Goal: Task Accomplishment & Management: Manage account settings

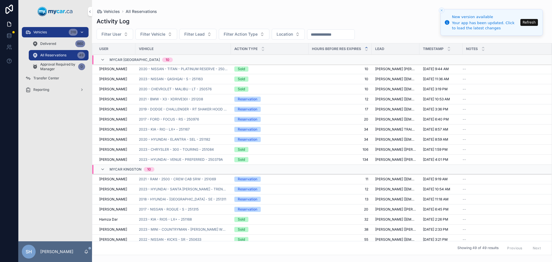
click at [53, 30] on div "Vehicles 318" at bounding box center [55, 32] width 60 height 9
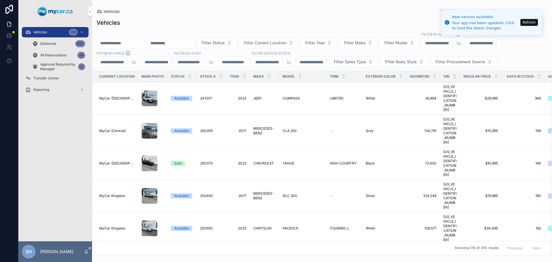
click at [115, 43] on input "scrollable content" at bounding box center [120, 43] width 47 height 8
click at [531, 22] on button "Refresh" at bounding box center [529, 22] width 18 height 7
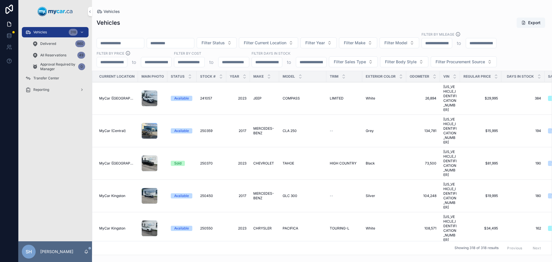
click at [121, 43] on input "scrollable content" at bounding box center [120, 43] width 47 height 8
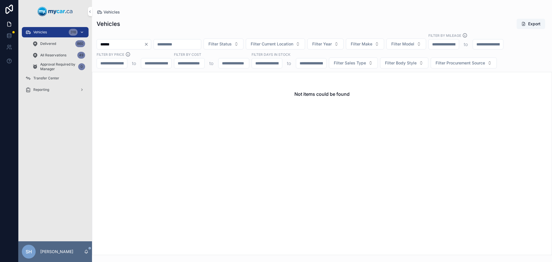
click at [46, 31] on span "Vehicles" at bounding box center [40, 32] width 14 height 5
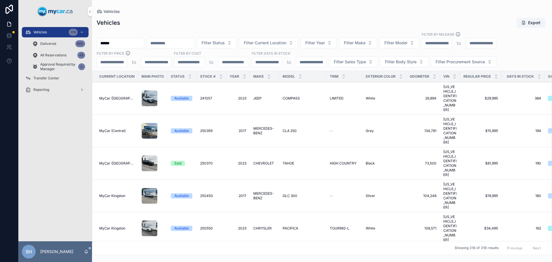
click at [122, 45] on input "******" at bounding box center [120, 43] width 47 height 8
type input "******"
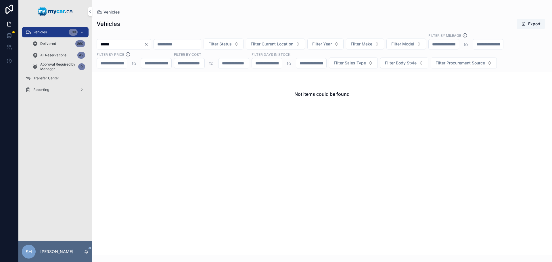
click at [148, 45] on icon "Clear" at bounding box center [146, 44] width 2 height 2
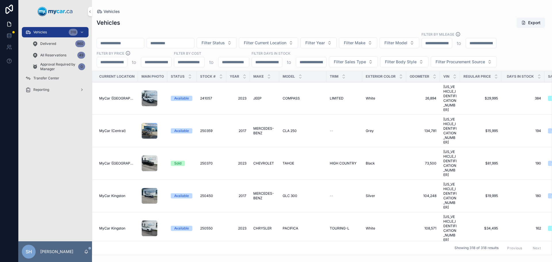
click at [59, 43] on div "Delivered 860" at bounding box center [58, 43] width 53 height 9
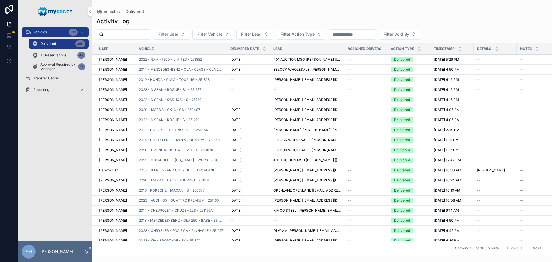
click at [370, 37] on input "scrollable content" at bounding box center [352, 34] width 47 height 8
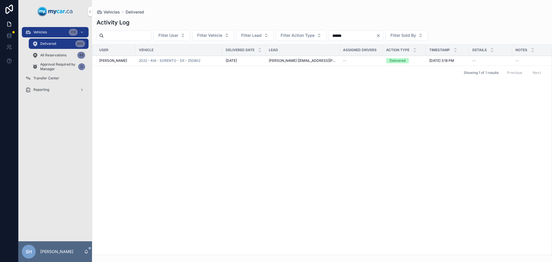
type input "******"
click at [53, 34] on div "Vehicles 318" at bounding box center [55, 32] width 60 height 9
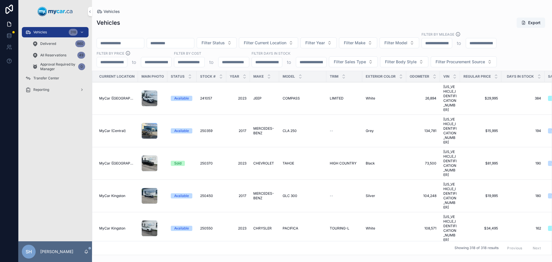
click at [129, 42] on input "scrollable content" at bounding box center [120, 43] width 47 height 8
type input "******"
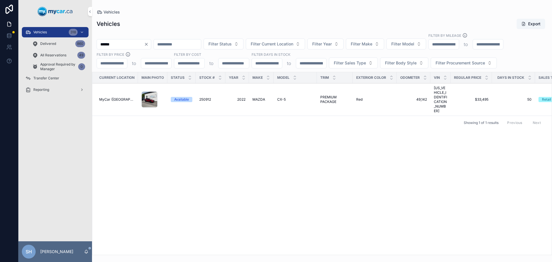
click at [241, 97] on span "2022" at bounding box center [237, 99] width 17 height 5
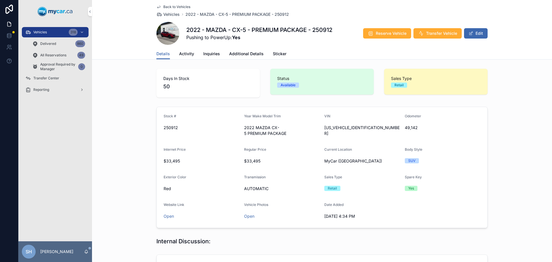
click at [244, 54] on span "Additional Details" at bounding box center [246, 54] width 35 height 6
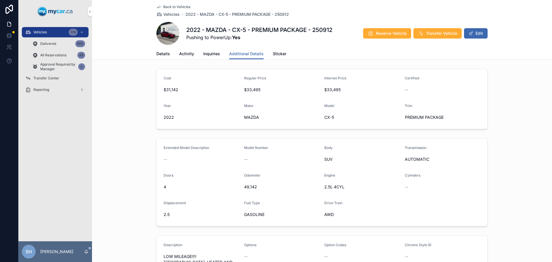
click at [158, 52] on span "Details" at bounding box center [163, 54] width 14 height 6
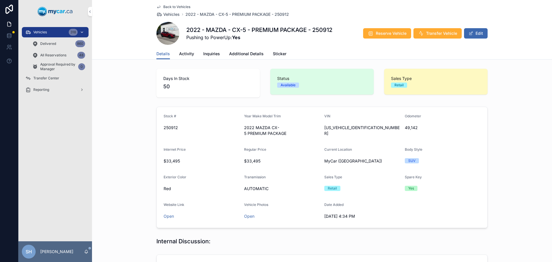
click at [49, 31] on div "Vehicles 318" at bounding box center [55, 32] width 60 height 9
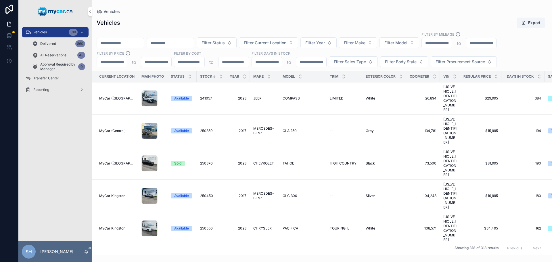
click at [268, 10] on div "Vehicles" at bounding box center [322, 11] width 451 height 5
click at [365, 43] on span "Filter Make" at bounding box center [355, 43] width 22 height 6
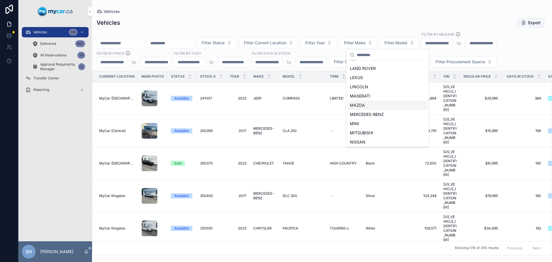
click at [364, 104] on span "MAZDA" at bounding box center [357, 105] width 15 height 6
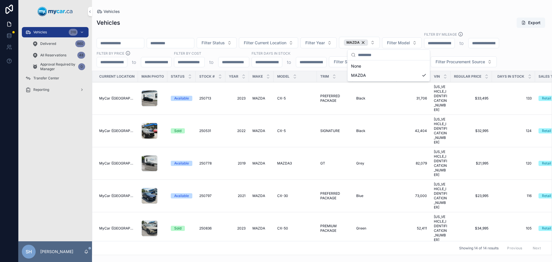
click at [361, 11] on div "Vehicles" at bounding box center [322, 11] width 451 height 5
click at [410, 44] on span "Filter Model" at bounding box center [398, 43] width 23 height 6
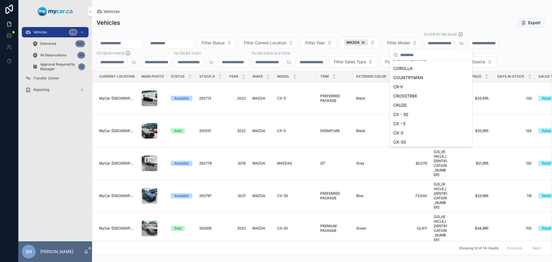
scroll to position [505, 0]
click at [406, 121] on div "CX-5" at bounding box center [431, 122] width 80 height 9
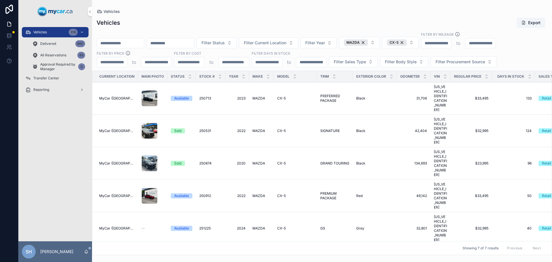
click at [296, 9] on div "Vehicles" at bounding box center [322, 11] width 451 height 5
click at [225, 42] on span "Filter Status" at bounding box center [213, 43] width 23 height 6
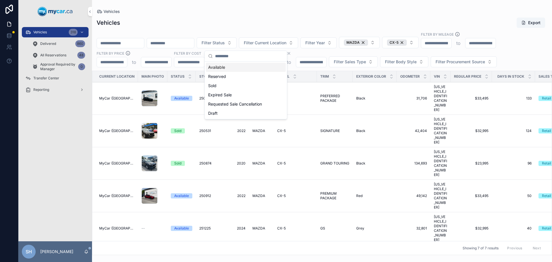
click at [217, 68] on div "Available" at bounding box center [246, 67] width 80 height 9
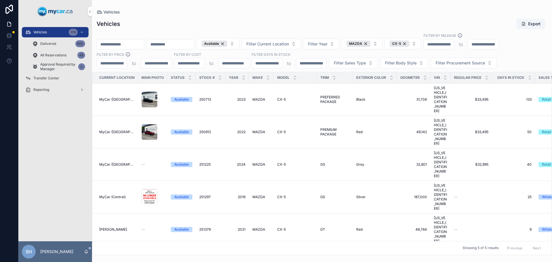
click at [224, 18] on div "Vehicles Export" at bounding box center [322, 23] width 451 height 11
click at [47, 33] on span "Vehicles" at bounding box center [40, 32] width 14 height 5
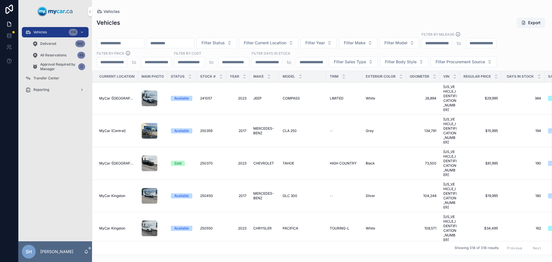
click at [132, 45] on input "scrollable content" at bounding box center [120, 43] width 47 height 8
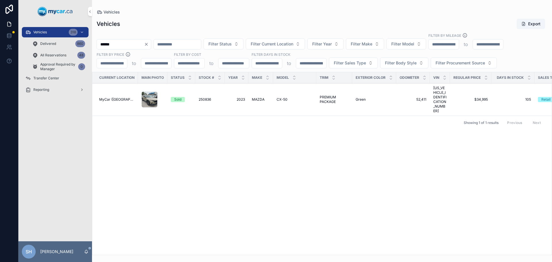
type input "******"
click at [260, 97] on span "MAZDA" at bounding box center [258, 99] width 13 height 5
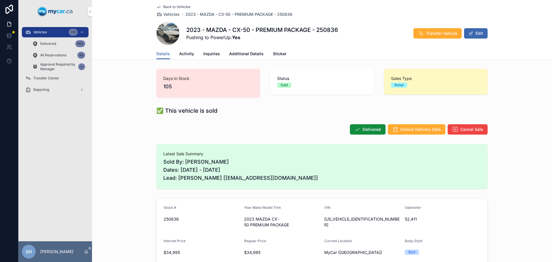
click at [184, 51] on span "Activity" at bounding box center [186, 54] width 15 height 6
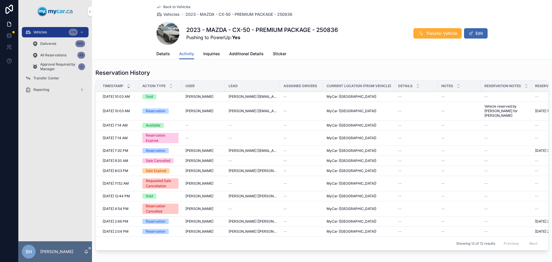
click at [159, 55] on span "Details" at bounding box center [163, 54] width 14 height 6
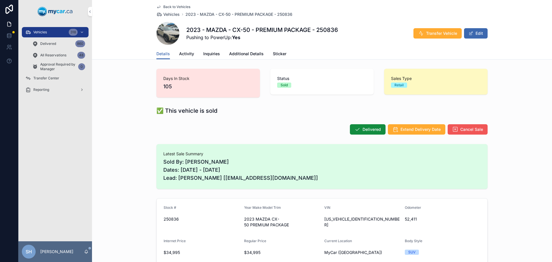
click at [463, 129] on span "Cancel Sale" at bounding box center [471, 130] width 23 height 6
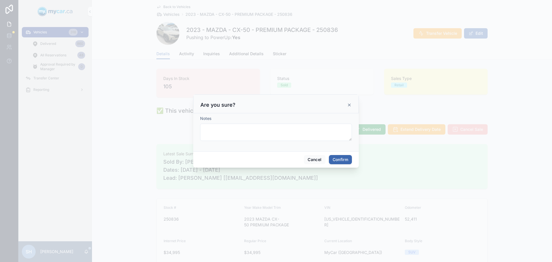
click at [341, 161] on button "Confirm" at bounding box center [340, 159] width 23 height 9
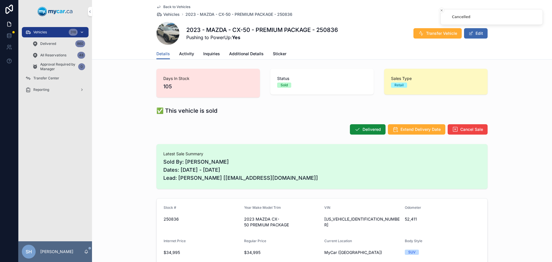
click at [55, 32] on div "Vehicles 318" at bounding box center [55, 32] width 60 height 9
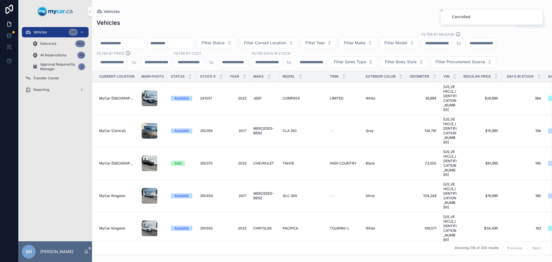
click at [118, 43] on input "scrollable content" at bounding box center [120, 43] width 47 height 8
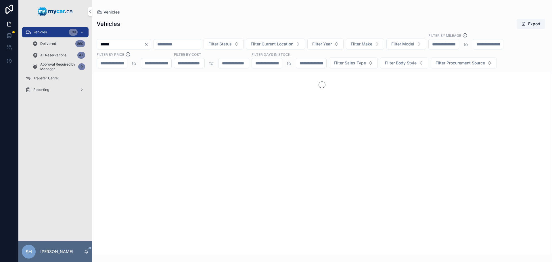
type input "******"
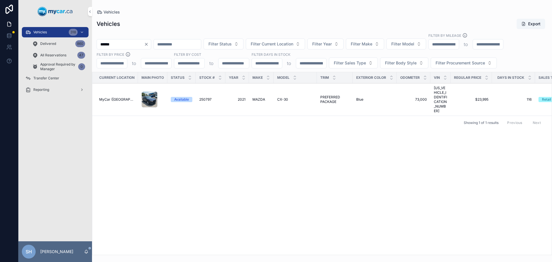
click at [326, 96] on span "PREFERRED PACKAGE" at bounding box center [334, 99] width 29 height 9
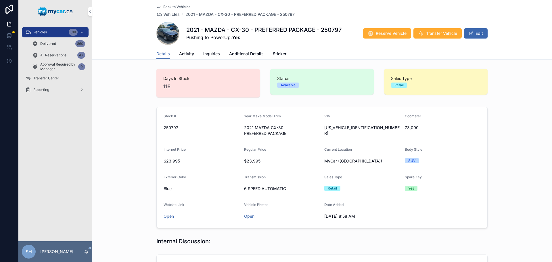
click at [186, 53] on span "Activity" at bounding box center [186, 54] width 15 height 6
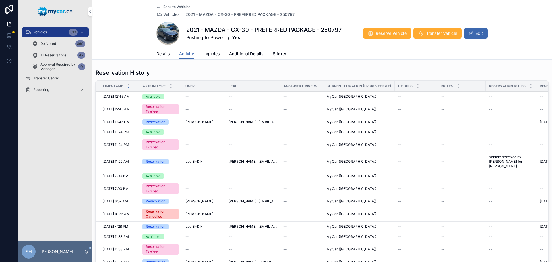
click at [56, 32] on div "Vehicles 318" at bounding box center [55, 32] width 60 height 9
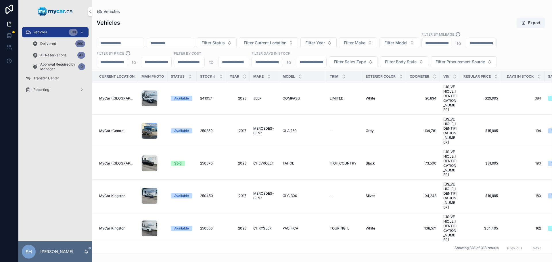
click at [125, 42] on input "scrollable content" at bounding box center [120, 43] width 47 height 8
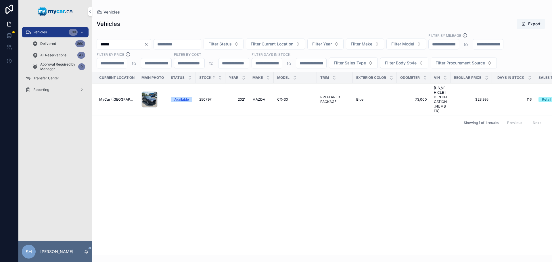
type input "******"
click at [259, 97] on span "MAZDA" at bounding box center [258, 99] width 13 height 5
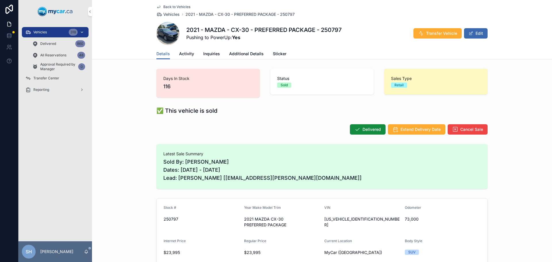
click at [47, 31] on span "Vehicles" at bounding box center [40, 32] width 14 height 5
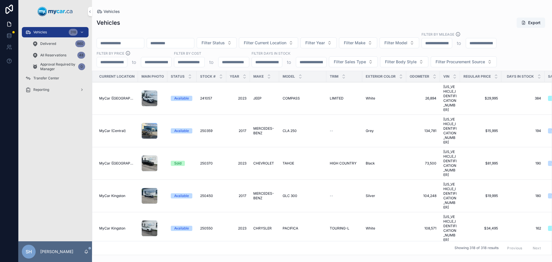
click at [129, 43] on input "scrollable content" at bounding box center [120, 43] width 47 height 8
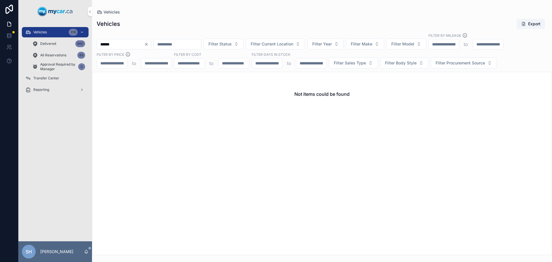
type input "******"
click at [53, 43] on span "Delivered" at bounding box center [48, 43] width 16 height 5
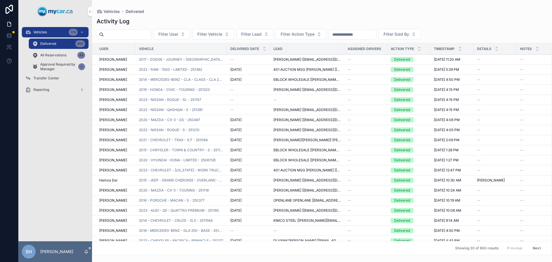
click at [374, 35] on input "scrollable content" at bounding box center [352, 34] width 47 height 8
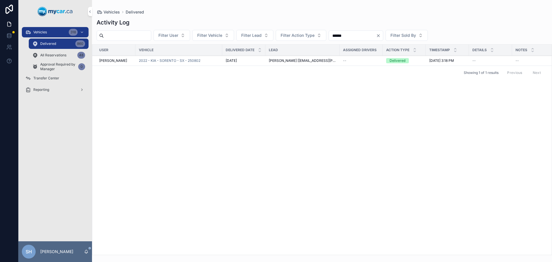
type input "******"
click at [381, 37] on icon "Clear" at bounding box center [378, 35] width 5 height 5
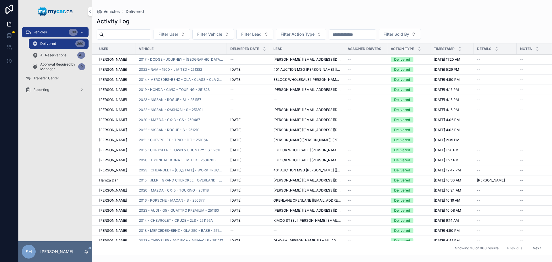
click at [46, 30] on span "Vehicles" at bounding box center [40, 32] width 14 height 5
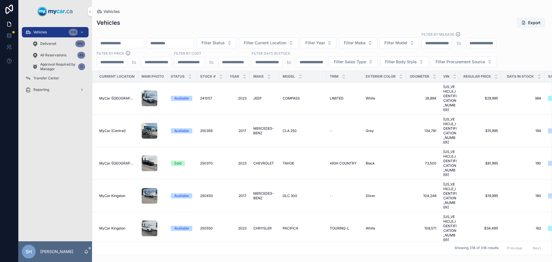
click at [213, 29] on div "Vehicles Export Filter Status Filter Current Location Filter Year Filter Make F…" at bounding box center [322, 134] width 460 height 241
click at [238, 20] on div "Vehicles Export" at bounding box center [322, 22] width 451 height 11
click at [225, 43] on span "Filter Status" at bounding box center [213, 43] width 23 height 6
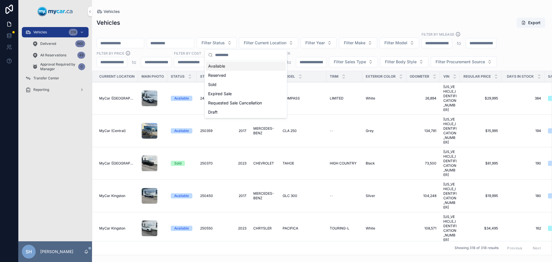
click at [225, 64] on div "Available" at bounding box center [246, 66] width 80 height 9
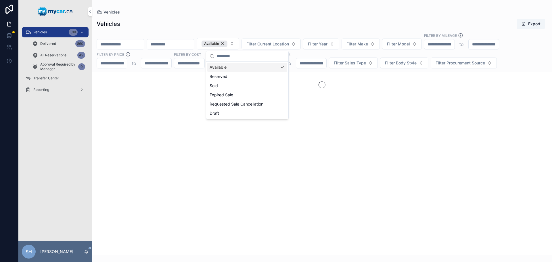
click at [234, 24] on div "Vehicles Export" at bounding box center [322, 23] width 451 height 11
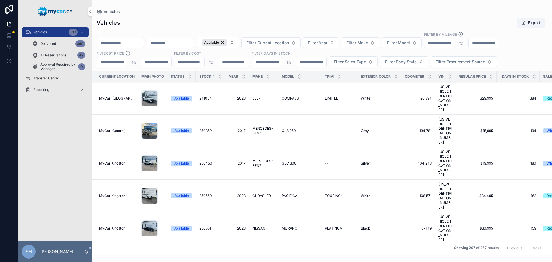
click at [307, 24] on div "Vehicles Export" at bounding box center [322, 22] width 451 height 11
click at [306, 18] on div "Vehicles Export" at bounding box center [322, 22] width 451 height 11
click at [289, 43] on span "Filter Current Location" at bounding box center [267, 43] width 43 height 6
click at [298, 25] on div "Vehicles Export" at bounding box center [322, 22] width 451 height 11
click at [356, 61] on span "Filter Sales Type" at bounding box center [350, 62] width 32 height 6
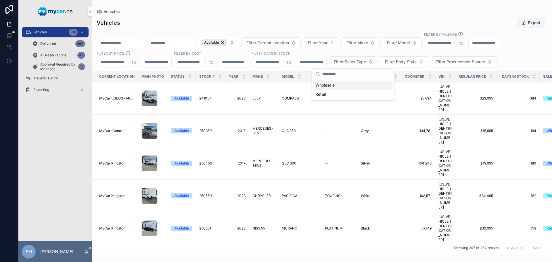
click at [326, 86] on div "Wholesale" at bounding box center [353, 85] width 80 height 9
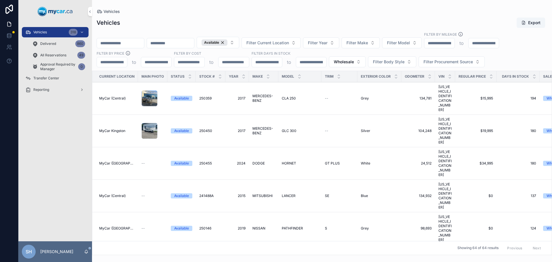
click at [329, 23] on div "Vehicles Export" at bounding box center [322, 22] width 451 height 11
click at [535, 78] on icon "scrollable content" at bounding box center [535, 78] width 4 height 4
click at [533, 74] on icon "scrollable content" at bounding box center [535, 75] width 4 height 4
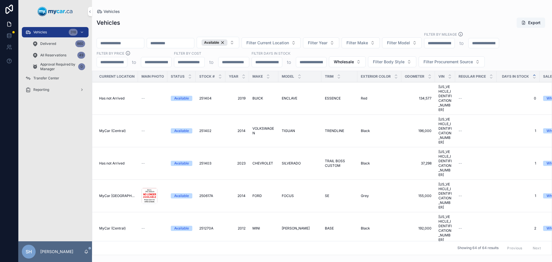
click at [269, 27] on div "Vehicles Export" at bounding box center [322, 22] width 451 height 11
click at [317, 21] on div "Vehicles Export" at bounding box center [322, 22] width 451 height 11
click at [340, 15] on div "Vehicles Export Available Filter Current Location Filter Year Filter Make Filte…" at bounding box center [322, 134] width 460 height 241
click at [347, 19] on div "Vehicles Export" at bounding box center [322, 22] width 451 height 11
click at [452, 64] on span "Filter Procurement Source" at bounding box center [448, 62] width 49 height 6
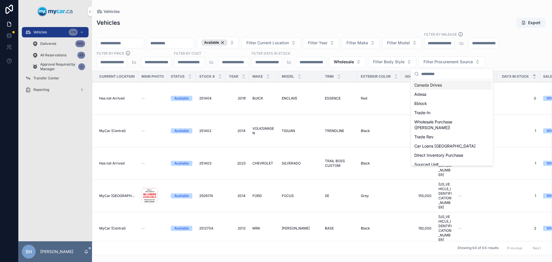
click at [425, 86] on div "Canada Drives" at bounding box center [452, 85] width 80 height 9
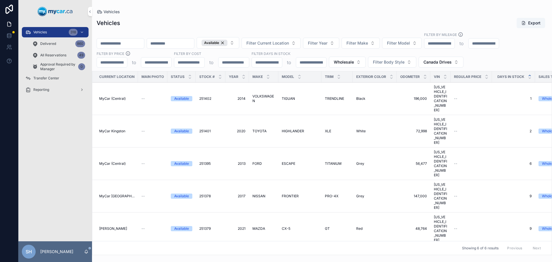
click at [312, 19] on div "Vehicles Export" at bounding box center [322, 23] width 451 height 11
click at [342, 16] on div "Vehicles Export Available Filter Current Location Filter Year Filter Make Filte…" at bounding box center [322, 134] width 460 height 241
click at [445, 63] on span "Canada Drives" at bounding box center [438, 62] width 28 height 6
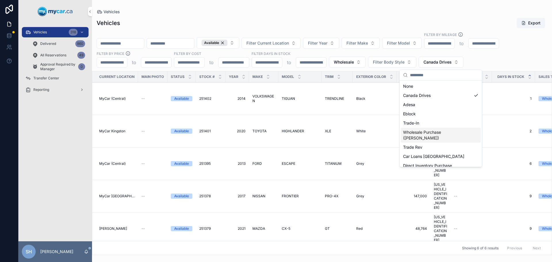
click at [420, 135] on div "Wholesale Purchase ([PERSON_NAME])" at bounding box center [441, 135] width 80 height 15
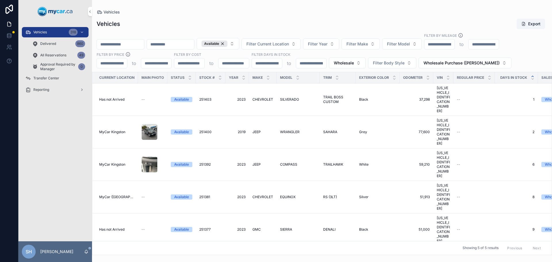
click at [353, 241] on div "Showing 5 of 5 results Previous Next" at bounding box center [322, 248] width 460 height 14
click at [432, 64] on span "Wholesale Purchase ([PERSON_NAME])" at bounding box center [462, 63] width 76 height 6
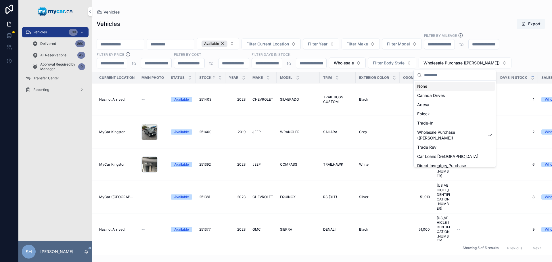
click at [374, 213] on div "Current Location Main Photo Status Stock # Year Make Model Trim Exterior Color …" at bounding box center [322, 163] width 460 height 183
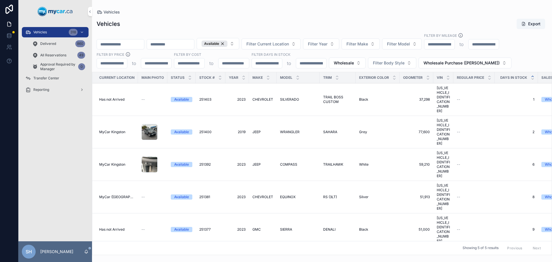
click at [398, 213] on div "Current Location Main Photo Status Stock # Year Make Model Trim Exterior Color …" at bounding box center [322, 163] width 460 height 183
click at [461, 61] on span "Wholesale Purchase ([PERSON_NAME])" at bounding box center [462, 63] width 76 height 6
click at [509, 59] on div "Available Filter Current Location Filter Year Filter Make Filter Model Filter B…" at bounding box center [322, 51] width 460 height 36
click at [476, 61] on span "Wholesale Purchase ([PERSON_NAME])" at bounding box center [462, 63] width 76 height 6
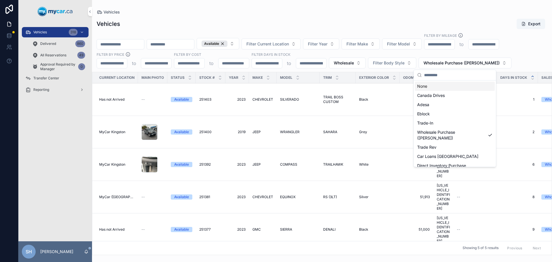
click at [504, 64] on div "Available Filter Current Location Filter Year Filter Make Filter Model Filter B…" at bounding box center [322, 51] width 460 height 36
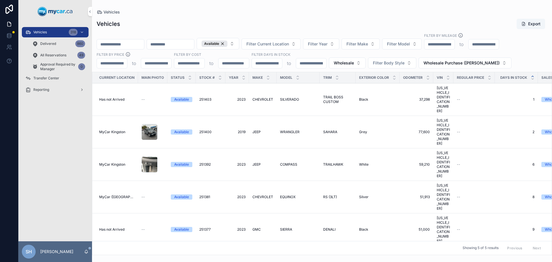
click at [343, 223] on div "Current Location Main Photo Status Stock # Year Make Model Trim Exterior Color …" at bounding box center [322, 163] width 460 height 183
click at [251, 24] on div "Vehicles Export" at bounding box center [322, 23] width 451 height 11
click at [268, 26] on div "Vehicles Export" at bounding box center [322, 23] width 451 height 11
click at [489, 61] on button "Wholesale Purchase ([PERSON_NAME])" at bounding box center [465, 63] width 93 height 11
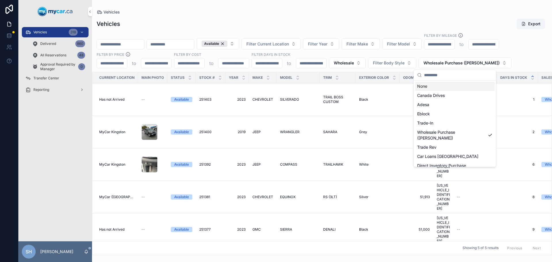
click at [431, 85] on div "None" at bounding box center [455, 86] width 80 height 9
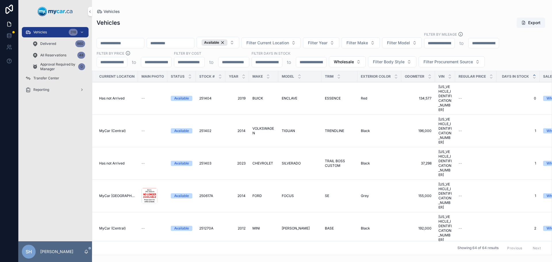
click at [257, 126] on span "VOLKSWAGEN" at bounding box center [263, 130] width 22 height 9
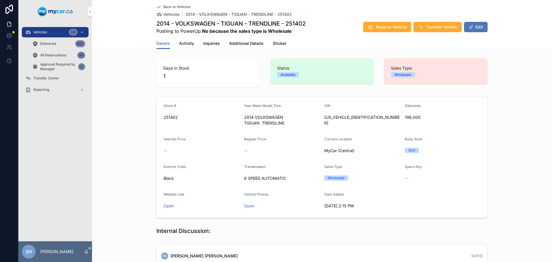
click at [472, 28] on button "Edit" at bounding box center [476, 27] width 24 height 10
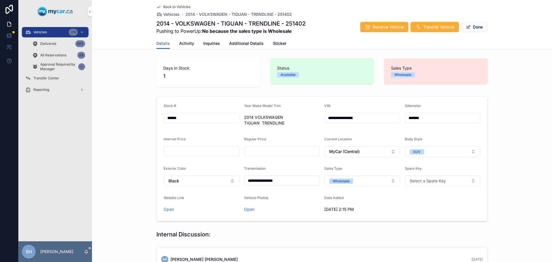
click at [250, 40] on link "Additional Details" at bounding box center [246, 44] width 35 height 12
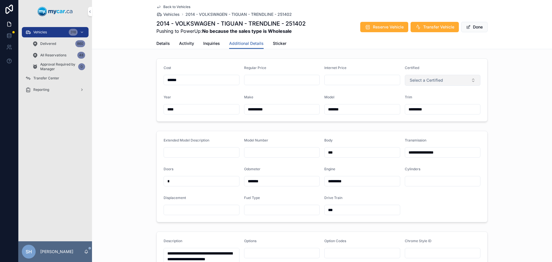
click at [452, 83] on button "Select a Certified" at bounding box center [443, 80] width 76 height 11
click at [497, 83] on div "**********" at bounding box center [322, 90] width 460 height 68
click at [157, 42] on span "Details" at bounding box center [163, 44] width 14 height 6
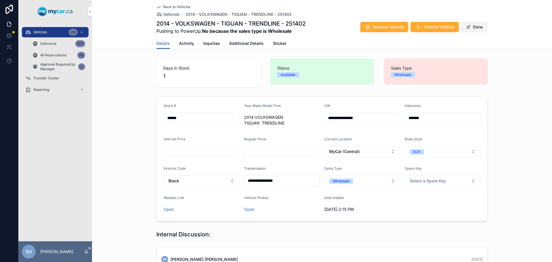
click at [474, 28] on button "Done" at bounding box center [474, 27] width 26 height 10
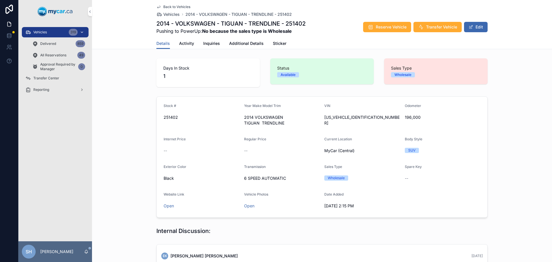
click at [45, 33] on span "Vehicles" at bounding box center [40, 32] width 14 height 5
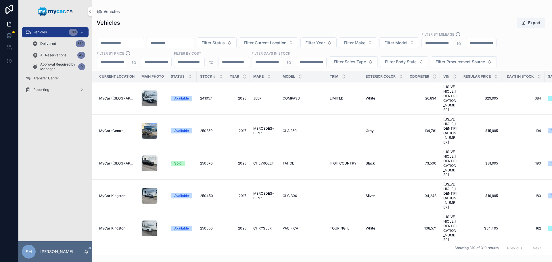
click at [183, 96] on div "Available" at bounding box center [181, 98] width 15 height 5
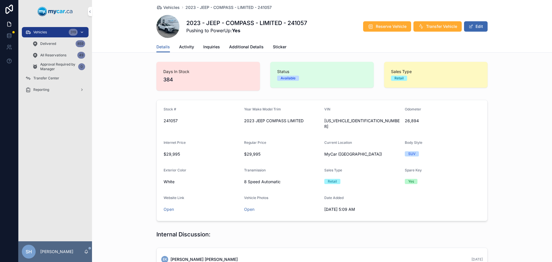
click at [44, 31] on span "Vehicles" at bounding box center [40, 32] width 14 height 5
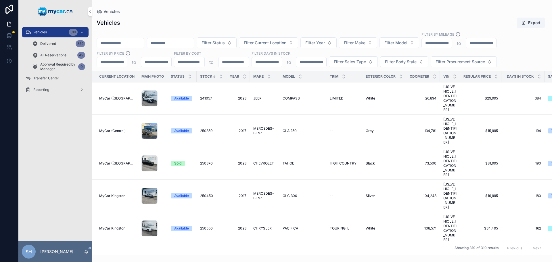
click at [303, 21] on div "Vehicles Export" at bounding box center [322, 22] width 451 height 11
click at [286, 44] on span "Filter Current Location" at bounding box center [265, 43] width 43 height 6
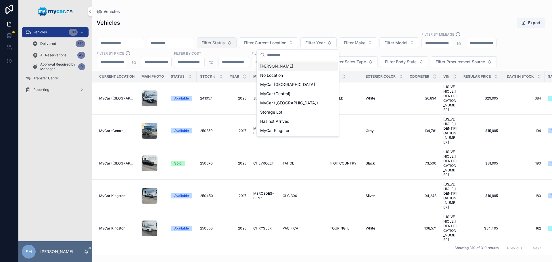
click at [225, 43] on span "Filter Status" at bounding box center [213, 43] width 23 height 6
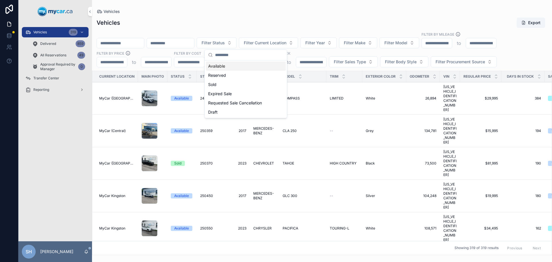
click at [214, 66] on div "Available" at bounding box center [246, 66] width 80 height 9
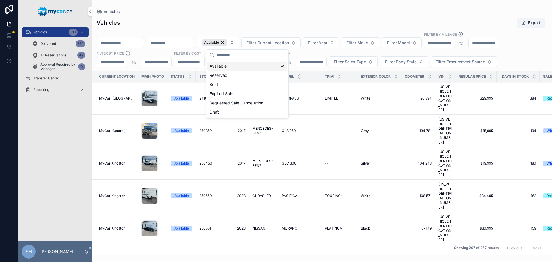
click at [245, 17] on div "Vehicles Export Available Filter Current Location Filter Year Filter Make Filte…" at bounding box center [322, 134] width 460 height 241
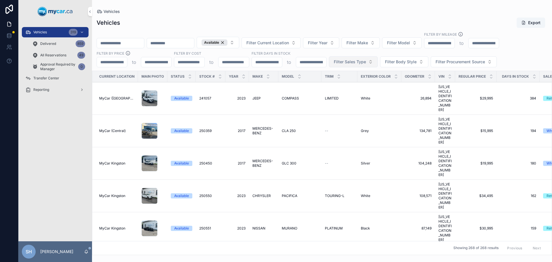
click at [339, 61] on span "Filter Sales Type" at bounding box center [350, 62] width 32 height 6
click at [324, 86] on div "Wholesale" at bounding box center [353, 85] width 80 height 9
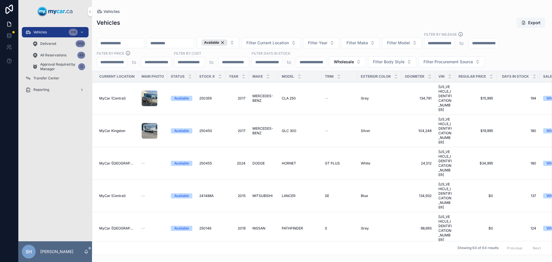
click at [310, 18] on div "Vehicles Export" at bounding box center [322, 22] width 451 height 11
click at [446, 62] on span "Filter Procurement Source" at bounding box center [448, 62] width 49 height 6
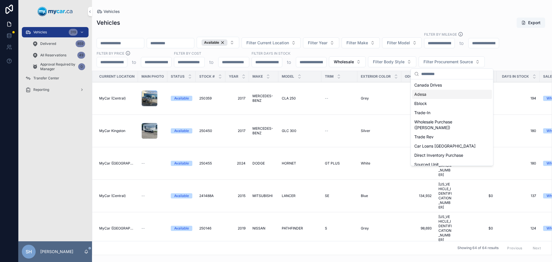
click at [357, 13] on div "Vehicles" at bounding box center [322, 11] width 451 height 5
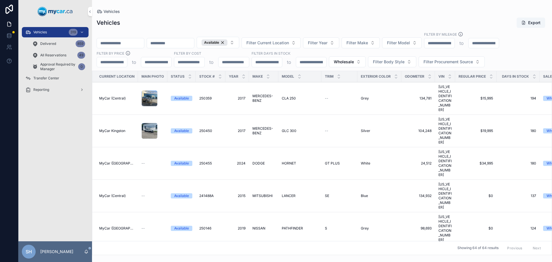
click at [258, 94] on span "MERCEDES-BENZ" at bounding box center [263, 98] width 22 height 9
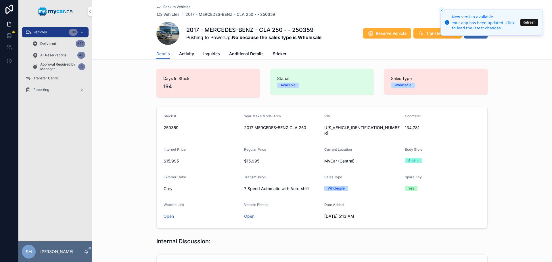
click at [532, 24] on button "Refresh" at bounding box center [529, 22] width 18 height 7
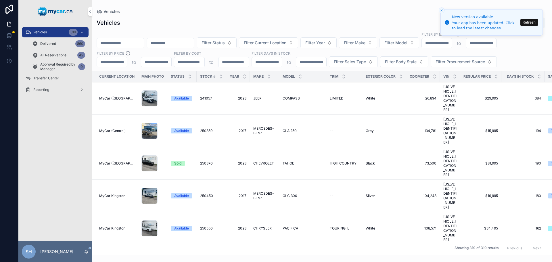
click at [122, 44] on input "scrollable content" at bounding box center [120, 43] width 47 height 8
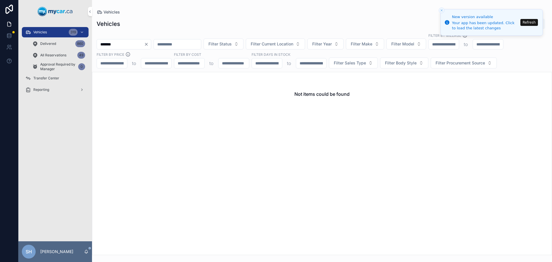
click at [122, 43] on input "*******" at bounding box center [120, 44] width 47 height 8
type input "******"
click at [537, 20] on button "Refresh" at bounding box center [529, 22] width 18 height 7
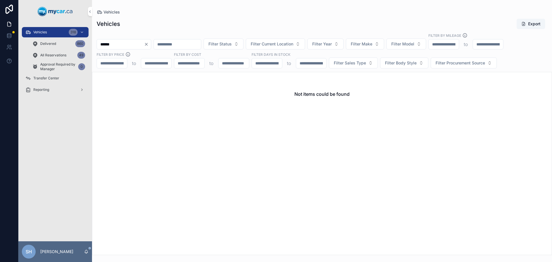
click at [53, 44] on span "Delivered" at bounding box center [48, 43] width 16 height 5
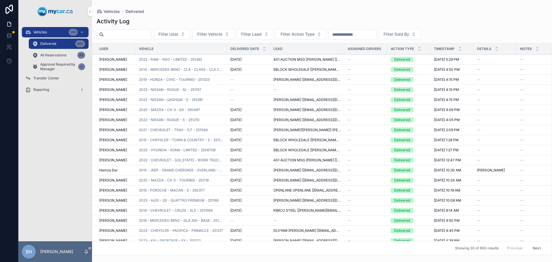
click at [363, 37] on input "scrollable content" at bounding box center [352, 34] width 47 height 8
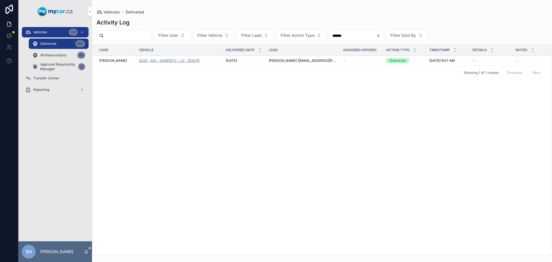
type input "******"
click at [163, 60] on span "2022 - KIA - SORENTO - LX - 251079" at bounding box center [169, 60] width 60 height 5
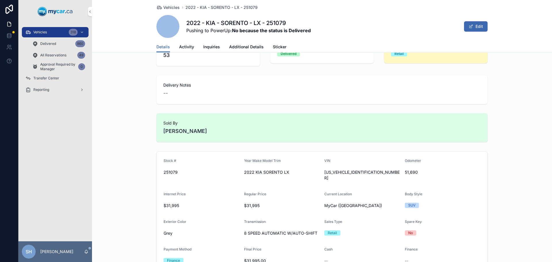
scroll to position [86, 0]
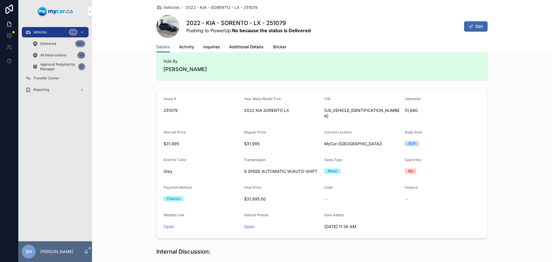
click at [48, 43] on span "Delivered" at bounding box center [48, 43] width 16 height 5
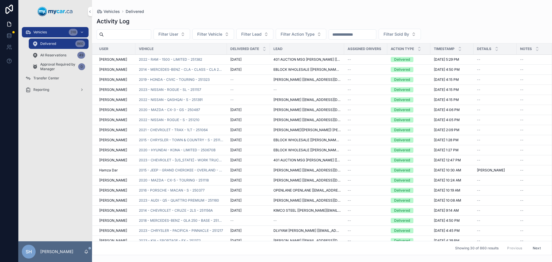
click at [374, 35] on input "scrollable content" at bounding box center [352, 34] width 47 height 8
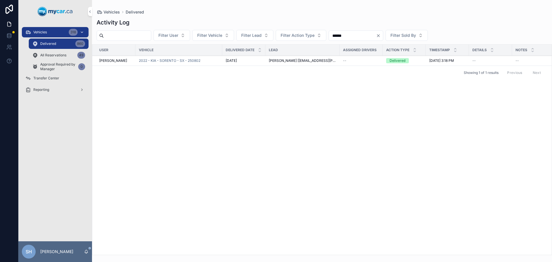
type input "******"
click at [41, 31] on span "Vehicles" at bounding box center [40, 32] width 14 height 5
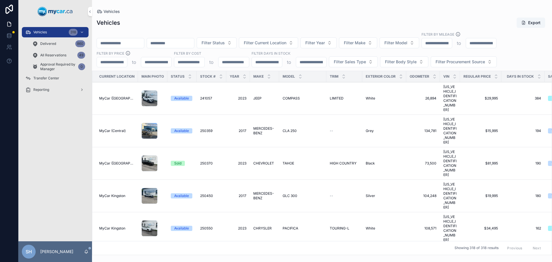
click at [135, 44] on input "scrollable content" at bounding box center [120, 43] width 47 height 8
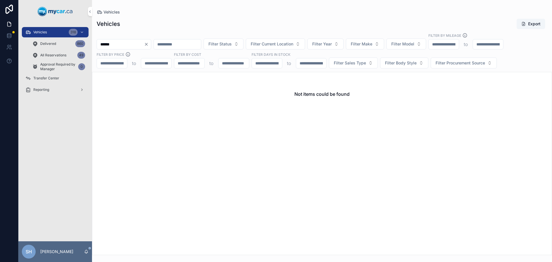
type input "******"
click at [51, 43] on span "Delivered" at bounding box center [48, 43] width 16 height 5
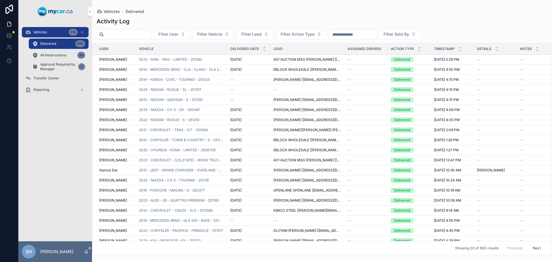
click at [364, 34] on input "scrollable content" at bounding box center [352, 34] width 47 height 8
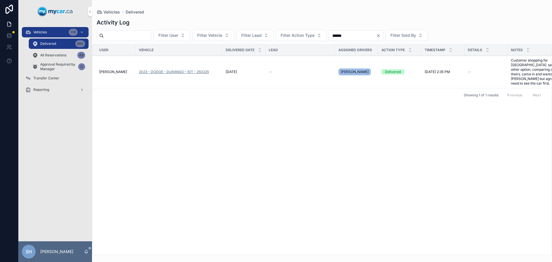
type input "******"
click at [172, 70] on span "2023 - DODGE - DURANGO - R/T - 250225" at bounding box center [174, 72] width 70 height 5
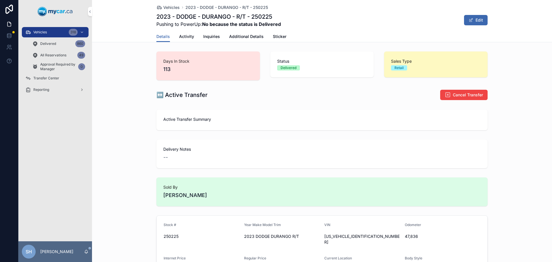
click at [186, 36] on span "Activity" at bounding box center [186, 37] width 15 height 6
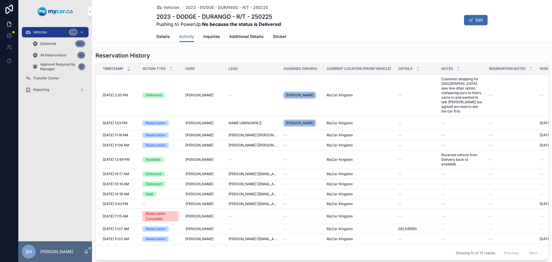
click at [49, 31] on div "Vehicles 318" at bounding box center [55, 32] width 60 height 9
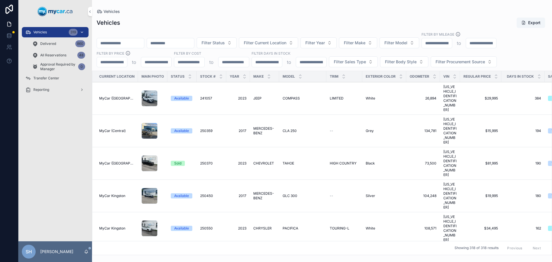
click at [56, 32] on div "Vehicles 319" at bounding box center [55, 32] width 60 height 9
click at [225, 44] on span "Filter Status" at bounding box center [213, 43] width 23 height 6
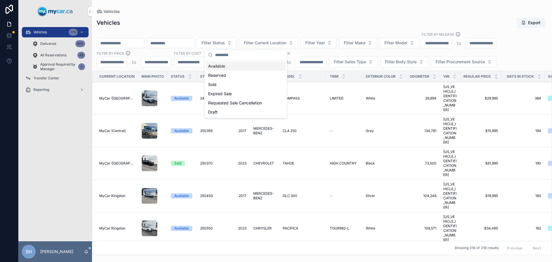
click at [224, 69] on div "Available" at bounding box center [246, 66] width 80 height 9
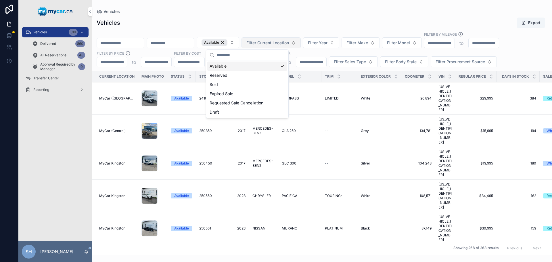
click at [289, 43] on span "Filter Current Location" at bounding box center [267, 43] width 43 height 6
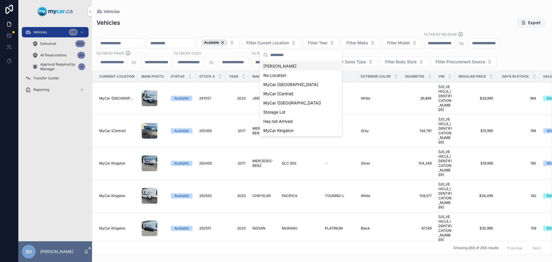
click at [387, 22] on div "Vehicles Export" at bounding box center [322, 22] width 451 height 11
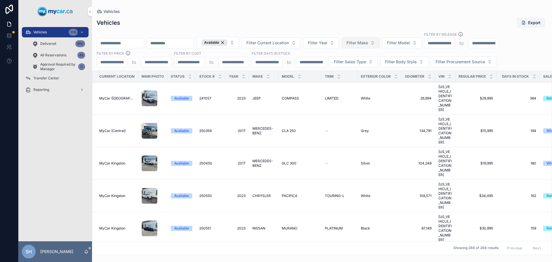
click at [380, 39] on button "Filter Make" at bounding box center [361, 42] width 38 height 11
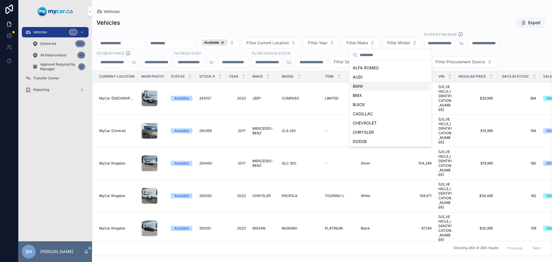
scroll to position [29, 0]
click at [367, 119] on span "DODGE" at bounding box center [360, 120] width 14 height 6
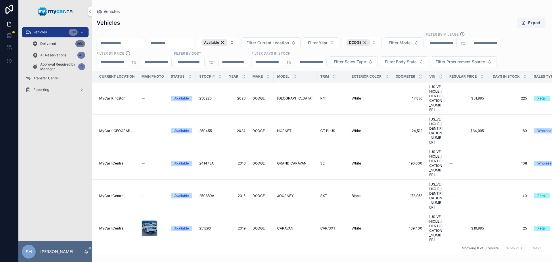
click at [333, 14] on div "Vehicles" at bounding box center [322, 11] width 451 height 5
click at [279, 96] on span "[GEOGRAPHIC_DATA]" at bounding box center [294, 98] width 35 height 5
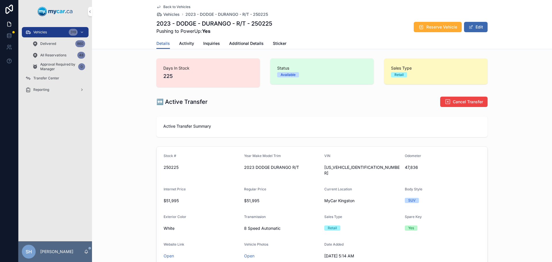
click at [50, 76] on span "Transfer Center" at bounding box center [46, 78] width 26 height 5
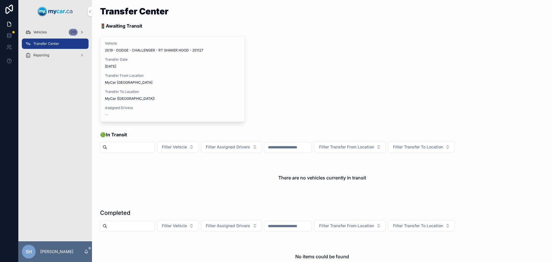
click at [43, 31] on span "Vehicles" at bounding box center [40, 32] width 14 height 5
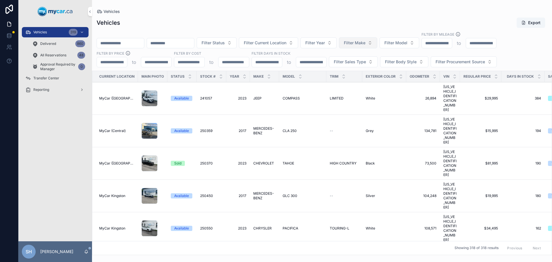
click at [377, 40] on button "Filter Make" at bounding box center [358, 42] width 38 height 11
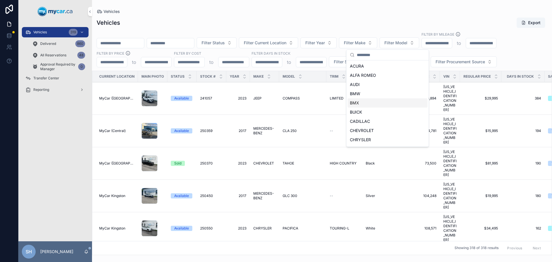
scroll to position [29, 0]
click at [360, 120] on span "DODGE" at bounding box center [357, 120] width 14 height 6
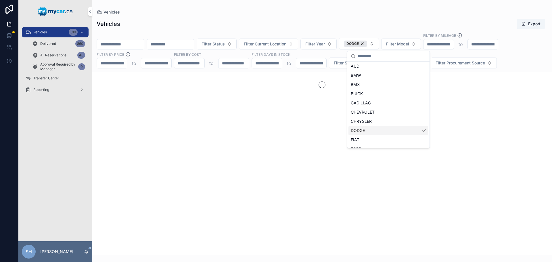
scroll to position [38, 0]
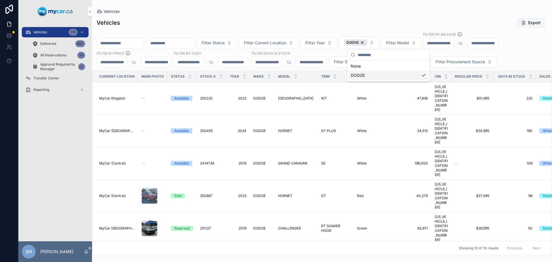
click at [264, 96] on span "DODGE" at bounding box center [259, 98] width 12 height 5
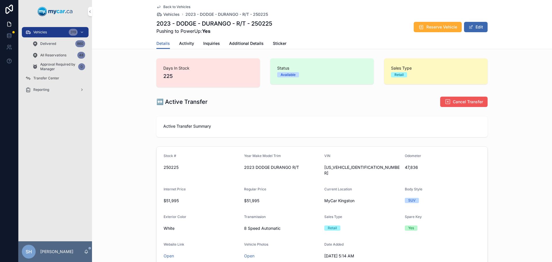
click at [466, 102] on span "Cancel Transfer" at bounding box center [468, 102] width 30 height 6
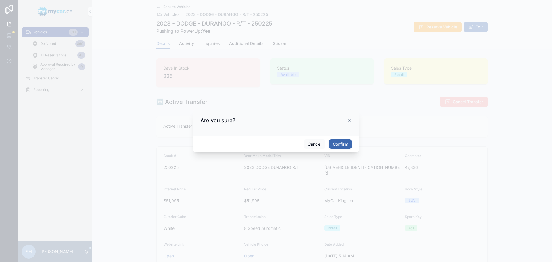
click at [340, 147] on button "Confirm" at bounding box center [340, 143] width 23 height 9
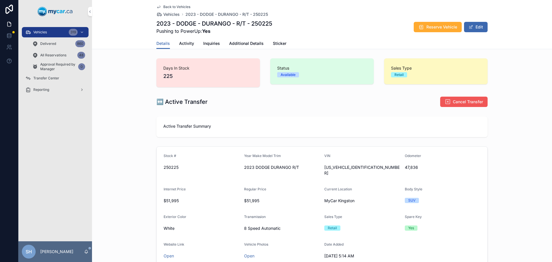
click at [459, 104] on span "Cancel Transfer" at bounding box center [468, 102] width 30 height 6
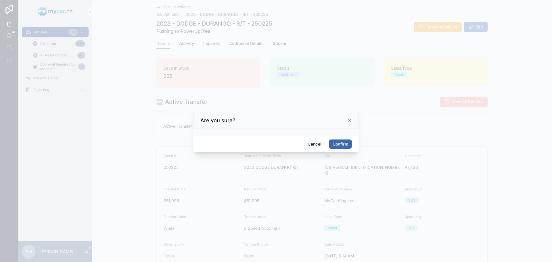
click at [341, 143] on button "Confirm" at bounding box center [340, 143] width 23 height 9
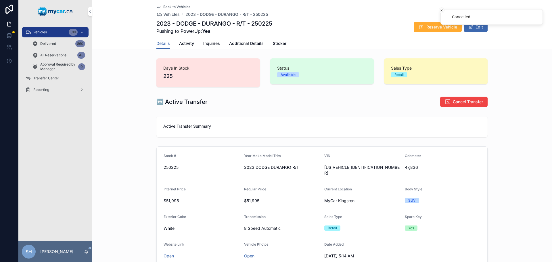
click at [472, 19] on li "Cancelled" at bounding box center [492, 17] width 102 height 16
click at [441, 9] on icon "Close toast" at bounding box center [441, 10] width 3 height 3
click at [187, 43] on span "Activity" at bounding box center [186, 44] width 15 height 6
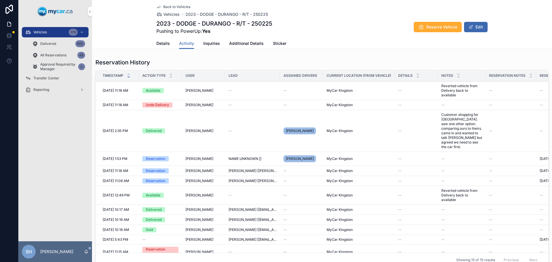
click at [159, 45] on span "Details" at bounding box center [163, 44] width 14 height 6
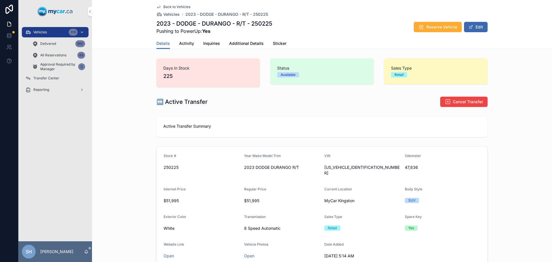
click at [43, 28] on div "Vehicles 319" at bounding box center [55, 32] width 60 height 9
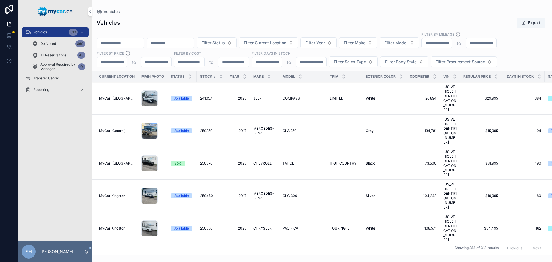
click at [134, 43] on input "scrollable content" at bounding box center [120, 43] width 47 height 8
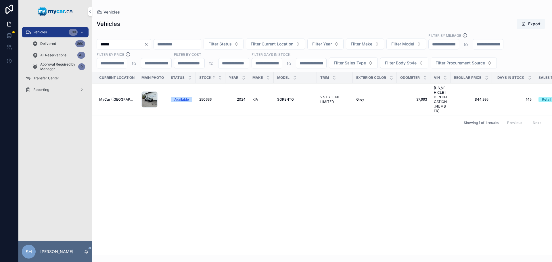
type input "******"
click at [282, 97] on span "SORENTO" at bounding box center [285, 99] width 17 height 5
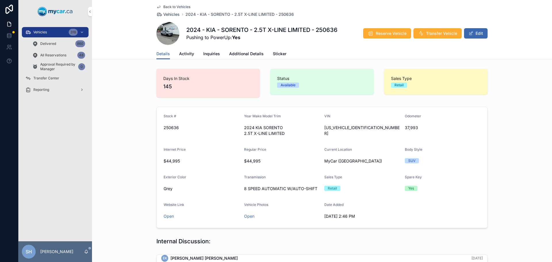
click at [182, 51] on span "Activity" at bounding box center [186, 54] width 15 height 6
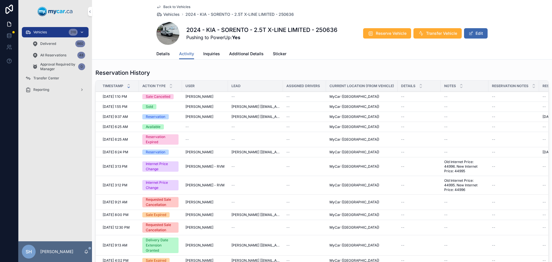
click at [42, 30] on div "Vehicles 318" at bounding box center [55, 32] width 60 height 9
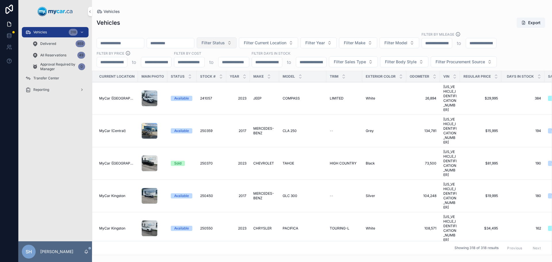
click at [225, 43] on span "Filter Status" at bounding box center [213, 43] width 23 height 6
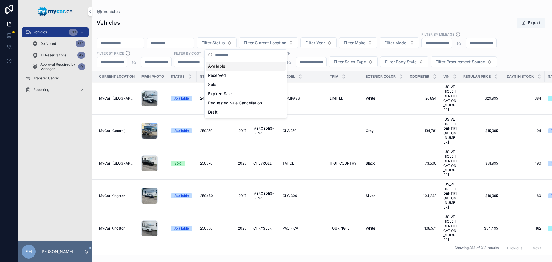
click at [233, 65] on div "Available" at bounding box center [246, 66] width 80 height 9
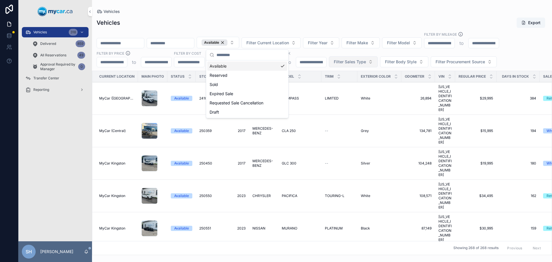
click at [358, 59] on span "Filter Sales Type" at bounding box center [350, 62] width 32 height 6
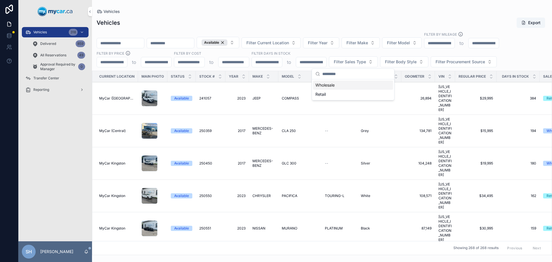
click at [335, 84] on div "Wholesale" at bounding box center [353, 85] width 80 height 9
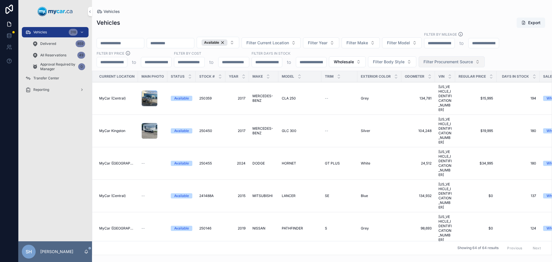
click at [462, 61] on span "Filter Procurement Source" at bounding box center [448, 62] width 49 height 6
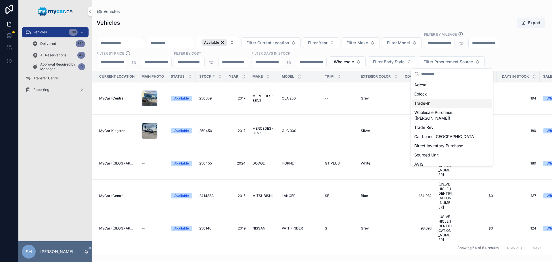
scroll to position [17, 0]
click at [451, 104] on div "Wholesale Purchase ([PERSON_NAME])" at bounding box center [452, 107] width 80 height 15
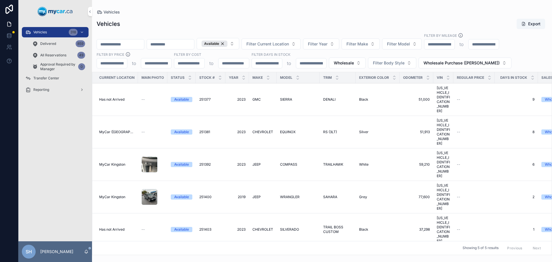
click at [360, 7] on div "Vehicles Vehicles Export Available Filter Current Location Filter Year Filter M…" at bounding box center [322, 127] width 460 height 255
click at [259, 162] on span "JEEP" at bounding box center [256, 164] width 8 height 5
click at [438, 64] on span "Wholesale Purchase ([PERSON_NAME])" at bounding box center [462, 63] width 76 height 6
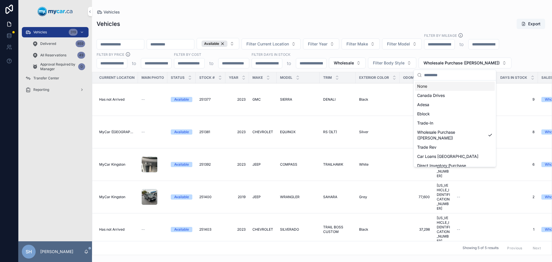
click at [428, 85] on div "None" at bounding box center [455, 86] width 80 height 9
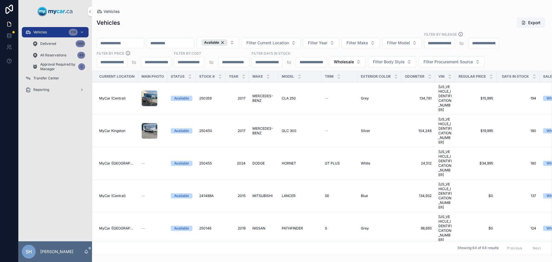
click at [300, 14] on div "Vehicles Export Available Filter Current Location Filter Year Filter Make Filte…" at bounding box center [322, 134] width 460 height 241
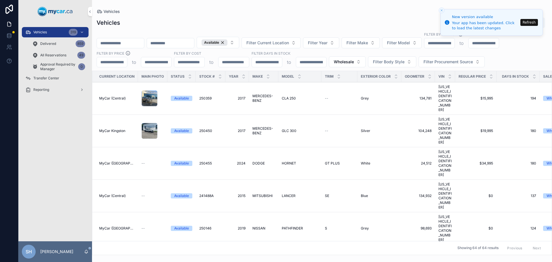
click at [261, 126] on span "MERCEDES-BENZ" at bounding box center [263, 130] width 22 height 9
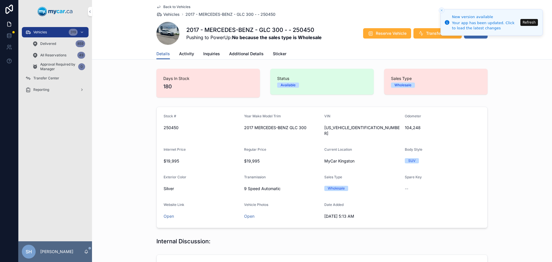
click at [529, 22] on button "Refresh" at bounding box center [529, 22] width 18 height 7
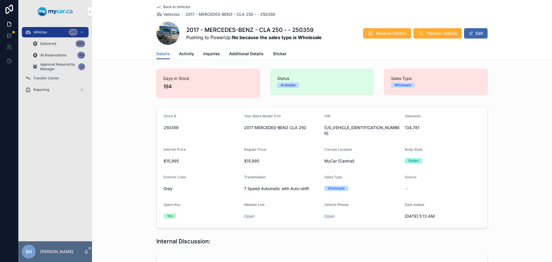
click at [238, 56] on span "Additional Details" at bounding box center [246, 54] width 35 height 6
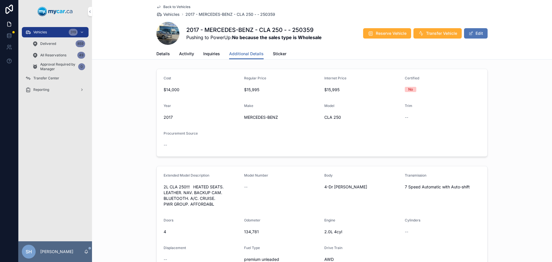
click at [472, 35] on button "Edit" at bounding box center [476, 33] width 24 height 10
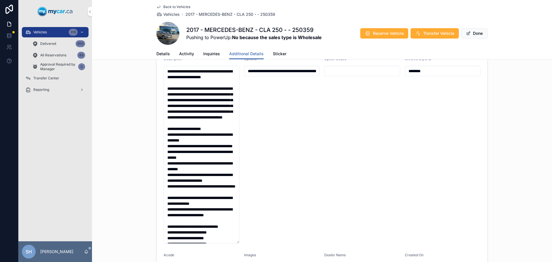
scroll to position [144, 0]
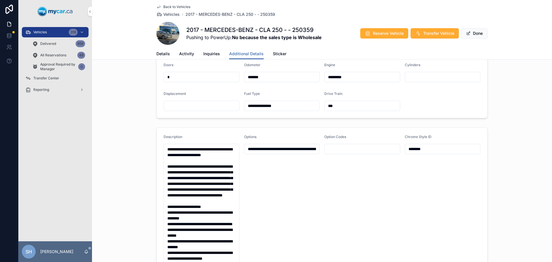
click at [161, 55] on span "Details" at bounding box center [163, 54] width 14 height 6
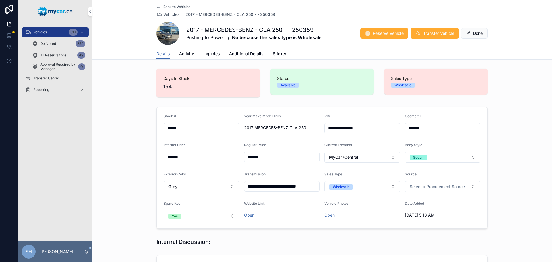
click at [240, 55] on span "Additional Details" at bounding box center [246, 54] width 35 height 6
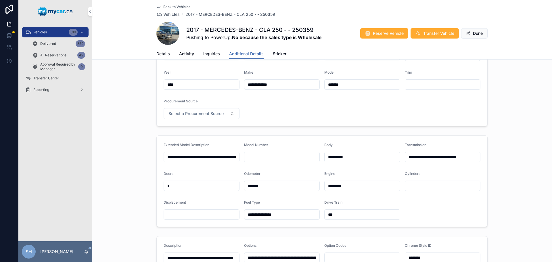
scroll to position [29, 0]
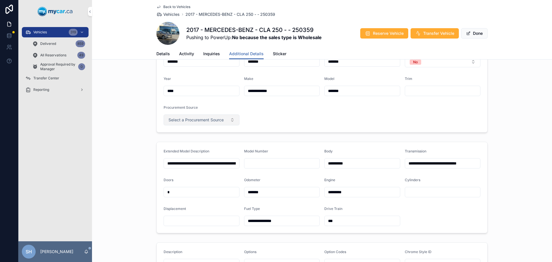
click at [187, 118] on span "Select a Procurement Source" at bounding box center [196, 120] width 55 height 6
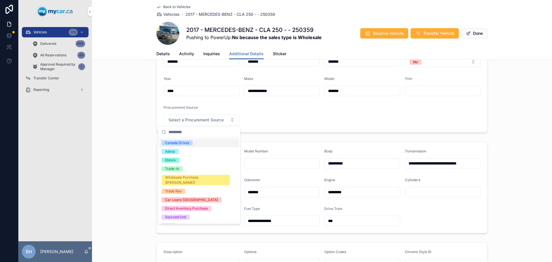
click at [181, 144] on div "Canada Drives" at bounding box center [177, 142] width 24 height 5
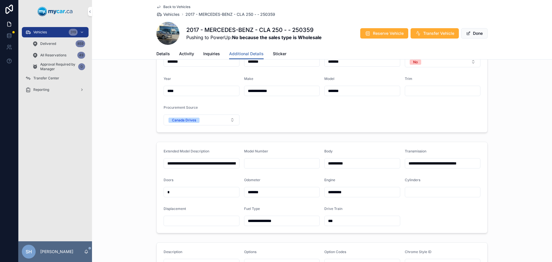
click at [470, 38] on button "Done" at bounding box center [474, 33] width 26 height 10
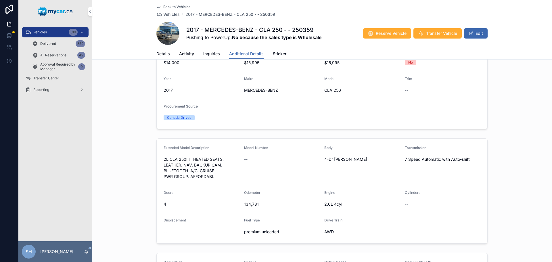
scroll to position [0, 0]
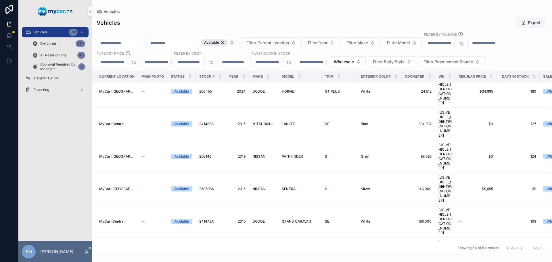
scroll to position [86, 0]
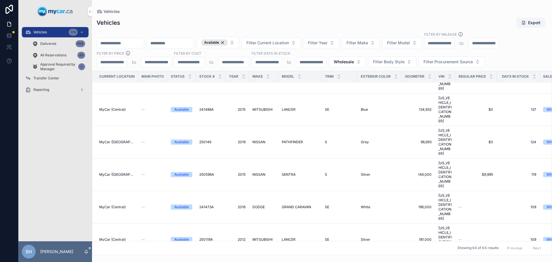
click at [258, 172] on span "NISSAN" at bounding box center [258, 174] width 13 height 5
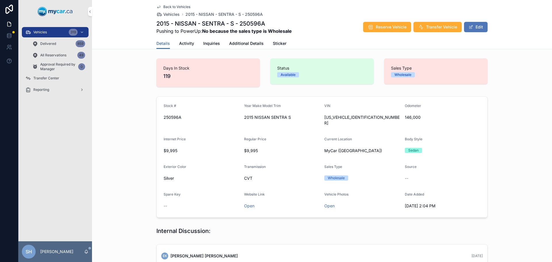
click at [477, 28] on button "Edit" at bounding box center [476, 27] width 24 height 10
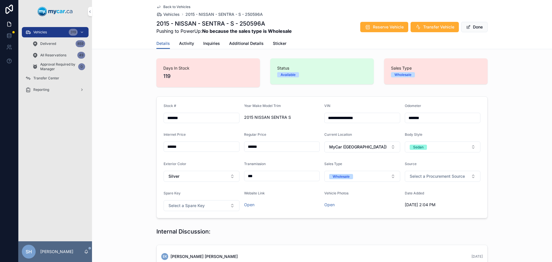
click at [248, 40] on link "Additional Details" at bounding box center [246, 44] width 35 height 12
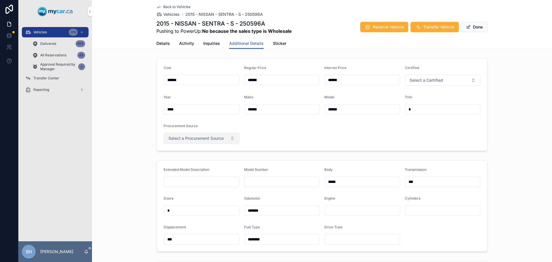
click at [215, 142] on button "Select a Procurement Source" at bounding box center [202, 138] width 76 height 11
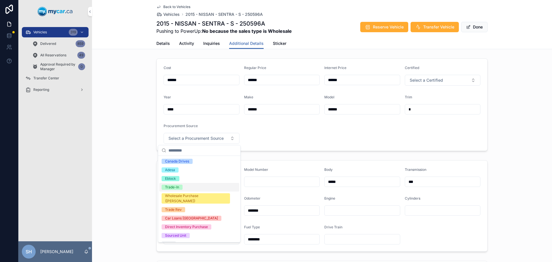
click at [185, 188] on div "Trade-In" at bounding box center [199, 187] width 80 height 9
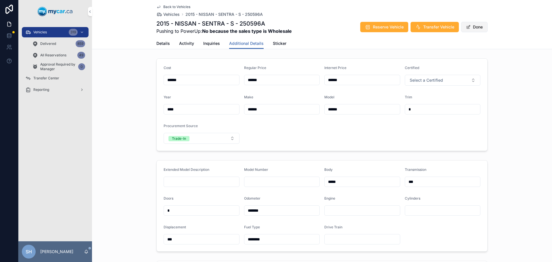
click at [479, 28] on button "Done" at bounding box center [474, 27] width 26 height 10
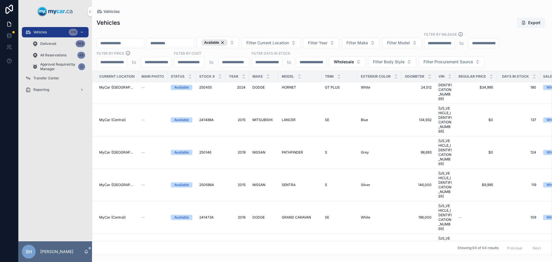
scroll to position [86, 0]
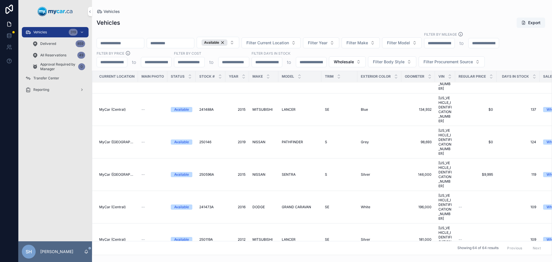
click at [256, 205] on span "DODGE" at bounding box center [258, 207] width 12 height 5
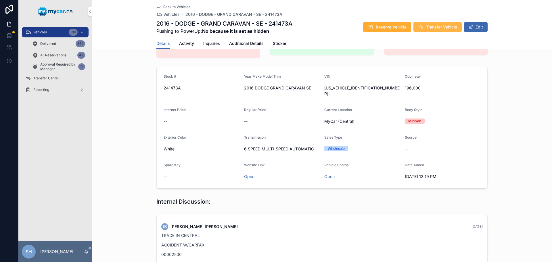
scroll to position [29, 0]
click at [481, 25] on button "Edit" at bounding box center [476, 27] width 24 height 10
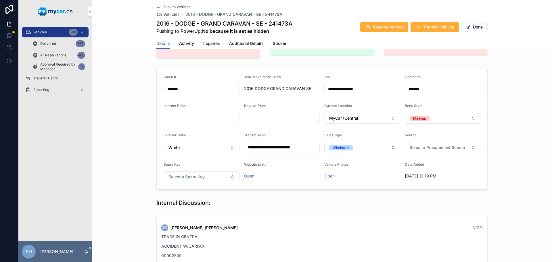
click at [242, 43] on span "Additional Details" at bounding box center [246, 44] width 35 height 6
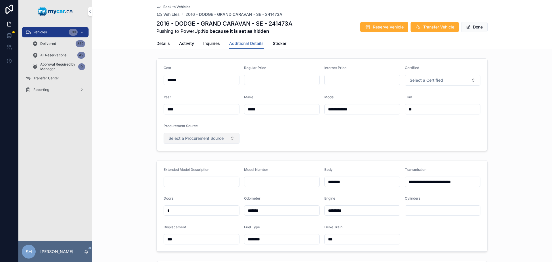
click at [194, 137] on span "Select a Procurement Source" at bounding box center [196, 138] width 55 height 6
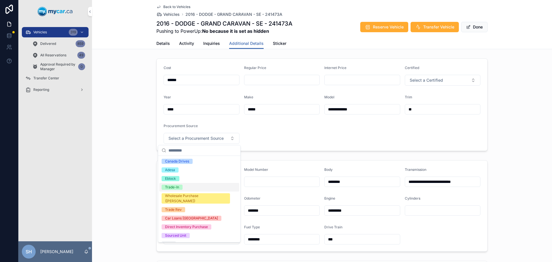
click at [185, 186] on div "Trade-In" at bounding box center [199, 187] width 80 height 9
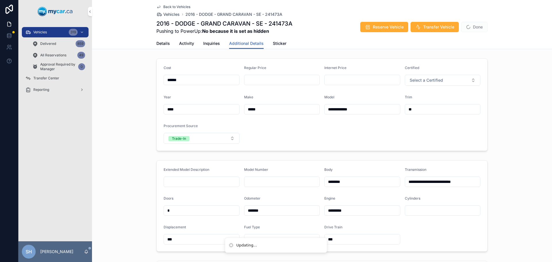
click at [473, 26] on span "Done" at bounding box center [474, 27] width 26 height 10
click at [473, 26] on button "Done" at bounding box center [474, 27] width 26 height 10
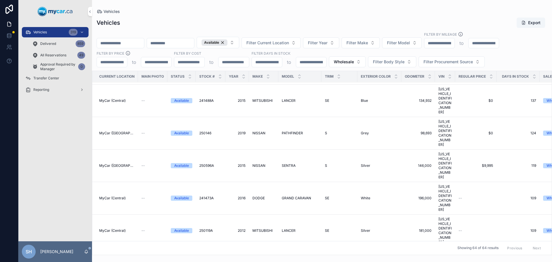
scroll to position [86, 0]
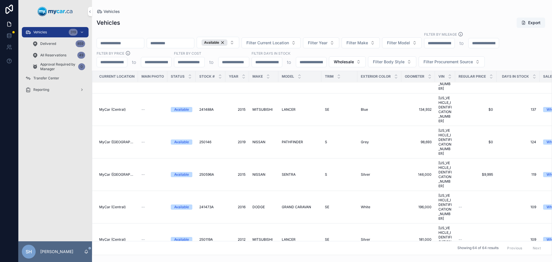
click at [242, 237] on span "2012" at bounding box center [237, 239] width 17 height 5
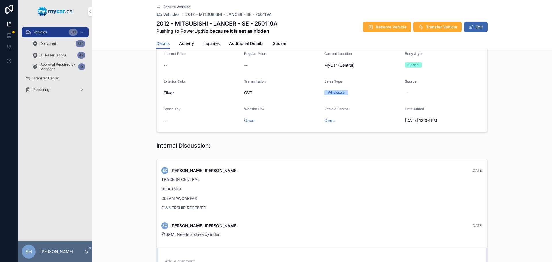
scroll to position [58, 0]
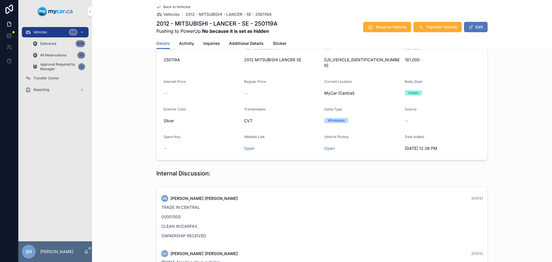
drag, startPoint x: 475, startPoint y: 25, endPoint x: 471, endPoint y: 27, distance: 4.9
click at [476, 25] on button "Edit" at bounding box center [476, 27] width 24 height 10
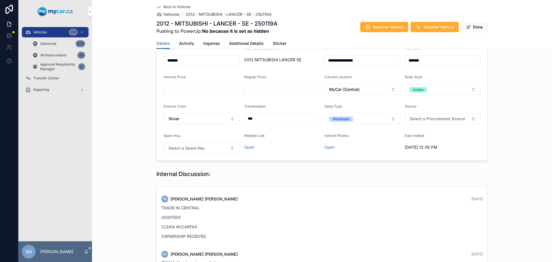
click at [244, 42] on span "Additional Details" at bounding box center [246, 44] width 35 height 6
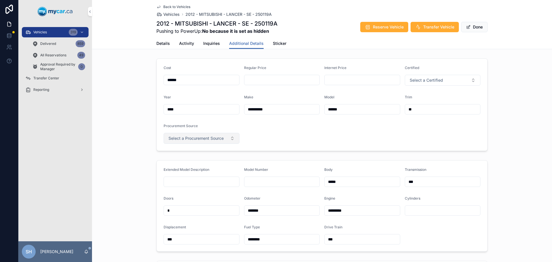
click at [175, 140] on span "Select a Procurement Source" at bounding box center [196, 138] width 55 height 6
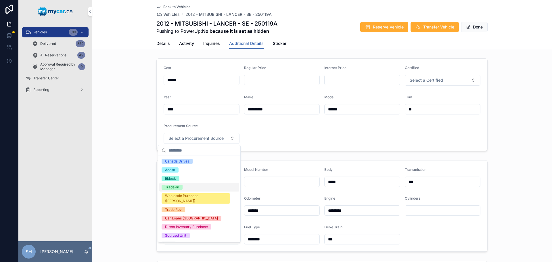
click at [181, 187] on span "Trade-In" at bounding box center [172, 187] width 21 height 5
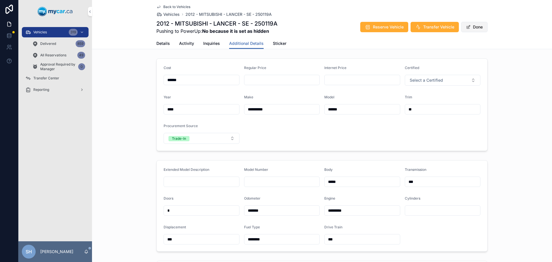
click at [476, 27] on button "Done" at bounding box center [474, 27] width 26 height 10
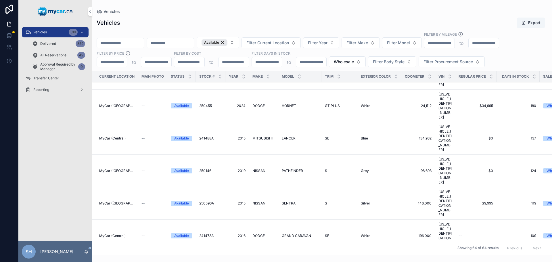
scroll to position [86, 0]
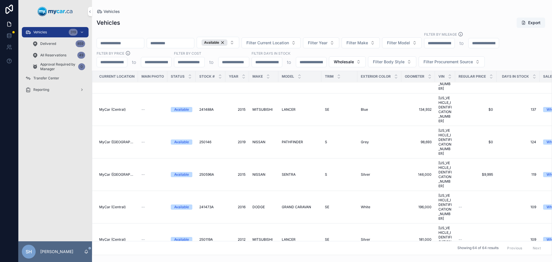
click at [206, 191] on td "241473A 241473A" at bounding box center [211, 207] width 30 height 32
click at [206, 205] on span "241473A" at bounding box center [206, 207] width 14 height 5
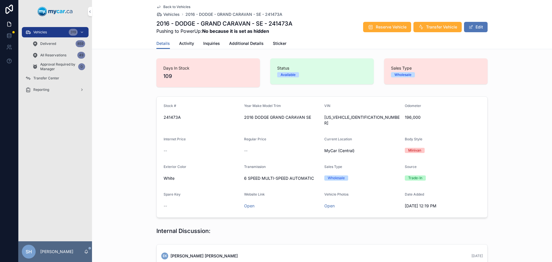
click at [476, 27] on button "Edit" at bounding box center [476, 27] width 24 height 10
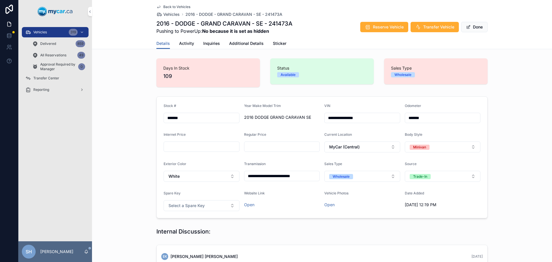
click at [241, 45] on span "Additional Details" at bounding box center [246, 44] width 35 height 6
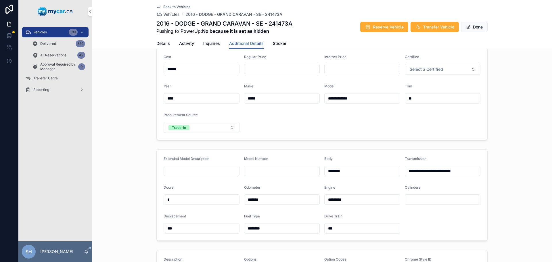
scroll to position [29, 0]
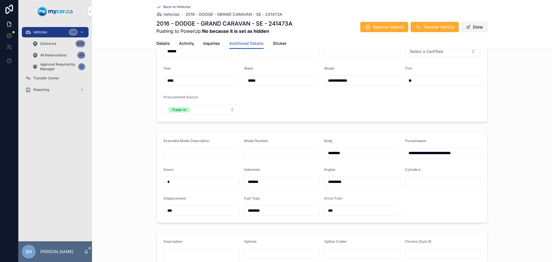
click at [480, 25] on button "Done" at bounding box center [474, 27] width 26 height 10
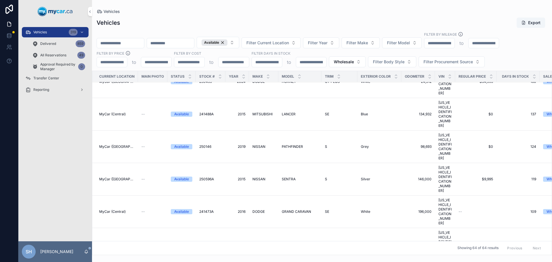
scroll to position [115, 0]
click at [260, 195] on td "MITSUBISHI MITSUBISHI" at bounding box center [263, 211] width 29 height 32
click at [263, 208] on span "MITSUBISHI" at bounding box center [262, 210] width 20 height 5
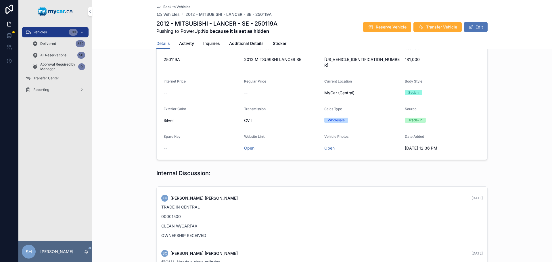
scroll to position [58, 0]
click at [470, 26] on span "scrollable content" at bounding box center [471, 27] width 5 height 5
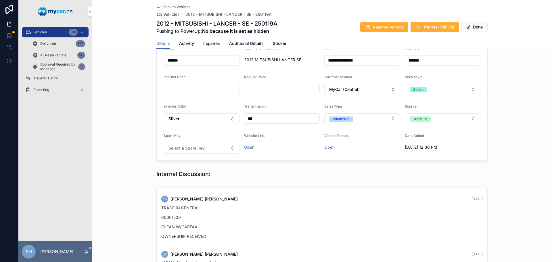
click at [253, 44] on span "Additional Details" at bounding box center [246, 44] width 35 height 6
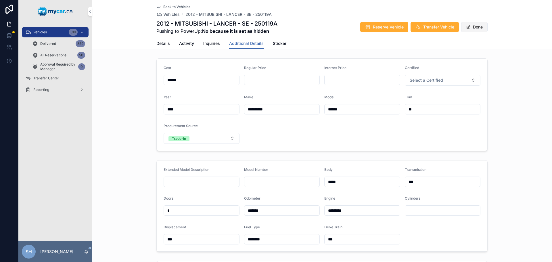
click at [462, 26] on button "Done" at bounding box center [474, 27] width 26 height 10
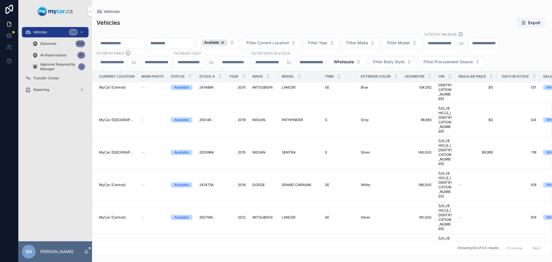
scroll to position [115, 0]
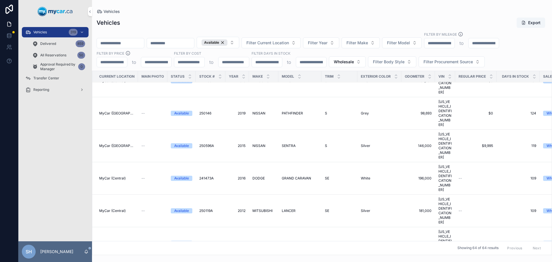
click at [244, 241] on span "2013" at bounding box center [237, 243] width 17 height 5
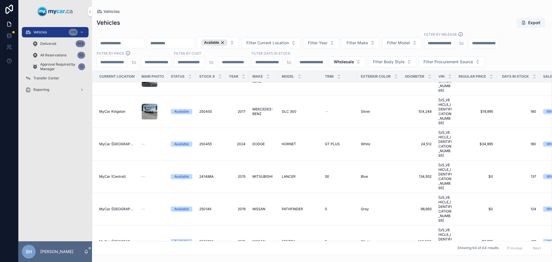
scroll to position [29, 0]
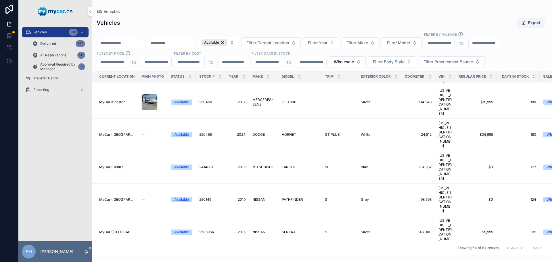
click at [259, 197] on span "NISSAN" at bounding box center [258, 199] width 13 height 5
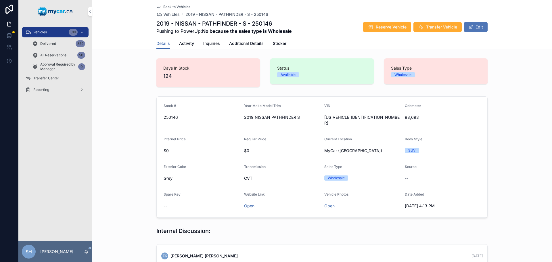
click at [483, 27] on button "Edit" at bounding box center [476, 27] width 24 height 10
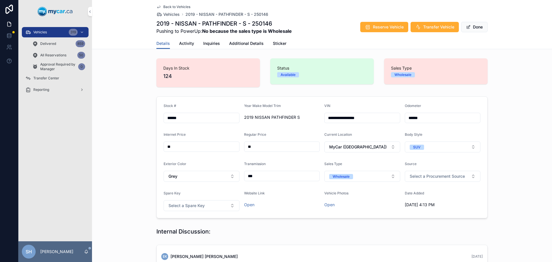
click at [238, 42] on span "Additional Details" at bounding box center [246, 44] width 35 height 6
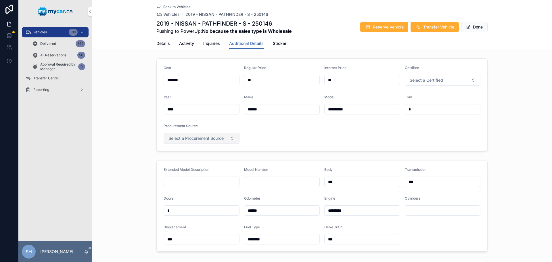
click at [213, 138] on span "Select a Procurement Source" at bounding box center [196, 138] width 55 height 6
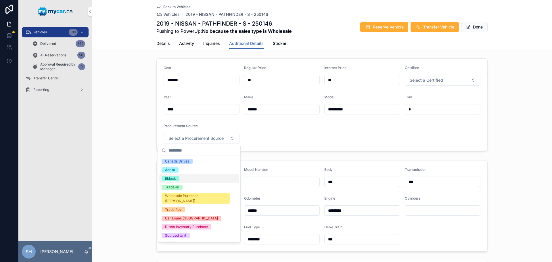
click at [189, 175] on div "Eblock" at bounding box center [199, 178] width 80 height 9
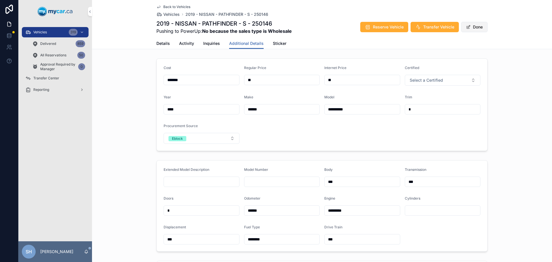
click at [474, 26] on button "Done" at bounding box center [474, 27] width 26 height 10
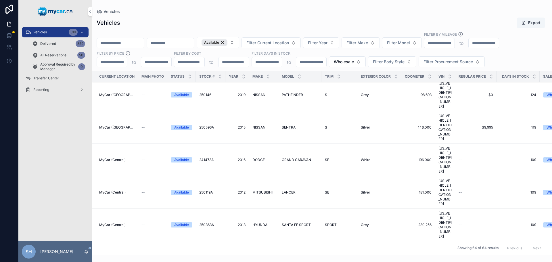
scroll to position [144, 0]
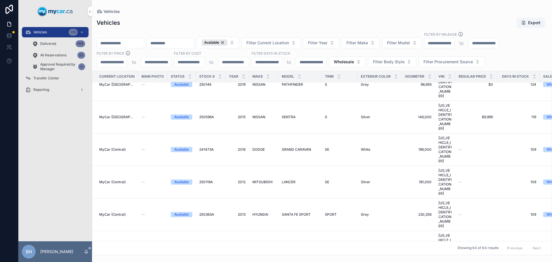
click at [262, 231] on td "VOLKSWAGEN VOLKSWAGEN" at bounding box center [263, 247] width 29 height 32
click at [262, 242] on span "VOLKSWAGEN" at bounding box center [263, 246] width 22 height 9
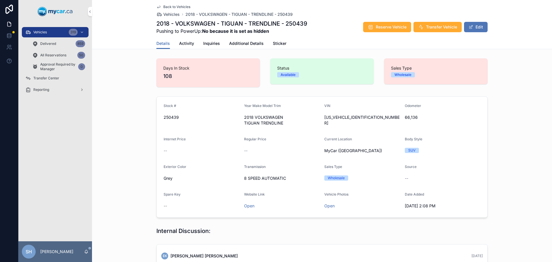
click at [476, 27] on button "Edit" at bounding box center [476, 27] width 24 height 10
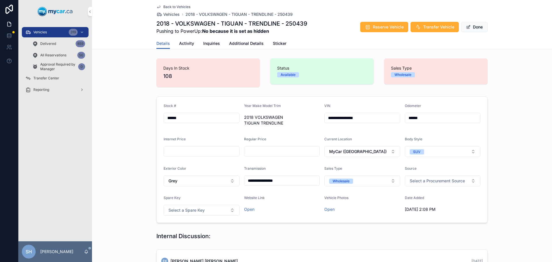
click at [250, 42] on span "Additional Details" at bounding box center [246, 44] width 35 height 6
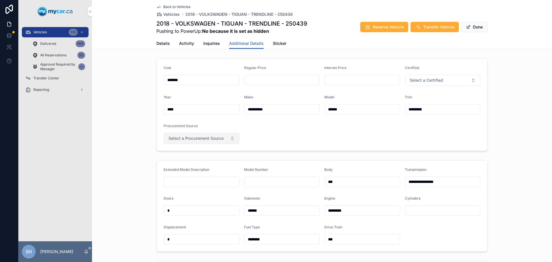
click at [190, 140] on span "Select a Procurement Source" at bounding box center [196, 138] width 55 height 6
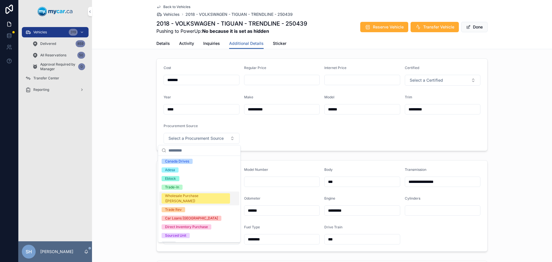
click at [182, 194] on div "Wholesale Purchase ([PERSON_NAME])" at bounding box center [196, 198] width 62 height 10
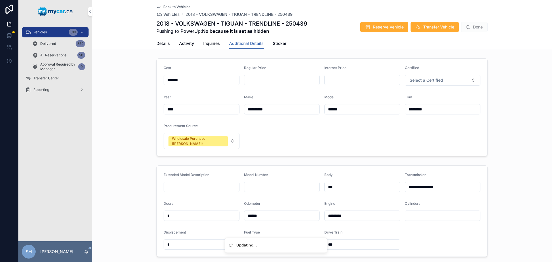
click at [470, 29] on span "Done" at bounding box center [474, 27] width 26 height 10
click at [470, 29] on button "Done" at bounding box center [474, 27] width 26 height 10
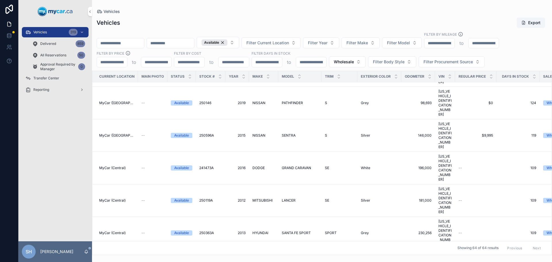
scroll to position [144, 0]
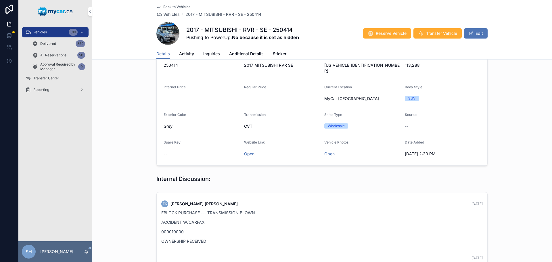
scroll to position [58, 0]
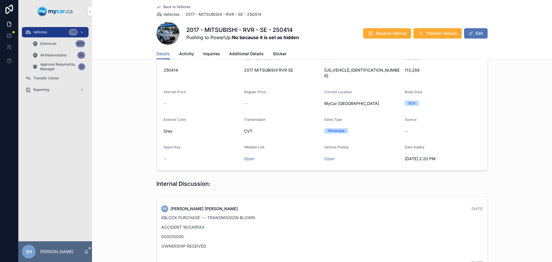
click at [476, 31] on button "Edit" at bounding box center [476, 33] width 24 height 10
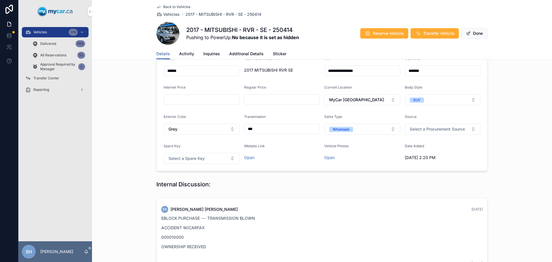
click at [243, 52] on span "Additional Details" at bounding box center [246, 54] width 35 height 6
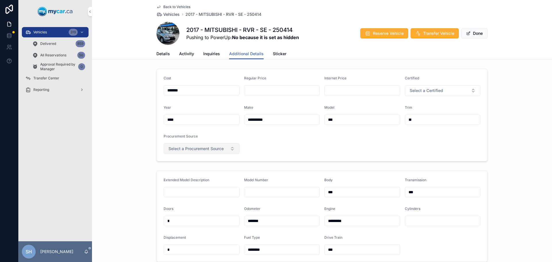
click at [195, 150] on span "Select a Procurement Source" at bounding box center [196, 149] width 55 height 6
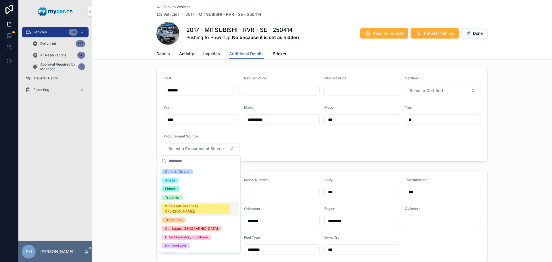
click at [192, 205] on div "Wholesale Purchase ([PERSON_NAME])" at bounding box center [196, 209] width 62 height 10
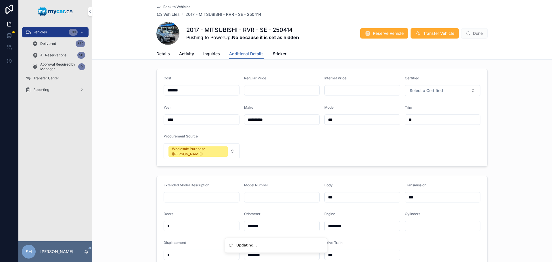
click at [473, 36] on span "Done" at bounding box center [474, 33] width 26 height 10
click at [474, 33] on button "Done" at bounding box center [474, 33] width 26 height 10
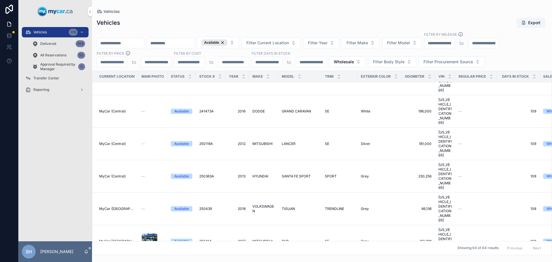
scroll to position [173, 0]
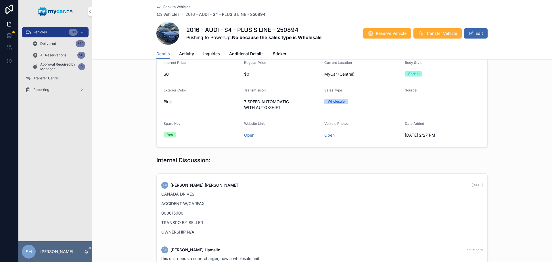
scroll to position [29, 0]
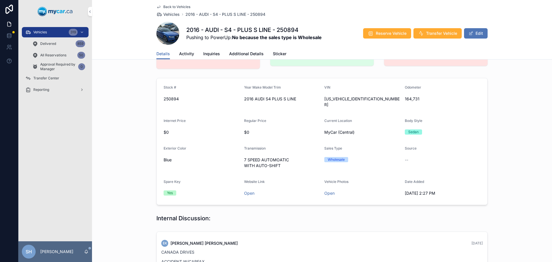
click at [472, 35] on button "Edit" at bounding box center [476, 33] width 24 height 10
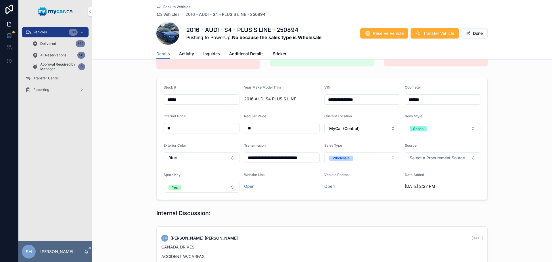
click at [254, 51] on span "Additional Details" at bounding box center [246, 54] width 35 height 6
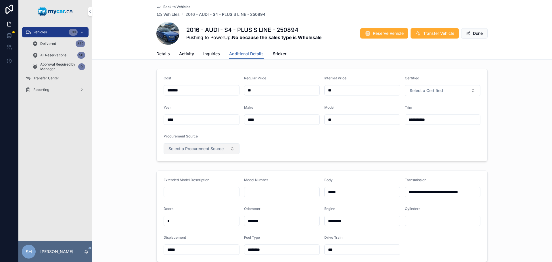
click at [198, 147] on span "Select a Procurement Source" at bounding box center [196, 149] width 55 height 6
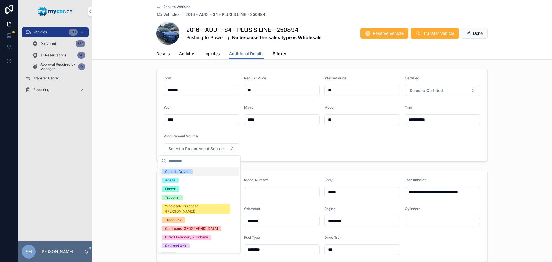
click at [190, 172] on span "Canada Drives" at bounding box center [177, 171] width 31 height 5
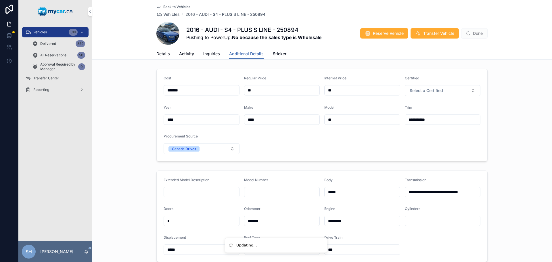
click at [472, 35] on span "Done" at bounding box center [474, 33] width 26 height 10
click at [473, 33] on span "Done" at bounding box center [474, 33] width 26 height 10
click at [473, 33] on button "Done" at bounding box center [474, 33] width 26 height 10
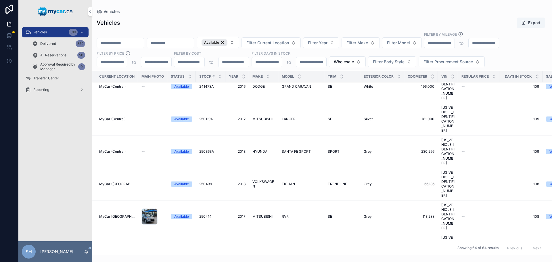
scroll to position [201, 0]
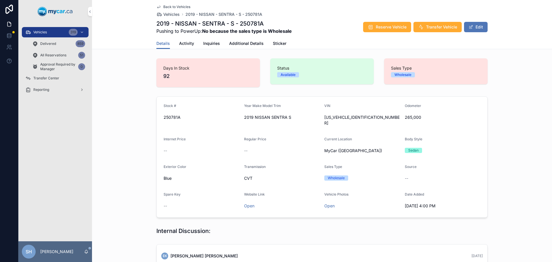
click at [474, 27] on button "Edit" at bounding box center [476, 27] width 24 height 10
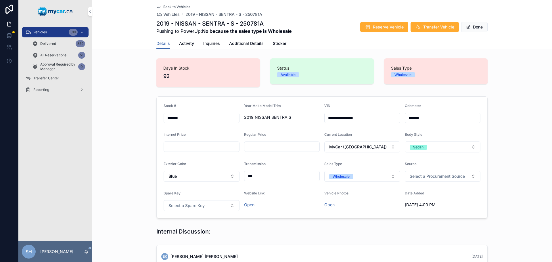
click at [241, 44] on span "Additional Details" at bounding box center [246, 44] width 35 height 6
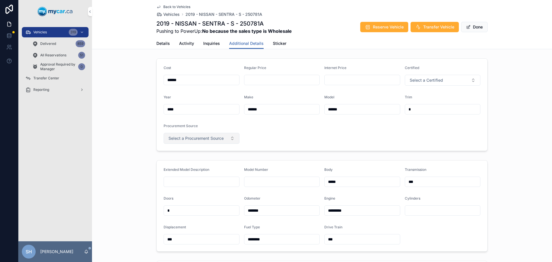
click at [176, 135] on button "Select a Procurement Source" at bounding box center [202, 138] width 76 height 11
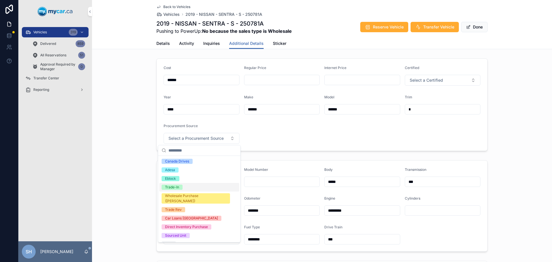
click at [177, 187] on div "Trade-In" at bounding box center [172, 187] width 14 height 5
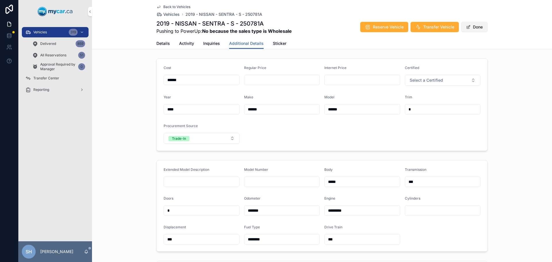
click at [476, 27] on button "Done" at bounding box center [474, 27] width 26 height 10
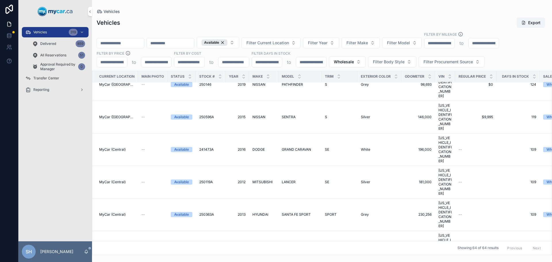
scroll to position [259, 0]
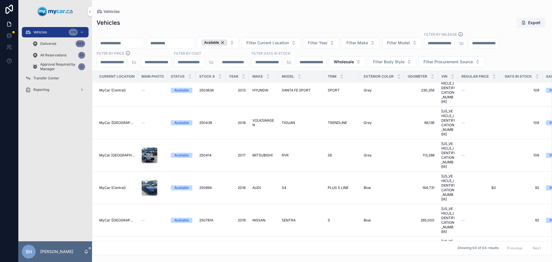
click at [262, 250] on span "NISSAN" at bounding box center [258, 252] width 13 height 5
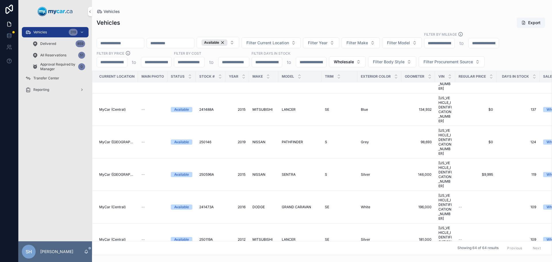
scroll to position [144, 0]
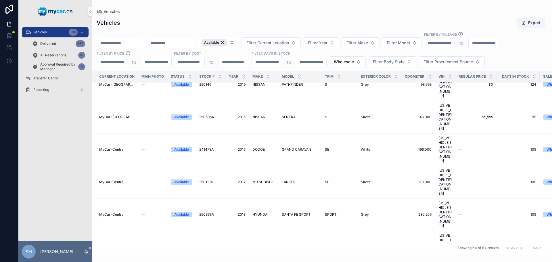
click at [262, 212] on span "HYUNDAI" at bounding box center [260, 214] width 16 height 5
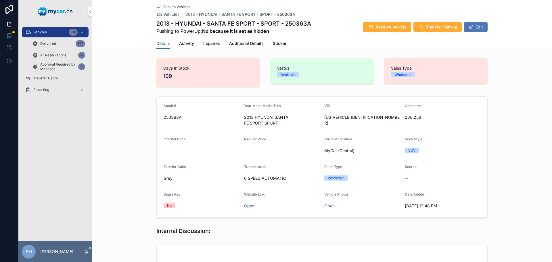
click at [473, 30] on button "Edit" at bounding box center [476, 27] width 24 height 10
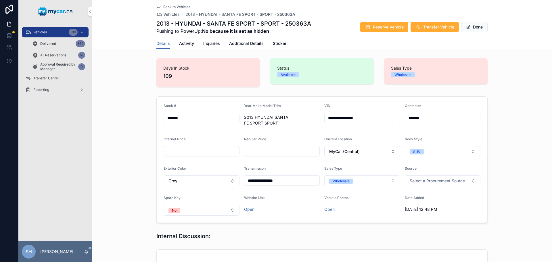
click at [234, 43] on span "Additional Details" at bounding box center [246, 44] width 35 height 6
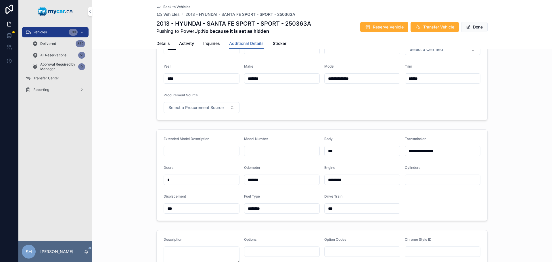
scroll to position [29, 0]
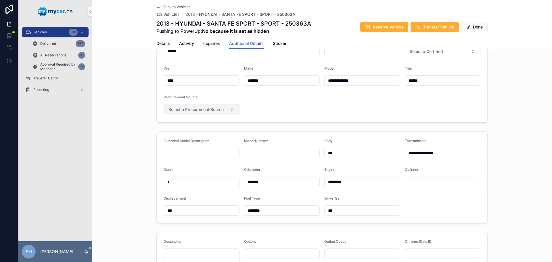
click at [198, 113] on button "Select a Procurement Source" at bounding box center [202, 109] width 76 height 11
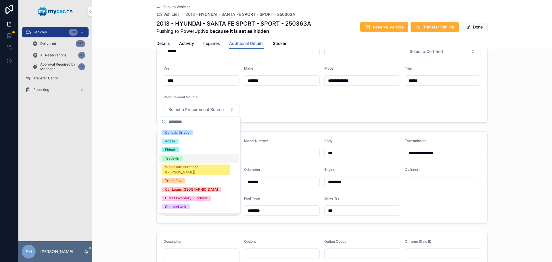
click at [175, 159] on div "Trade-In" at bounding box center [172, 158] width 14 height 5
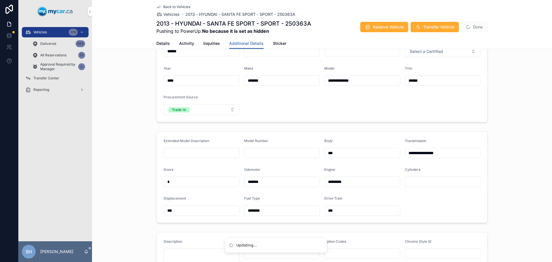
click at [479, 26] on span "Done" at bounding box center [474, 27] width 26 height 10
click at [468, 27] on span "scrollable content" at bounding box center [468, 27] width 5 height 5
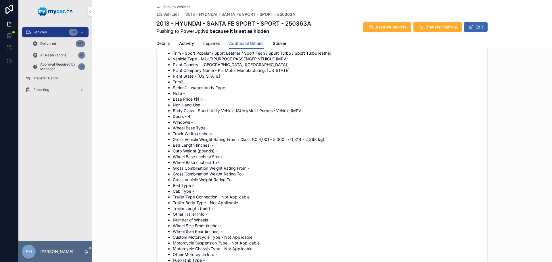
scroll to position [316, 0]
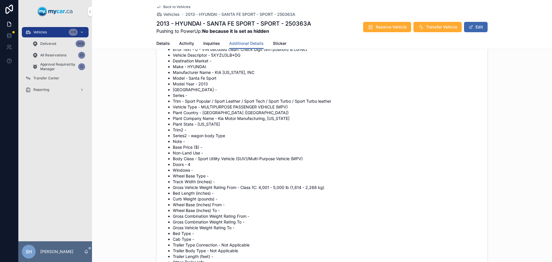
click at [160, 43] on span "Details" at bounding box center [163, 44] width 14 height 6
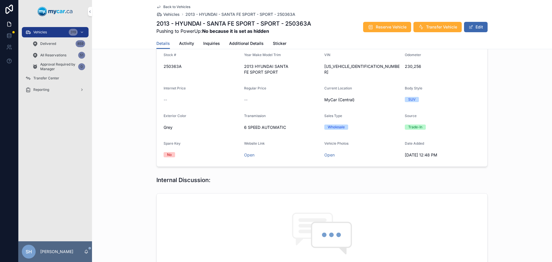
scroll to position [115, 0]
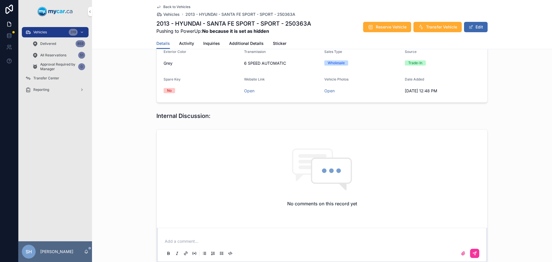
click at [196, 157] on div "No comments on this record yet" at bounding box center [322, 177] width 331 height 96
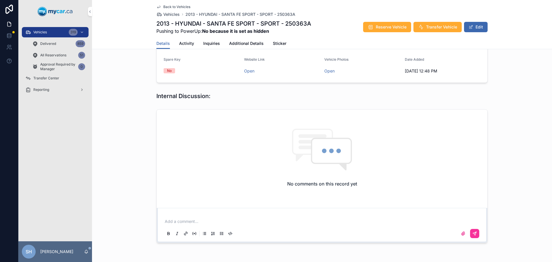
scroll to position [160, 0]
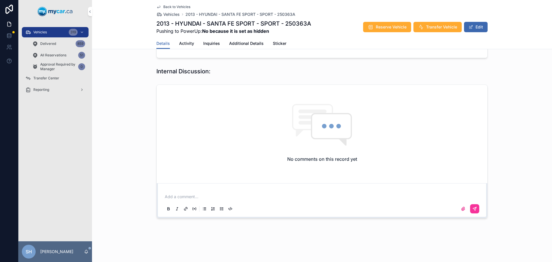
click at [189, 186] on div "Add a comment..." at bounding box center [322, 200] width 331 height 35
click at [189, 189] on div "Add a comment..." at bounding box center [322, 202] width 324 height 29
click at [182, 196] on p "scrollable content" at bounding box center [323, 197] width 317 height 6
click at [473, 207] on icon "scrollable content" at bounding box center [474, 208] width 5 height 5
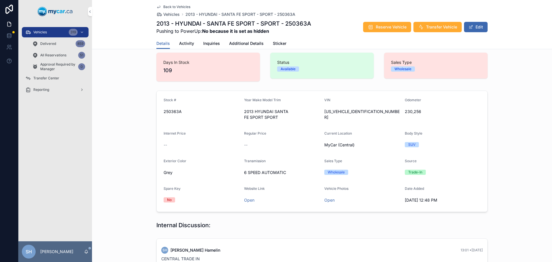
scroll to position [0, 0]
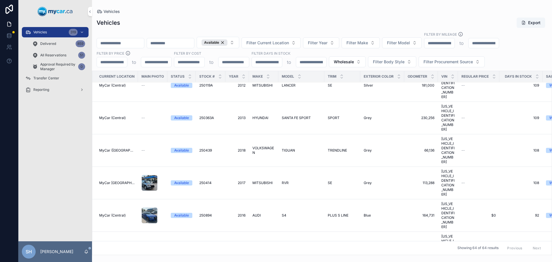
scroll to position [230, 0]
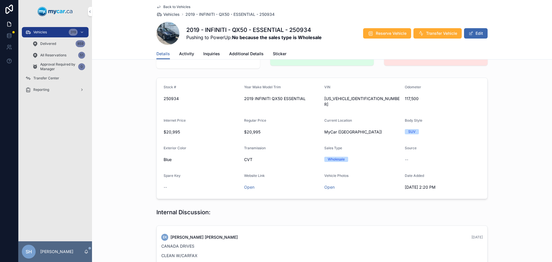
scroll to position [29, 0]
click at [478, 34] on button "Edit" at bounding box center [476, 33] width 24 height 10
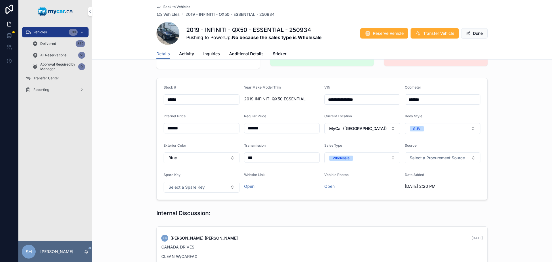
click at [241, 51] on span "Additional Details" at bounding box center [246, 54] width 35 height 6
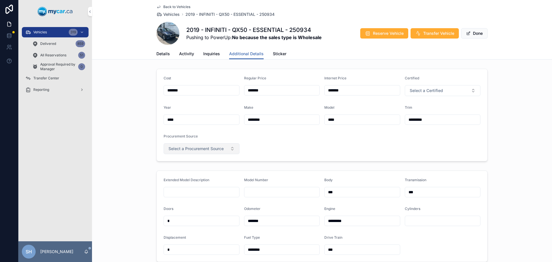
click at [188, 148] on span "Select a Procurement Source" at bounding box center [196, 149] width 55 height 6
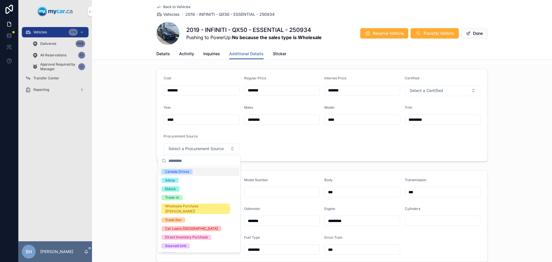
click at [187, 169] on div "Canada Drives" at bounding box center [199, 171] width 80 height 9
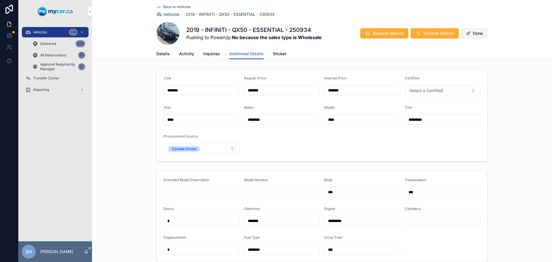
click at [476, 35] on button "Done" at bounding box center [474, 33] width 26 height 10
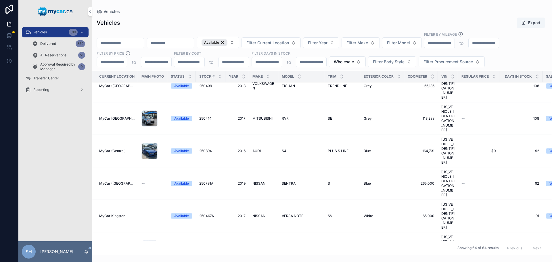
scroll to position [259, 0]
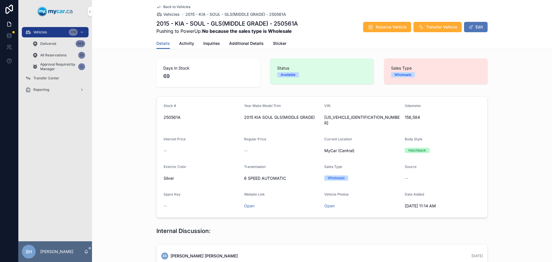
click at [470, 27] on span "scrollable content" at bounding box center [471, 27] width 5 height 5
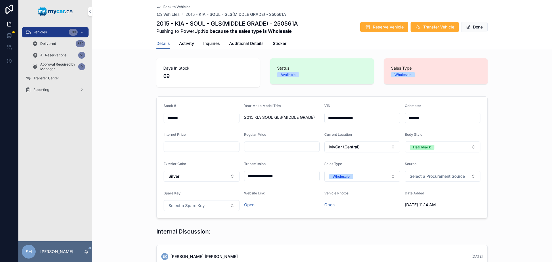
click at [241, 45] on span "Additional Details" at bounding box center [246, 44] width 35 height 6
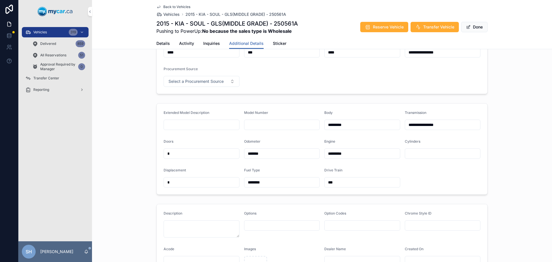
scroll to position [29, 0]
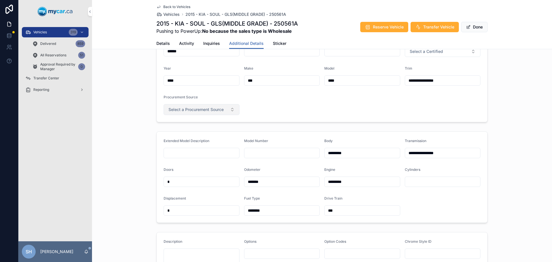
click at [191, 110] on span "Select a Procurement Source" at bounding box center [196, 110] width 55 height 6
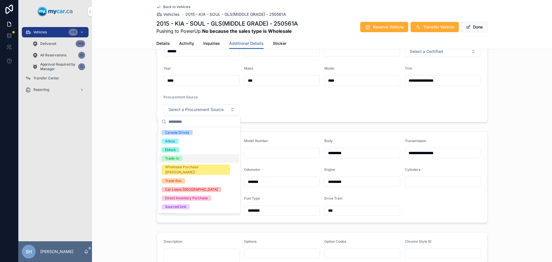
click at [169, 159] on div "Trade-In" at bounding box center [172, 158] width 14 height 5
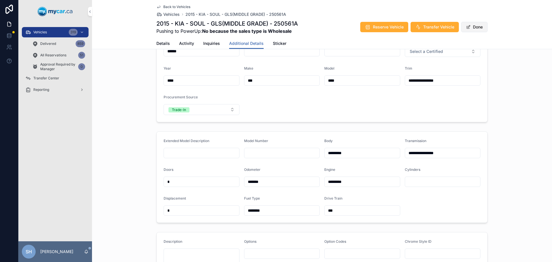
click at [477, 25] on button "Done" at bounding box center [474, 27] width 26 height 10
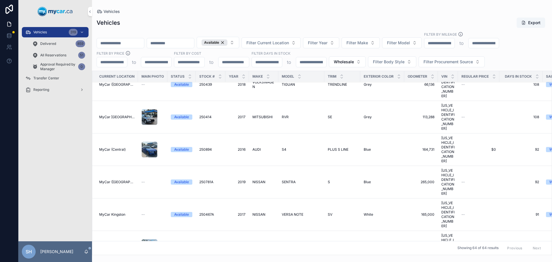
scroll to position [288, 0]
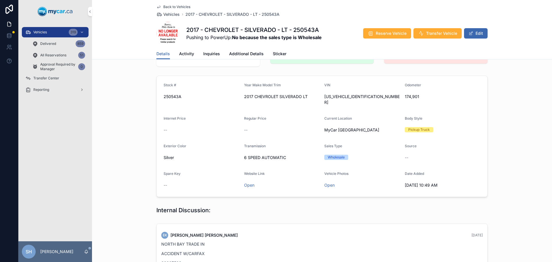
scroll to position [29, 0]
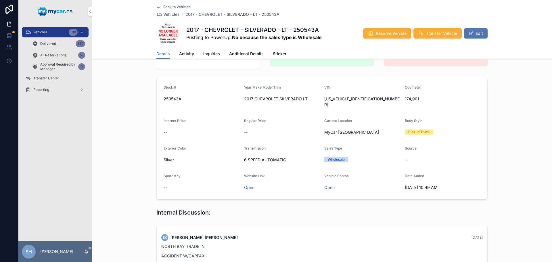
click at [477, 33] on button "Edit" at bounding box center [476, 33] width 24 height 10
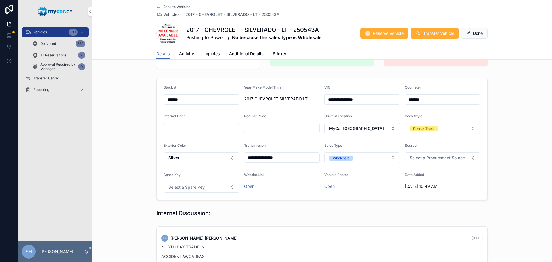
click at [248, 51] on span "Additional Details" at bounding box center [246, 54] width 35 height 6
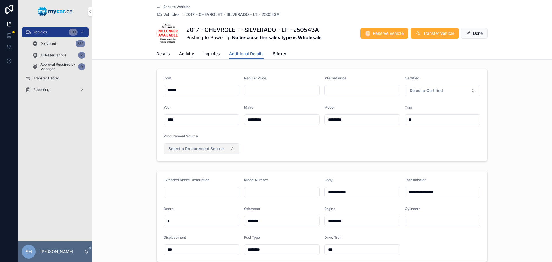
click at [215, 150] on span "Select a Procurement Source" at bounding box center [196, 149] width 55 height 6
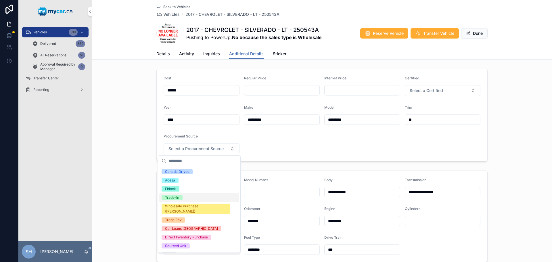
click at [175, 197] on div "Trade-In" at bounding box center [172, 197] width 14 height 5
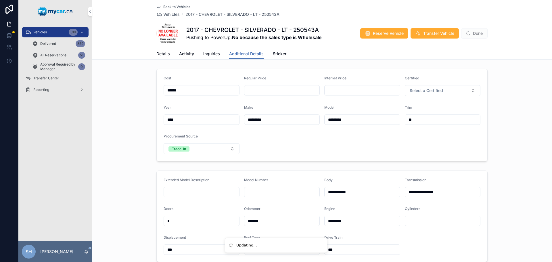
click at [477, 30] on span "Done" at bounding box center [474, 33] width 26 height 10
click at [476, 32] on button "Done" at bounding box center [474, 33] width 26 height 10
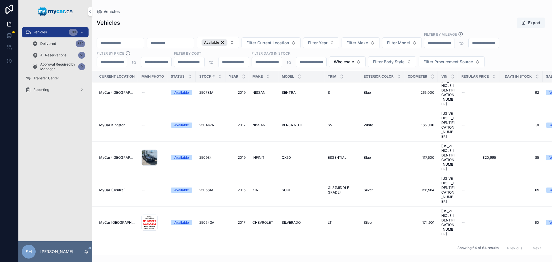
scroll to position [316, 0]
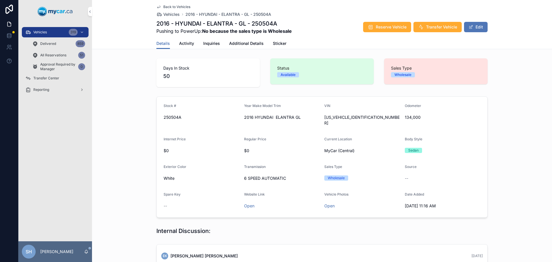
click at [478, 27] on button "Edit" at bounding box center [476, 27] width 24 height 10
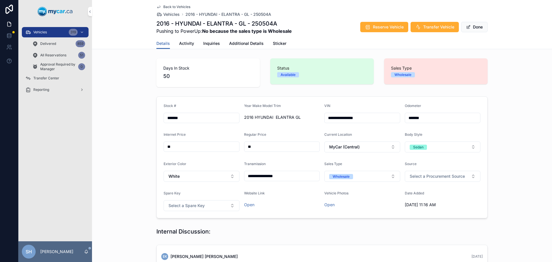
click at [251, 42] on span "Additional Details" at bounding box center [246, 44] width 35 height 6
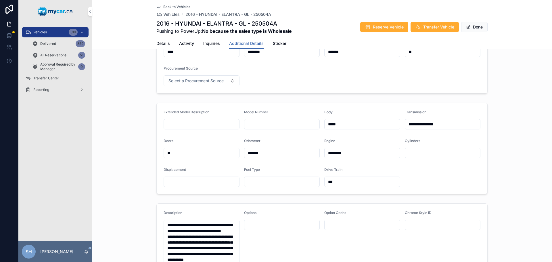
scroll to position [29, 0]
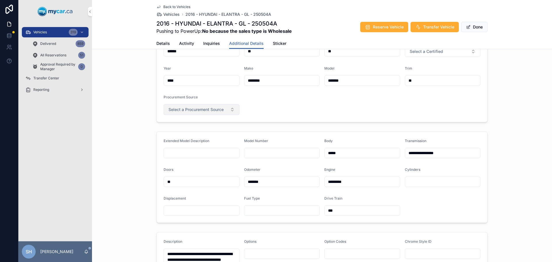
click at [175, 113] on button "Select a Procurement Source" at bounding box center [202, 109] width 76 height 11
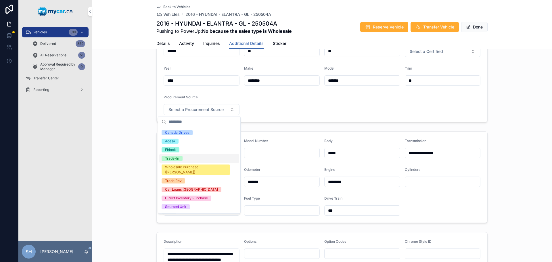
click at [173, 158] on div "Trade-In" at bounding box center [172, 158] width 14 height 5
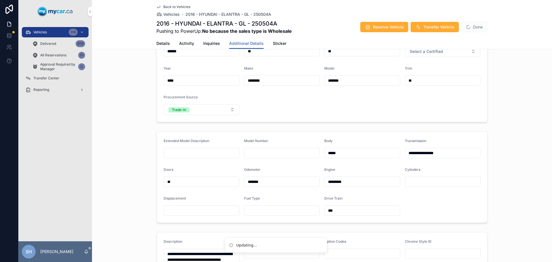
click at [473, 28] on span "Done" at bounding box center [474, 27] width 26 height 10
click at [473, 28] on button "Done" at bounding box center [474, 27] width 26 height 10
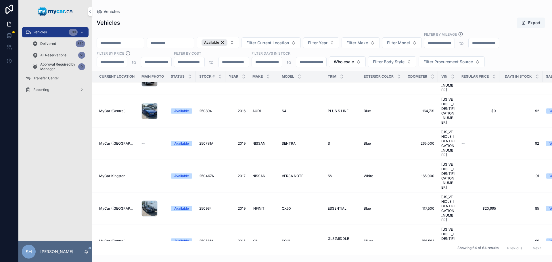
scroll to position [345, 0]
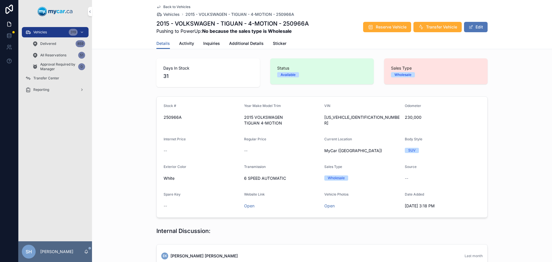
click at [474, 28] on button "Edit" at bounding box center [476, 27] width 24 height 10
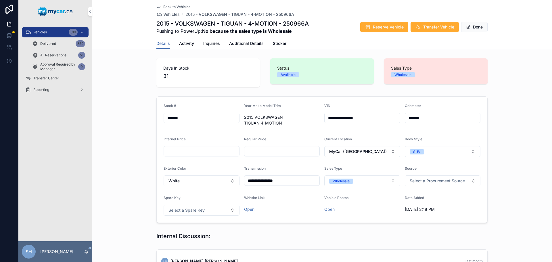
click at [243, 39] on link "Additional Details" at bounding box center [246, 44] width 35 height 12
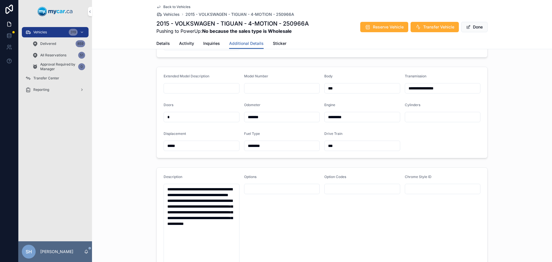
scroll to position [58, 0]
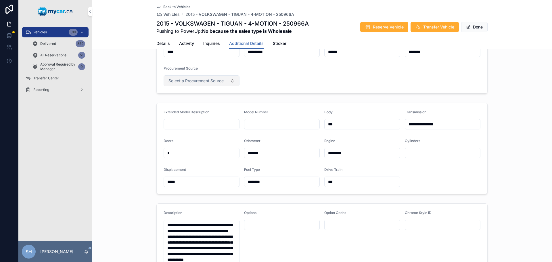
click at [179, 83] on span "Select a Procurement Source" at bounding box center [196, 81] width 55 height 6
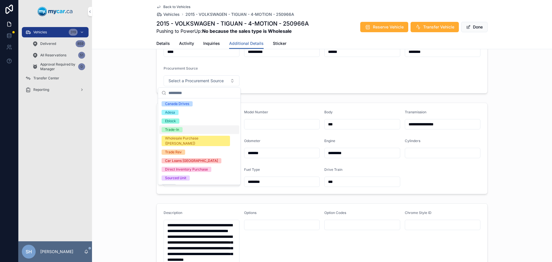
click at [171, 131] on div "Trade-In" at bounding box center [172, 129] width 14 height 5
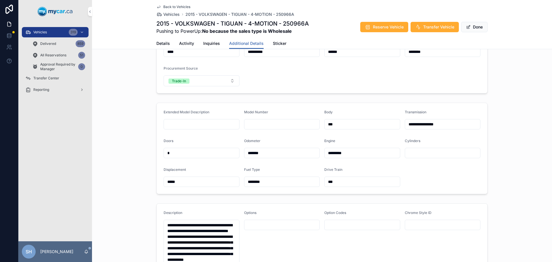
click at [473, 26] on button "Done" at bounding box center [474, 27] width 26 height 10
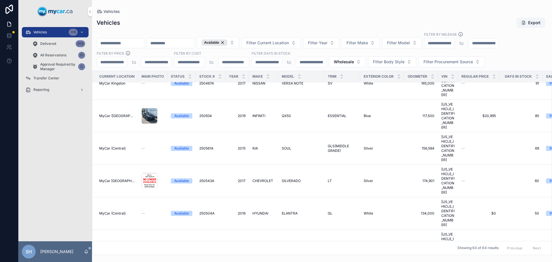
scroll to position [374, 0]
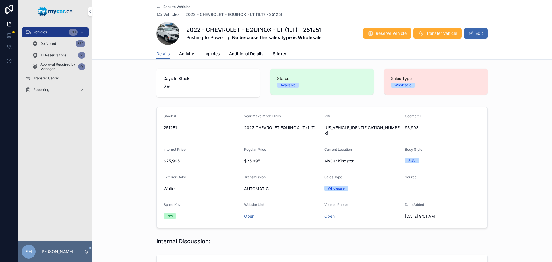
click at [478, 28] on div "Reserve Vehicle Transfer Vehicle Edit" at bounding box center [423, 33] width 129 height 11
click at [248, 53] on span "Additional Details" at bounding box center [246, 54] width 35 height 6
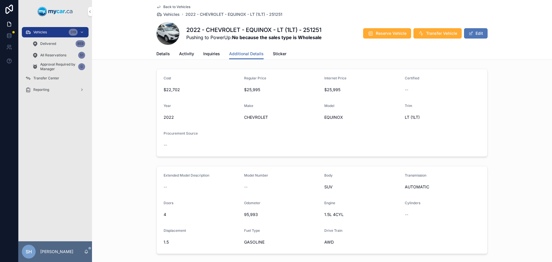
click at [477, 32] on button "Edit" at bounding box center [476, 33] width 24 height 10
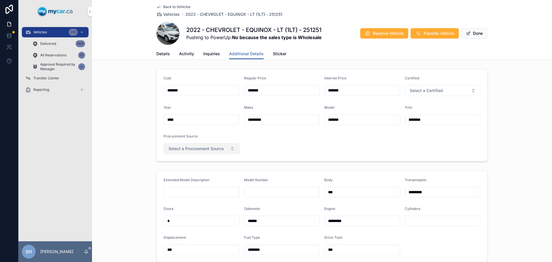
click at [201, 150] on span "Select a Procurement Source" at bounding box center [196, 149] width 55 height 6
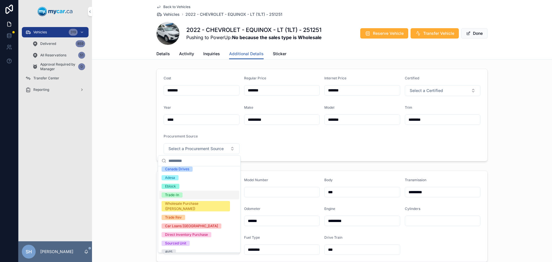
scroll to position [11, 0]
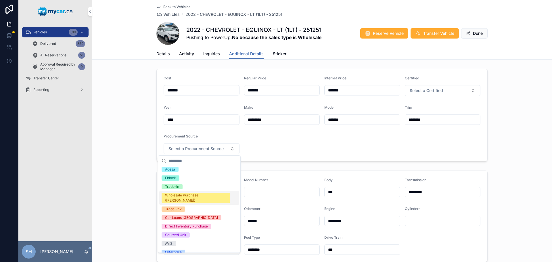
click at [185, 194] on div "Wholesale Purchase ([PERSON_NAME])" at bounding box center [196, 198] width 62 height 10
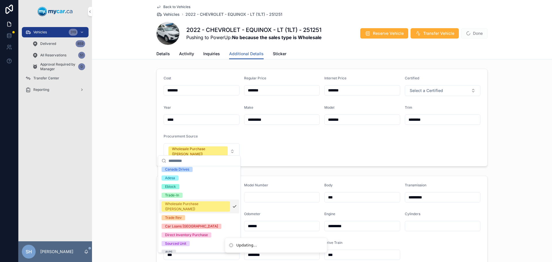
scroll to position [20, 0]
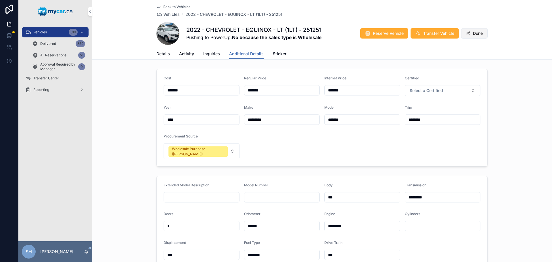
click at [476, 33] on button "Done" at bounding box center [474, 33] width 26 height 10
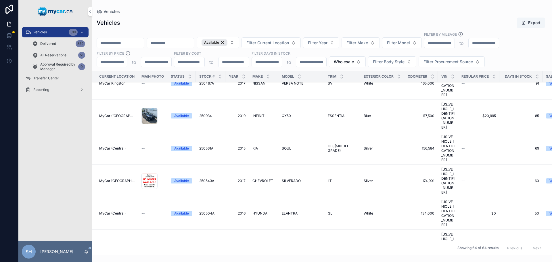
scroll to position [374, 0]
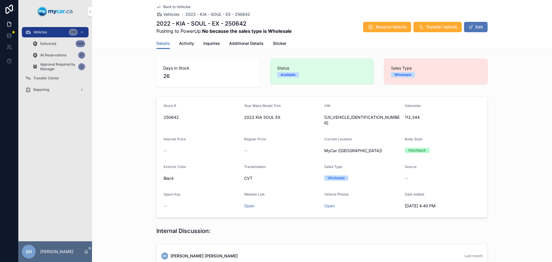
click at [474, 28] on button "Edit" at bounding box center [476, 27] width 24 height 10
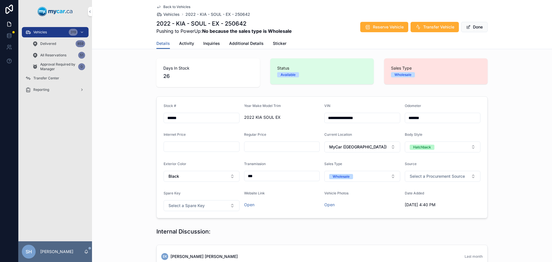
click at [245, 45] on span "Additional Details" at bounding box center [246, 44] width 35 height 6
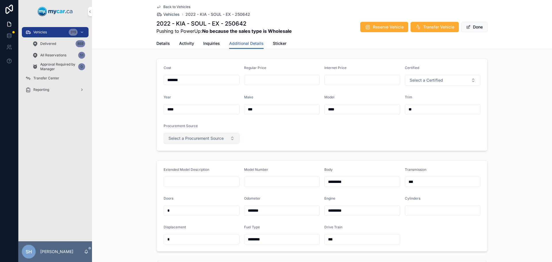
click at [197, 139] on span "Select a Procurement Source" at bounding box center [196, 138] width 55 height 6
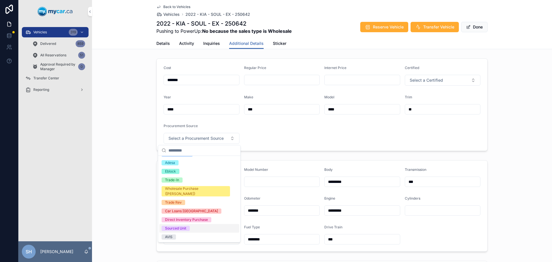
scroll to position [11, 0]
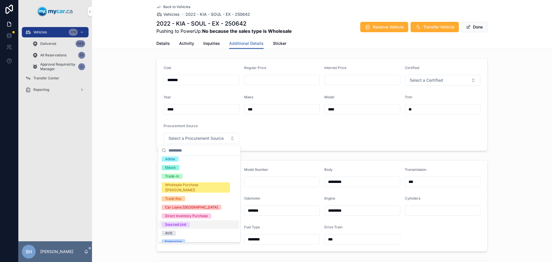
click at [182, 222] on div "Sourced Unit" at bounding box center [175, 224] width 21 height 5
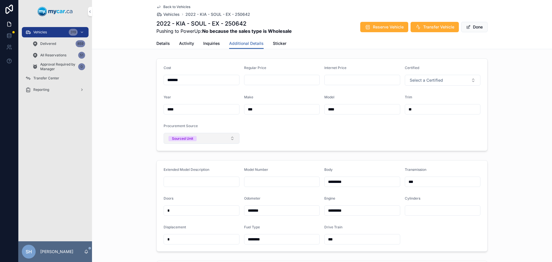
click at [206, 137] on button "Sourced Unit" at bounding box center [202, 138] width 76 height 11
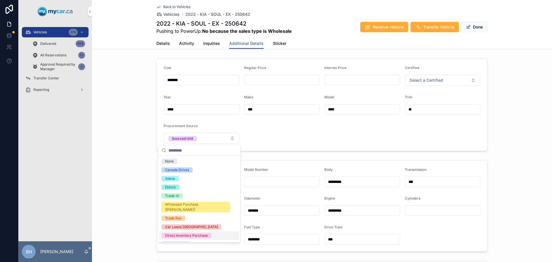
click at [188, 233] on div "Direct Inventory Purchase" at bounding box center [186, 235] width 43 height 5
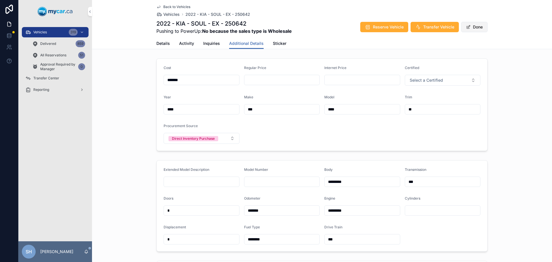
click at [476, 25] on button "Done" at bounding box center [474, 27] width 26 height 10
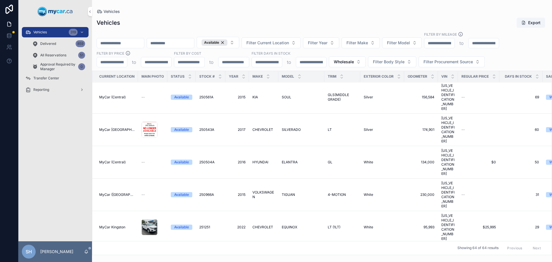
scroll to position [403, 0]
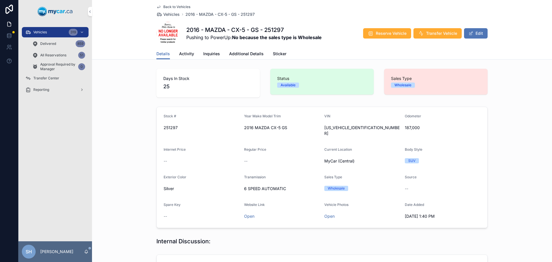
click at [483, 31] on button "Edit" at bounding box center [476, 33] width 24 height 10
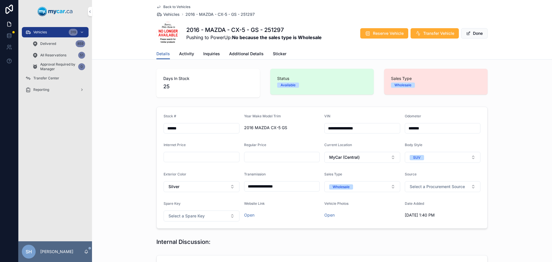
click at [235, 53] on span "Additional Details" at bounding box center [246, 54] width 35 height 6
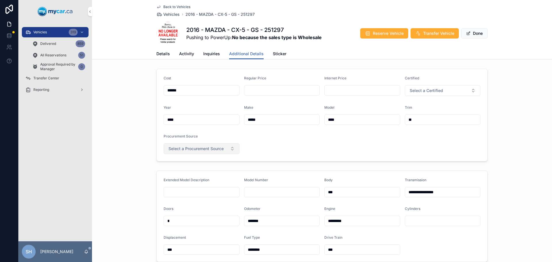
click at [178, 148] on span "Select a Procurement Source" at bounding box center [196, 149] width 55 height 6
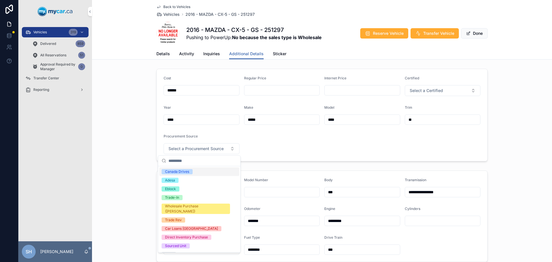
click at [181, 171] on div "Canada Drives" at bounding box center [177, 171] width 24 height 5
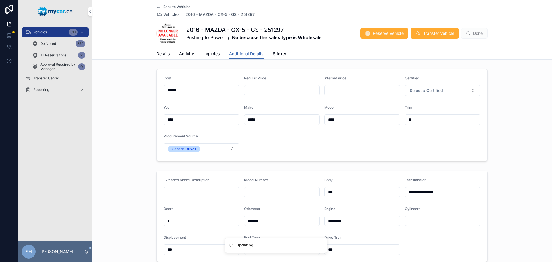
click at [478, 31] on span "Done" at bounding box center [474, 33] width 26 height 10
click at [478, 30] on button "Done" at bounding box center [474, 33] width 26 height 10
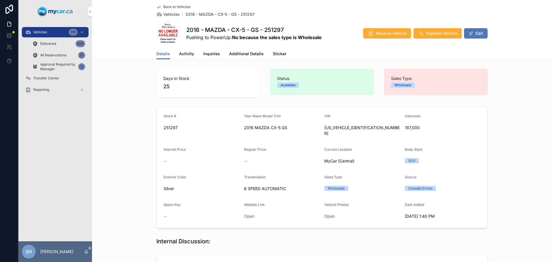
click at [478, 32] on button "Edit" at bounding box center [476, 33] width 24 height 10
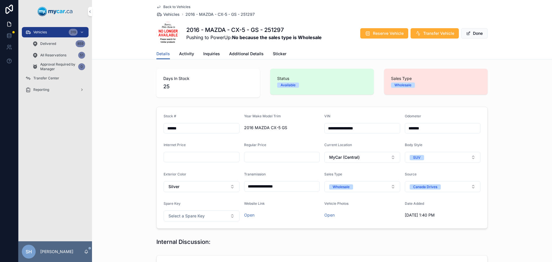
drag, startPoint x: 241, startPoint y: 53, endPoint x: 240, endPoint y: 56, distance: 3.2
click at [241, 53] on span "Additional Details" at bounding box center [246, 54] width 35 height 6
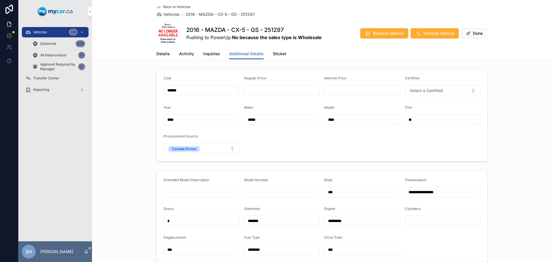
scroll to position [29, 0]
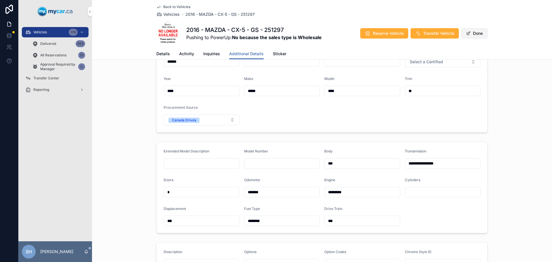
click at [475, 34] on button "Done" at bounding box center [474, 33] width 26 height 10
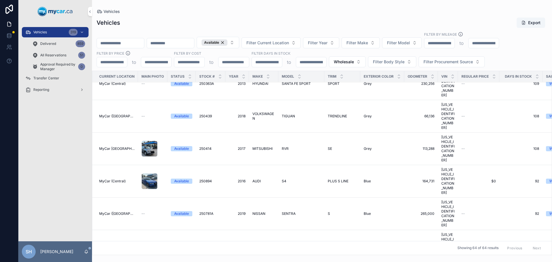
scroll to position [259, 0]
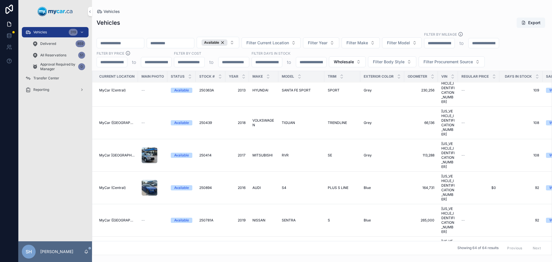
click at [261, 250] on span "NISSAN" at bounding box center [258, 252] width 13 height 5
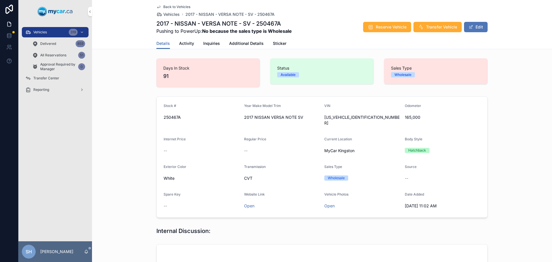
click at [473, 27] on button "Edit" at bounding box center [476, 27] width 24 height 10
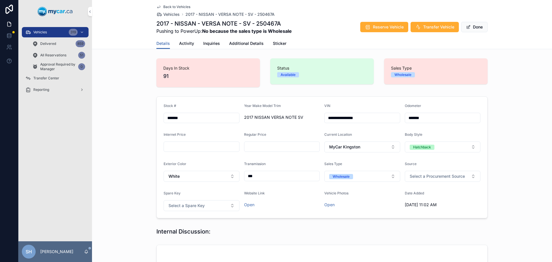
click at [236, 43] on span "Additional Details" at bounding box center [246, 44] width 35 height 6
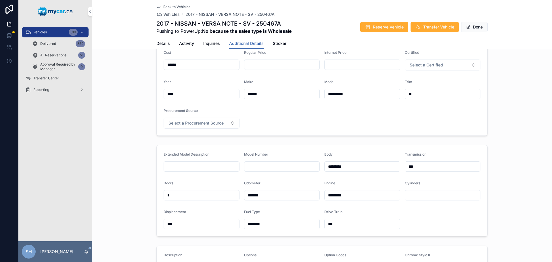
scroll to position [29, 0]
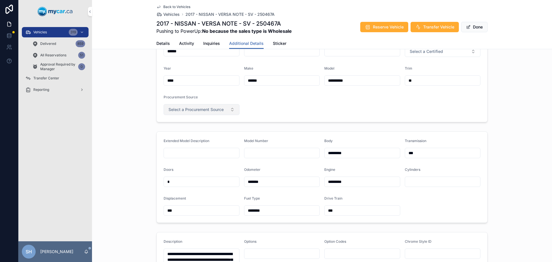
click at [210, 112] on span "Select a Procurement Source" at bounding box center [196, 110] width 55 height 6
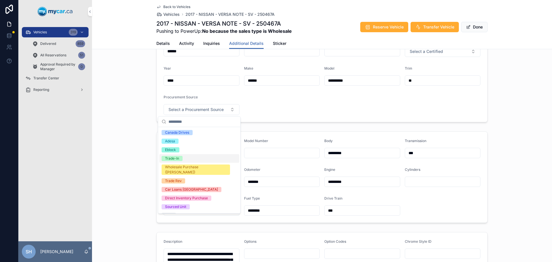
click at [180, 160] on span "Trade-In" at bounding box center [172, 158] width 21 height 5
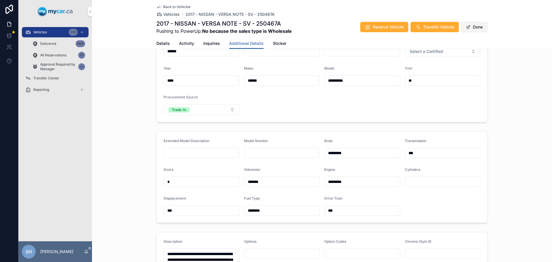
click at [469, 27] on button "Done" at bounding box center [474, 27] width 26 height 10
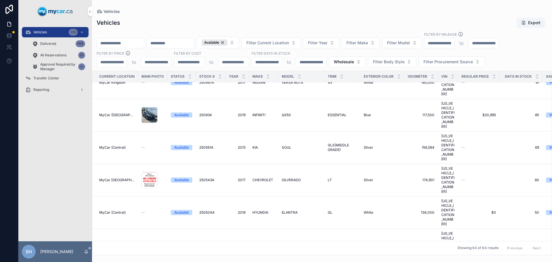
scroll to position [345, 0]
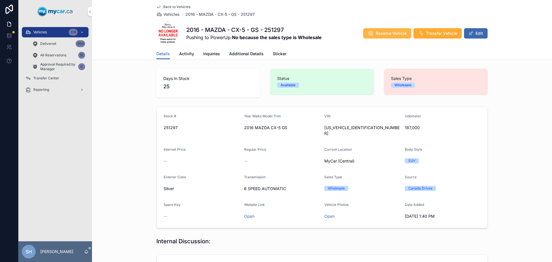
click at [384, 33] on span "Reserve Vehicle" at bounding box center [391, 33] width 31 height 6
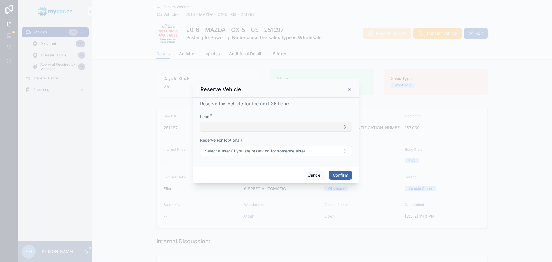
click at [267, 124] on button "Select Button" at bounding box center [276, 127] width 152 height 10
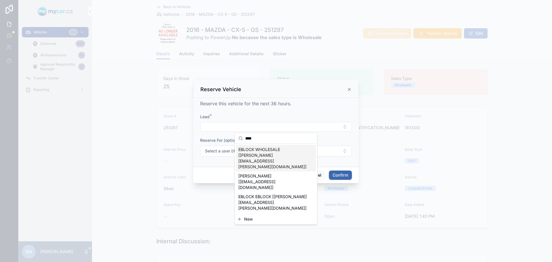
type input "****"
click at [263, 152] on span "EBLOCK WHOLESALE [[PERSON_NAME][EMAIL_ADDRESS][PERSON_NAME][DOMAIN_NAME]]" at bounding box center [272, 158] width 68 height 23
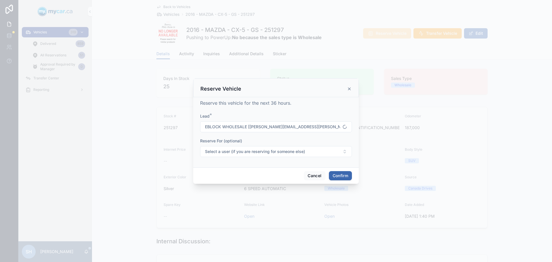
click at [338, 174] on button "Confirm" at bounding box center [340, 175] width 23 height 9
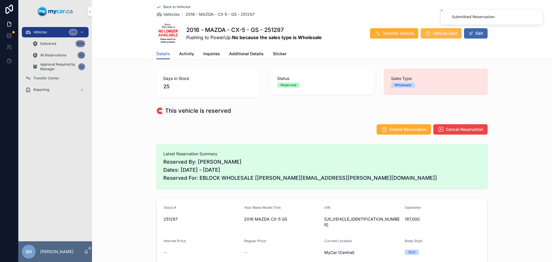
click at [436, 33] on span "Vehicle Sold" at bounding box center [445, 33] width 24 height 6
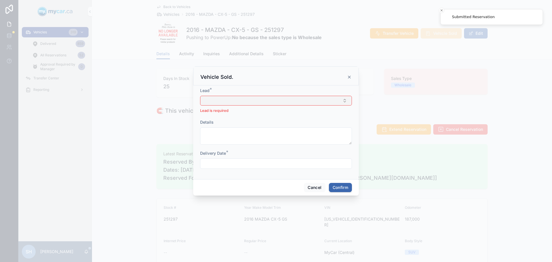
click at [229, 102] on button "Select Button" at bounding box center [276, 101] width 152 height 10
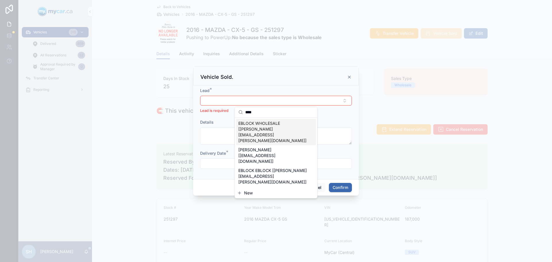
type input "****"
click at [261, 124] on span "EBLOCK WHOLESALE [[PERSON_NAME][EMAIL_ADDRESS][PERSON_NAME][DOMAIN_NAME]]" at bounding box center [272, 131] width 68 height 23
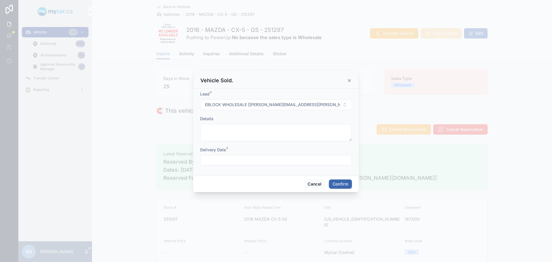
click at [264, 163] on input "text" at bounding box center [275, 160] width 151 height 8
click at [263, 161] on input "text" at bounding box center [275, 160] width 151 height 8
click at [298, 90] on button "10" at bounding box center [297, 89] width 10 height 10
type input "**********"
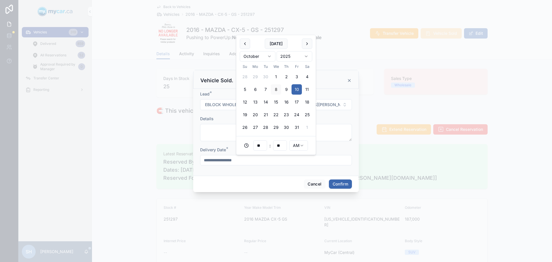
click at [344, 183] on button "Confirm" at bounding box center [340, 183] width 23 height 9
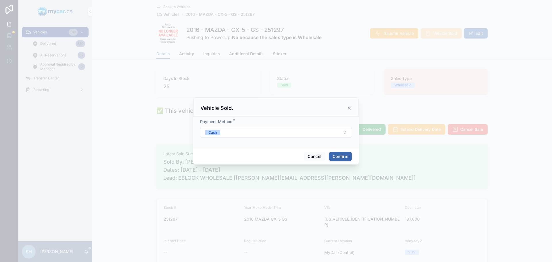
click at [347, 154] on button "Confirm" at bounding box center [340, 156] width 23 height 9
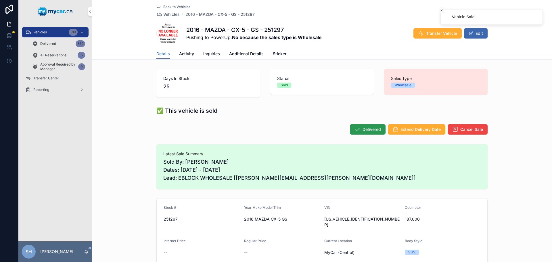
click at [363, 129] on span "Delivered" at bounding box center [372, 130] width 18 height 6
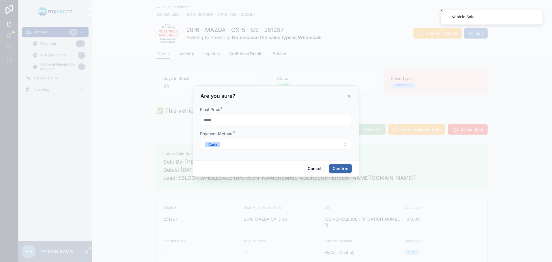
click at [340, 167] on button "Confirm" at bounding box center [340, 168] width 23 height 9
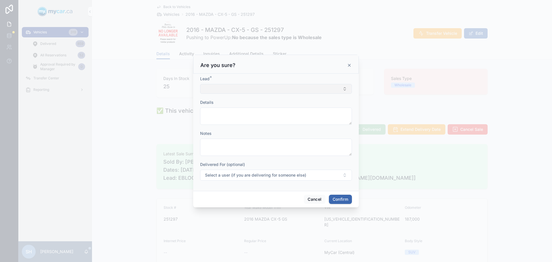
click at [229, 89] on button "Select Button" at bounding box center [276, 89] width 152 height 10
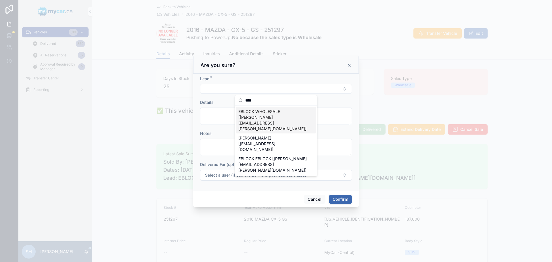
type input "****"
click at [263, 110] on span "EBLOCK WHOLESALE [[PERSON_NAME][EMAIL_ADDRESS][PERSON_NAME][DOMAIN_NAME]]" at bounding box center [272, 120] width 68 height 23
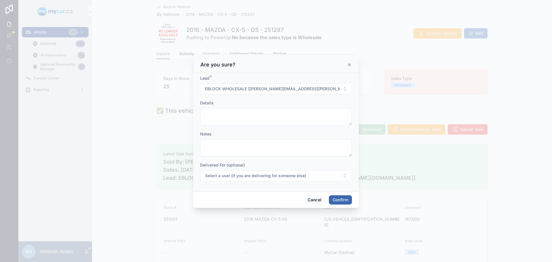
click at [346, 199] on button "Confirm" at bounding box center [340, 199] width 23 height 9
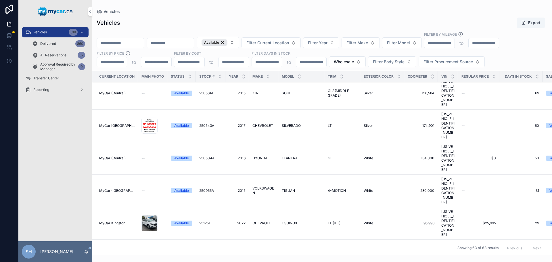
scroll to position [403, 0]
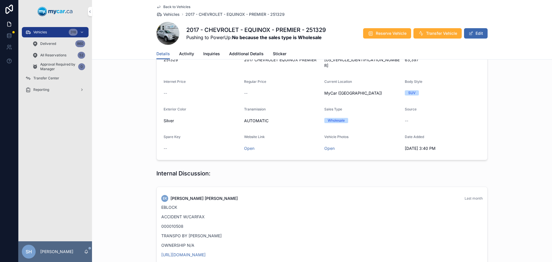
scroll to position [55, 0]
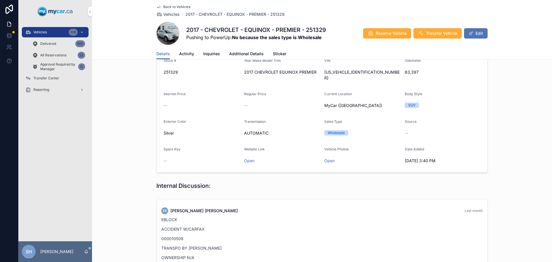
click at [476, 33] on button "Edit" at bounding box center [476, 33] width 24 height 10
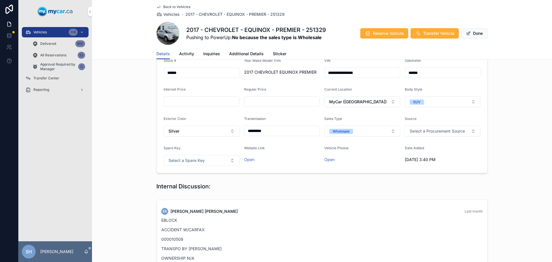
click at [247, 53] on span "Additional Details" at bounding box center [246, 54] width 35 height 6
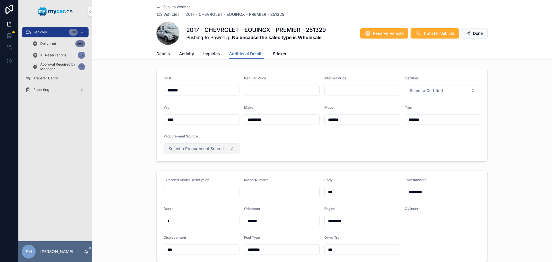
click at [192, 146] on span "Select a Procurement Source" at bounding box center [196, 149] width 55 height 6
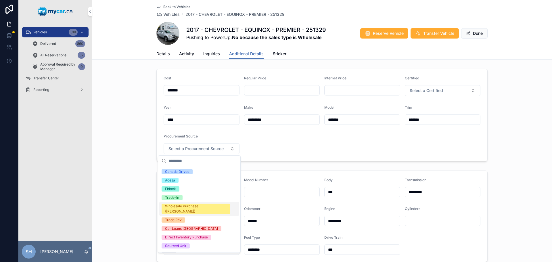
click at [189, 206] on div "Wholesale Purchase ([PERSON_NAME])" at bounding box center [196, 209] width 62 height 10
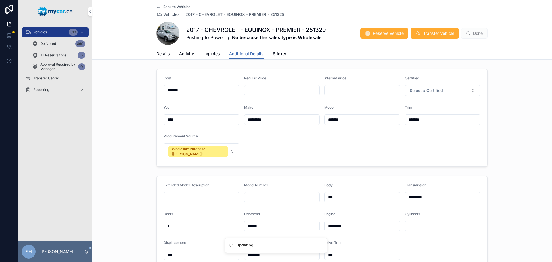
click at [468, 34] on span "Done" at bounding box center [474, 33] width 26 height 10
click at [468, 34] on span "scrollable content" at bounding box center [468, 33] width 5 height 5
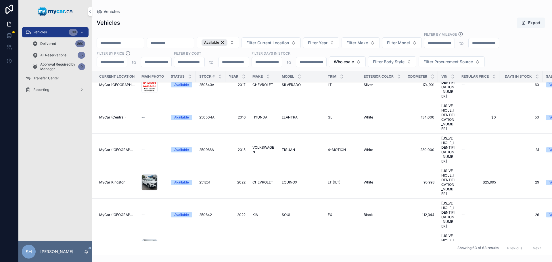
scroll to position [431, 0]
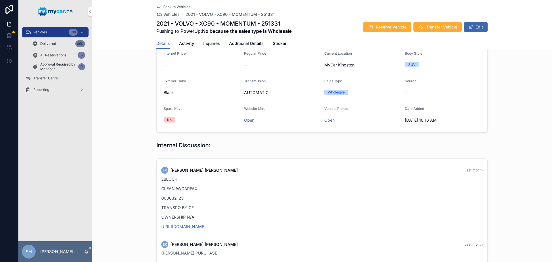
scroll to position [58, 0]
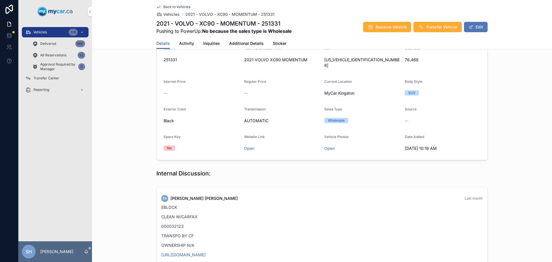
click at [475, 29] on button "Edit" at bounding box center [476, 27] width 24 height 10
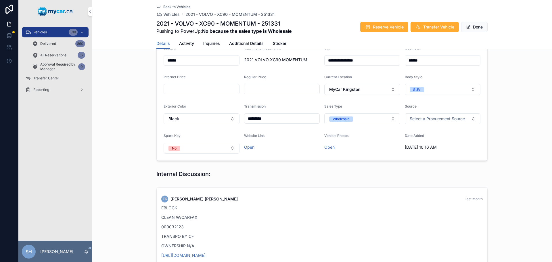
click at [250, 43] on span "Additional Details" at bounding box center [246, 44] width 35 height 6
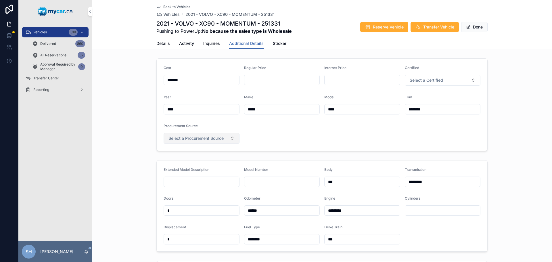
click at [196, 139] on span "Select a Procurement Source" at bounding box center [196, 138] width 55 height 6
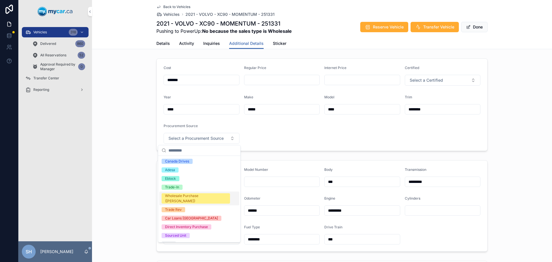
click at [201, 194] on div "Wholesale Purchase ([PERSON_NAME])" at bounding box center [196, 198] width 62 height 10
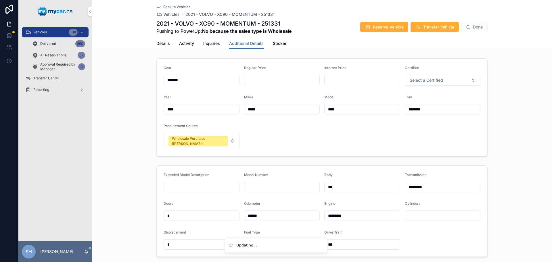
click at [466, 27] on span "Done" at bounding box center [474, 27] width 26 height 10
click at [466, 27] on span "scrollable content" at bounding box center [468, 27] width 5 height 5
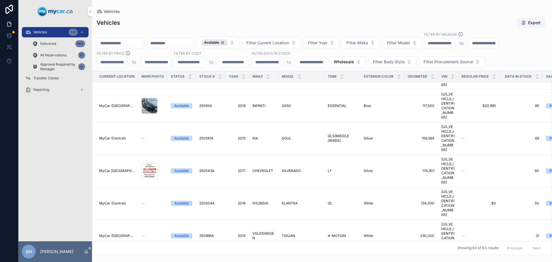
scroll to position [403, 0]
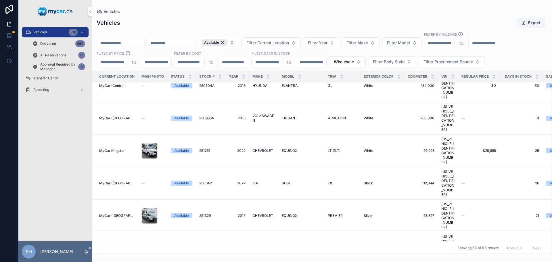
scroll to position [460, 0]
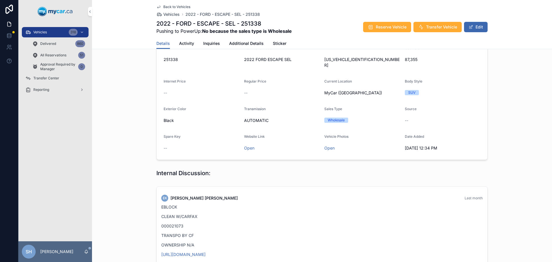
scroll to position [58, 0]
click at [473, 27] on button "Edit" at bounding box center [476, 27] width 24 height 10
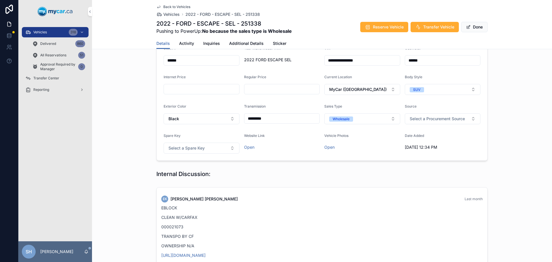
click at [250, 43] on span "Additional Details" at bounding box center [246, 44] width 35 height 6
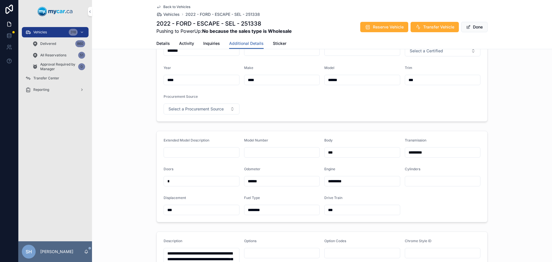
scroll to position [29, 0]
click at [184, 112] on span "Select a Procurement Source" at bounding box center [196, 110] width 55 height 6
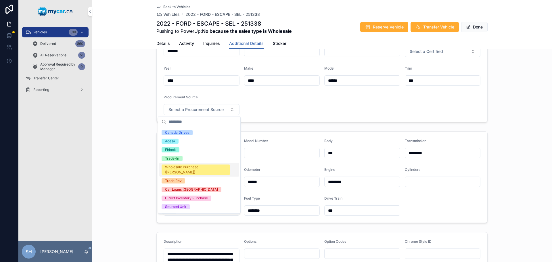
click at [188, 167] on div "Wholesale Purchase ([PERSON_NAME])" at bounding box center [196, 169] width 62 height 10
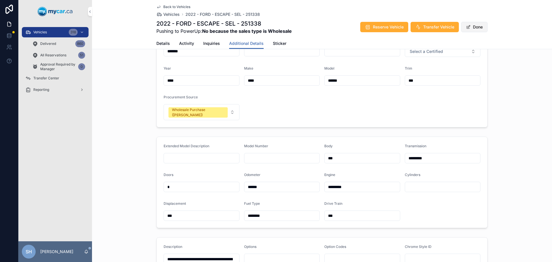
click at [473, 28] on button "Done" at bounding box center [474, 27] width 26 height 10
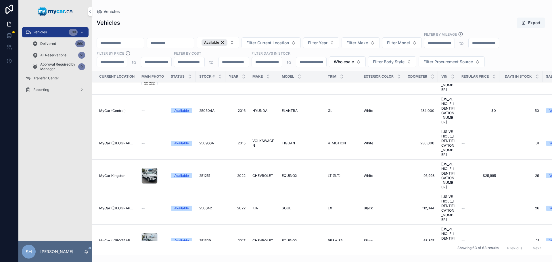
scroll to position [460, 0]
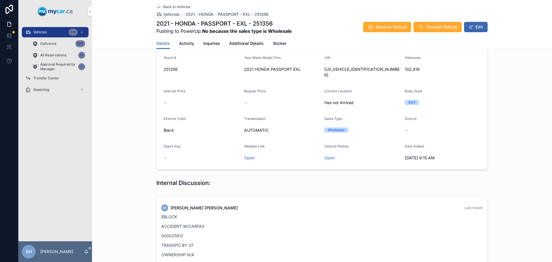
scroll to position [144, 0]
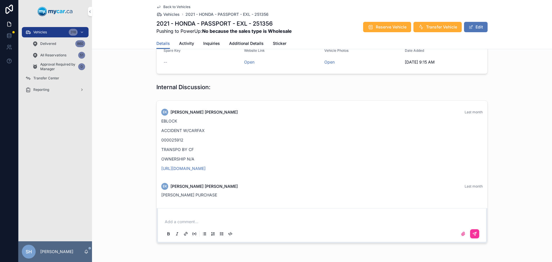
click at [474, 29] on button "Edit" at bounding box center [476, 27] width 24 height 10
click at [240, 44] on span "Additional Details" at bounding box center [246, 44] width 35 height 6
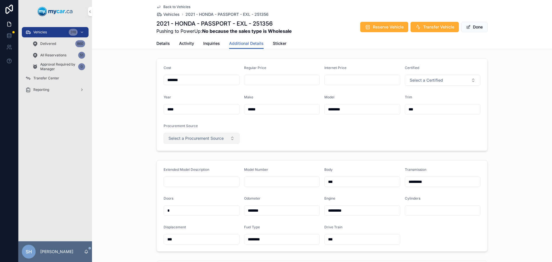
click at [196, 141] on span "Select a Procurement Source" at bounding box center [196, 138] width 55 height 6
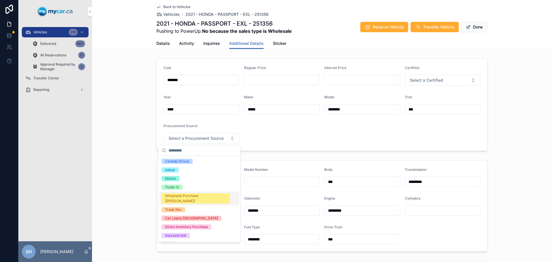
click at [189, 195] on div "Wholesale Purchase ([PERSON_NAME])" at bounding box center [196, 198] width 62 height 10
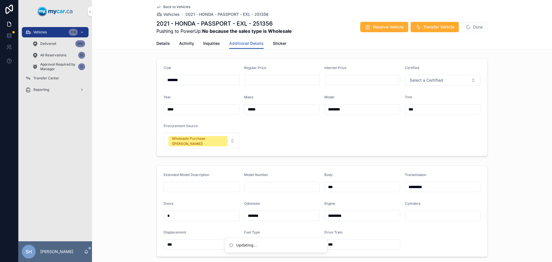
click at [472, 25] on span "Done" at bounding box center [474, 27] width 26 height 10
click at [470, 27] on button "Done" at bounding box center [474, 27] width 26 height 10
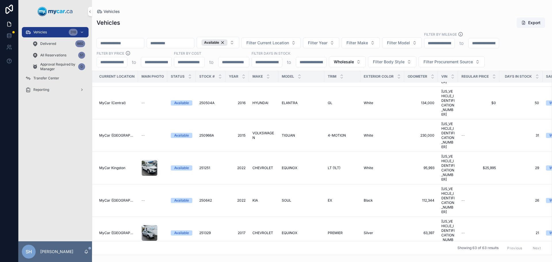
scroll to position [460, 0]
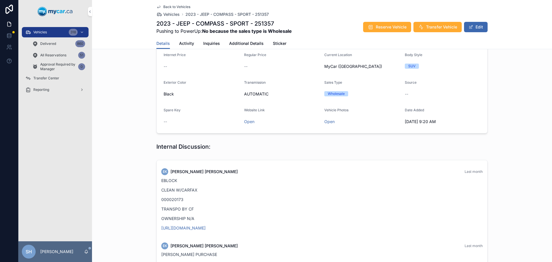
scroll to position [74, 0]
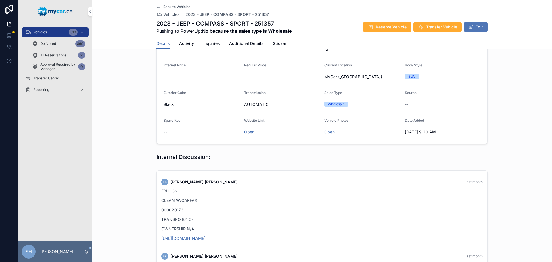
click at [471, 27] on span "scrollable content" at bounding box center [471, 27] width 5 height 5
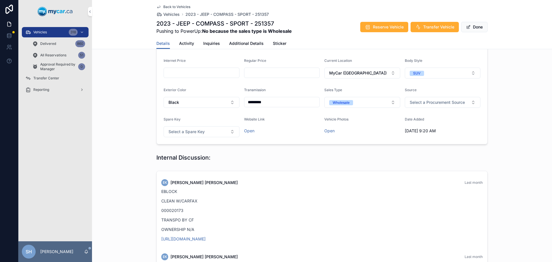
click at [252, 45] on span "Additional Details" at bounding box center [246, 44] width 35 height 6
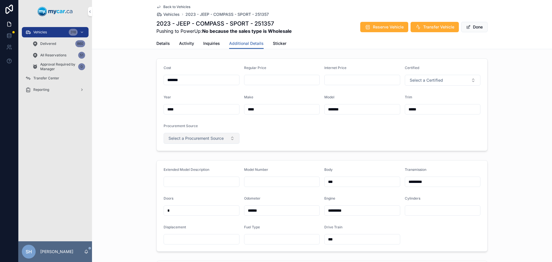
click at [209, 136] on span "Select a Procurement Source" at bounding box center [196, 138] width 55 height 6
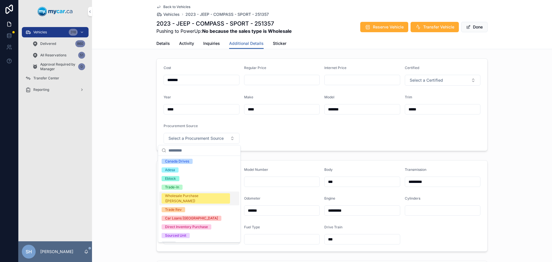
click at [198, 195] on div "Wholesale Purchase ([PERSON_NAME])" at bounding box center [196, 198] width 62 height 10
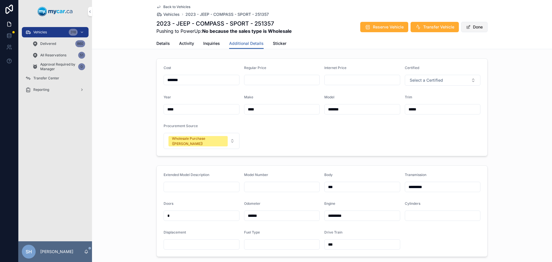
click at [467, 27] on span "scrollable content" at bounding box center [468, 27] width 5 height 5
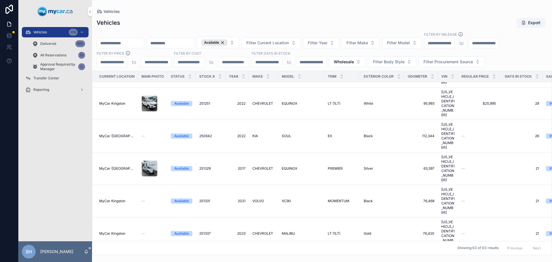
scroll to position [489, 0]
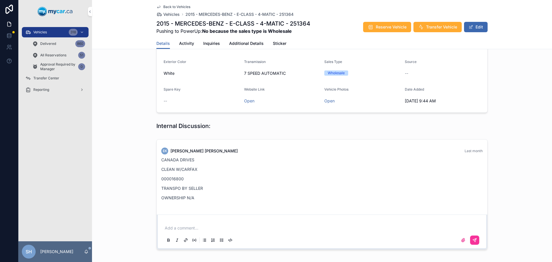
scroll to position [50, 0]
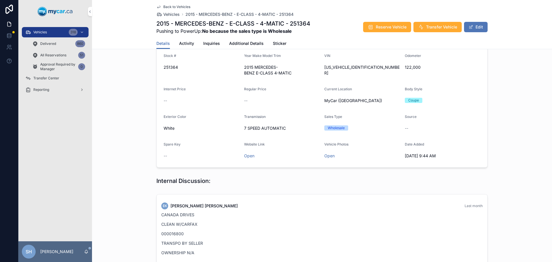
click at [476, 26] on button "Edit" at bounding box center [476, 27] width 24 height 10
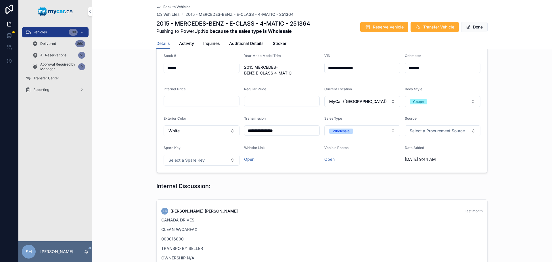
click at [246, 42] on span "Additional Details" at bounding box center [246, 44] width 35 height 6
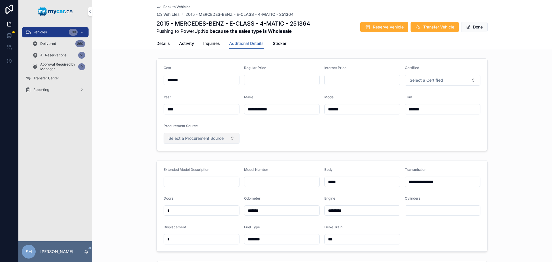
click at [174, 137] on span "Select a Procurement Source" at bounding box center [196, 138] width 55 height 6
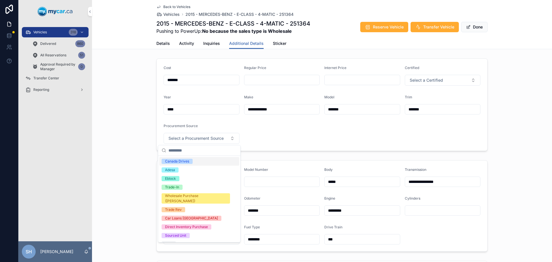
click at [185, 162] on div "Canada Drives" at bounding box center [177, 161] width 24 height 5
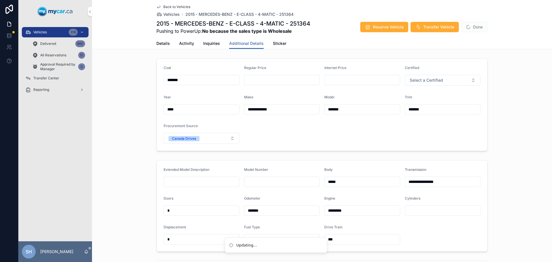
click at [472, 30] on span "Done" at bounding box center [474, 27] width 26 height 10
click at [472, 30] on button "Done" at bounding box center [474, 27] width 26 height 10
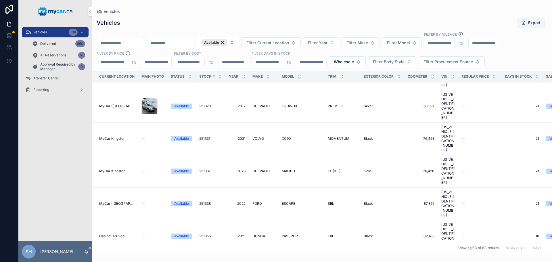
scroll to position [546, 0]
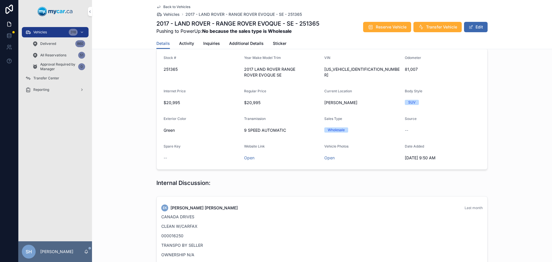
scroll to position [136, 0]
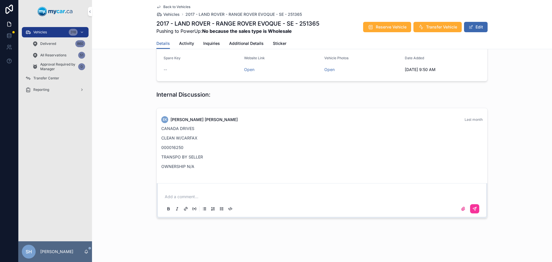
click at [486, 24] on div "Back to Vehicles Vehicles 2017 - LAND ROVER - RANGE ROVER EVOQUE - SE - 251365 …" at bounding box center [322, 24] width 460 height 49
click at [475, 29] on button "Edit" at bounding box center [476, 27] width 24 height 10
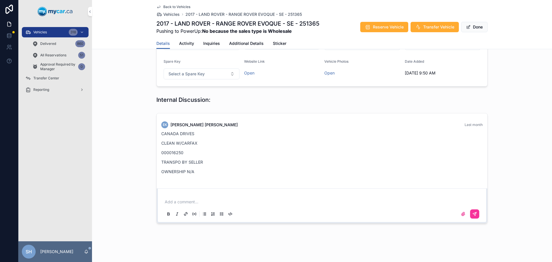
click at [242, 42] on span "Additional Details" at bounding box center [246, 44] width 35 height 6
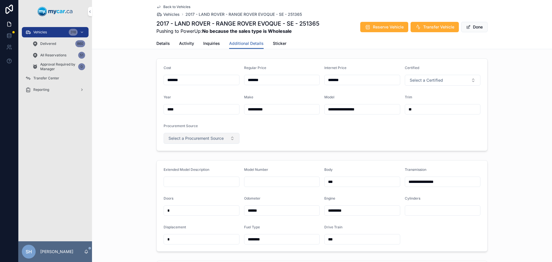
click at [197, 139] on span "Select a Procurement Source" at bounding box center [196, 138] width 55 height 6
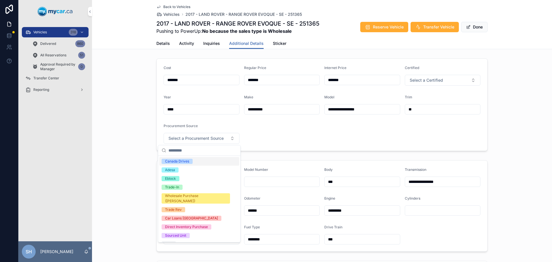
click at [185, 160] on div "Canada Drives" at bounding box center [177, 161] width 24 height 5
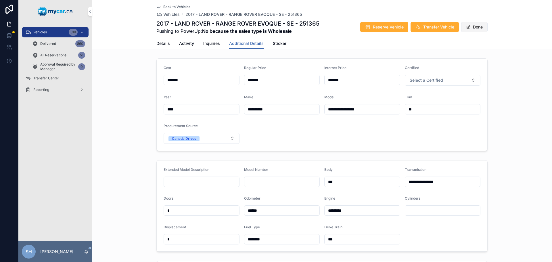
click at [477, 27] on button "Done" at bounding box center [474, 27] width 26 height 10
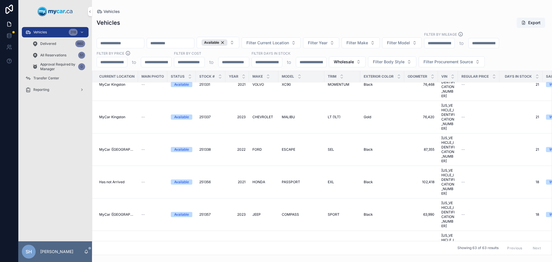
scroll to position [575, 0]
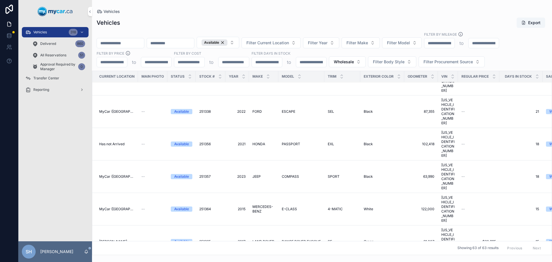
click at [262, 239] on span "LAND ROVER" at bounding box center [263, 241] width 22 height 5
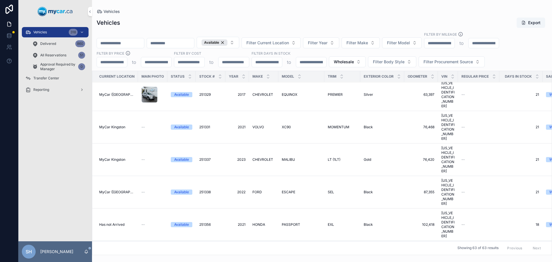
scroll to position [546, 0]
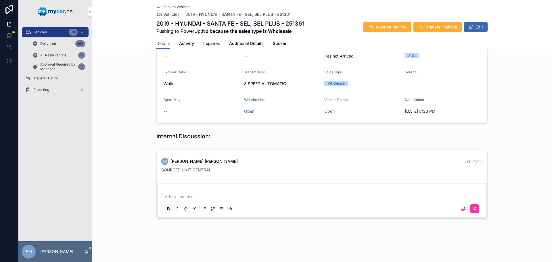
scroll to position [66, 0]
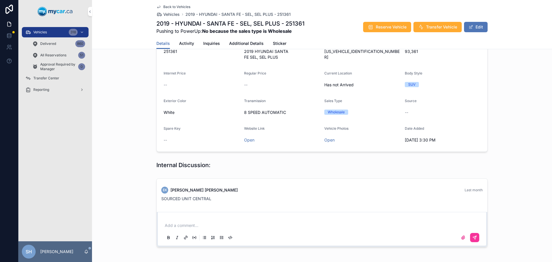
click at [470, 30] on button "Edit" at bounding box center [476, 27] width 24 height 10
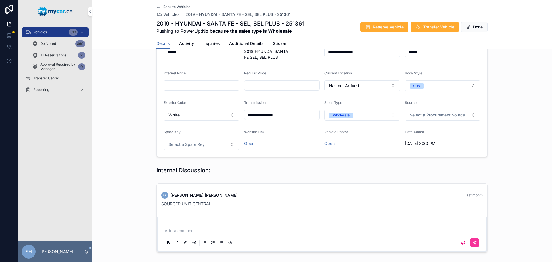
click at [246, 45] on span "Additional Details" at bounding box center [246, 44] width 35 height 6
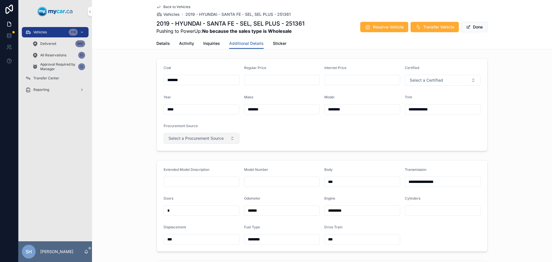
click at [188, 140] on span "Select a Procurement Source" at bounding box center [196, 138] width 55 height 6
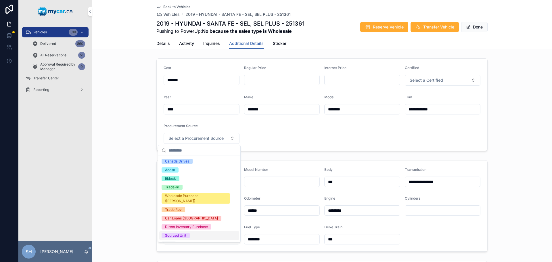
click at [182, 233] on div "Sourced Unit" at bounding box center [175, 235] width 21 height 5
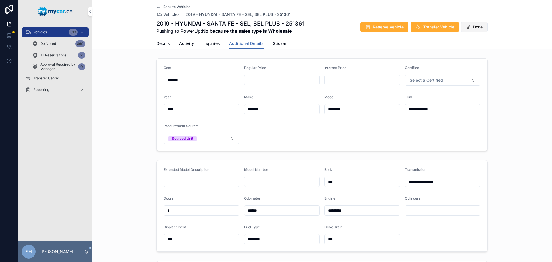
click at [474, 28] on button "Done" at bounding box center [474, 27] width 26 height 10
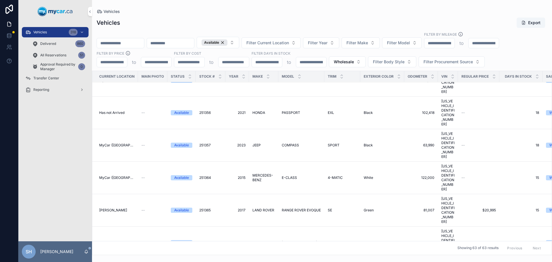
scroll to position [575, 0]
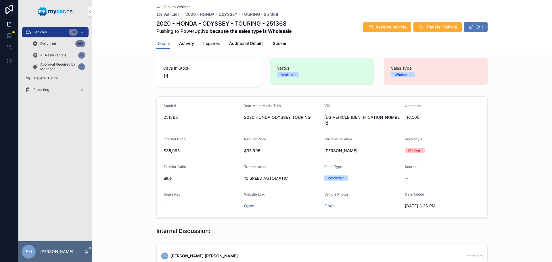
click at [475, 31] on button "Edit" at bounding box center [476, 27] width 24 height 10
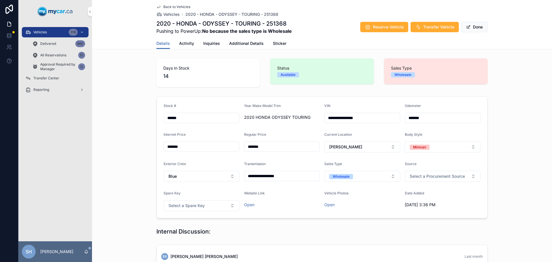
click at [247, 41] on span "Additional Details" at bounding box center [246, 44] width 35 height 6
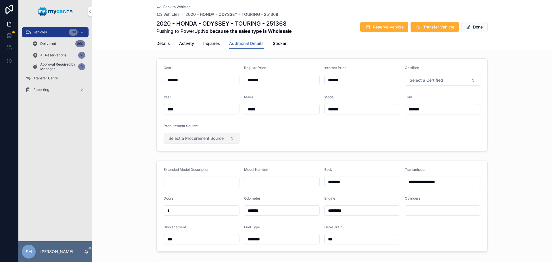
click at [187, 137] on span "Select a Procurement Source" at bounding box center [196, 138] width 55 height 6
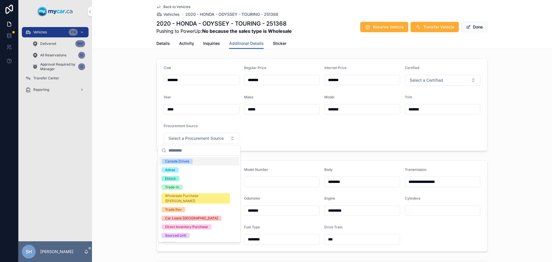
click at [186, 160] on div "Canada Drives" at bounding box center [177, 161] width 24 height 5
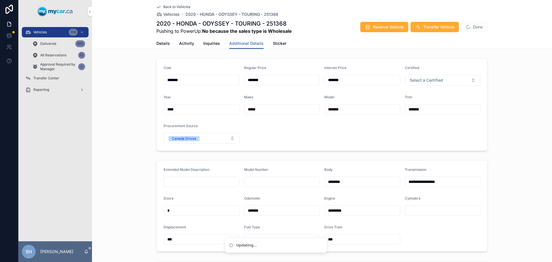
click at [474, 27] on span "Done" at bounding box center [474, 27] width 26 height 10
click at [474, 27] on button "Done" at bounding box center [474, 27] width 26 height 10
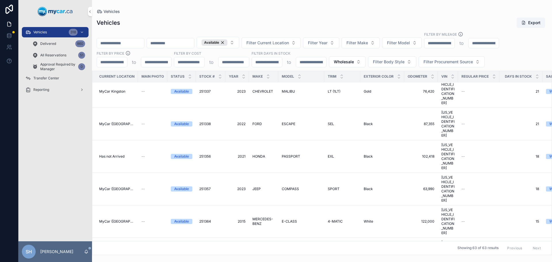
scroll to position [575, 0]
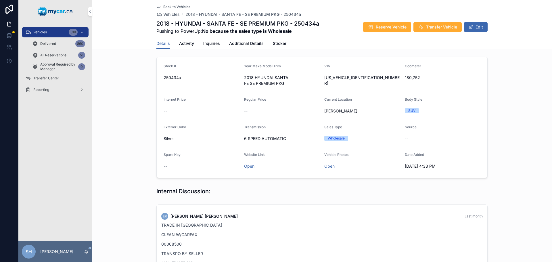
scroll to position [29, 0]
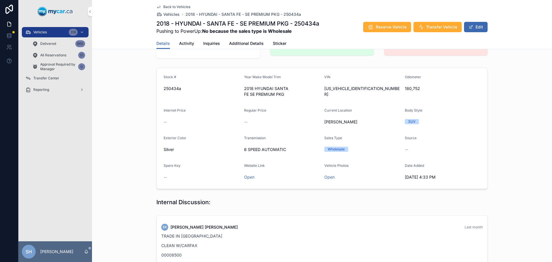
click at [185, 45] on span "Activity" at bounding box center [186, 44] width 15 height 6
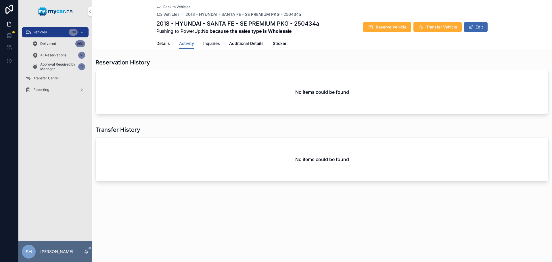
click at [162, 43] on span "Details" at bounding box center [163, 44] width 14 height 6
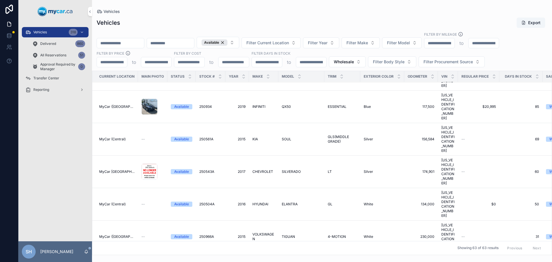
scroll to position [403, 0]
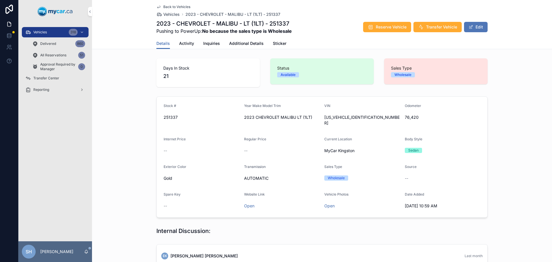
click at [480, 27] on button "Edit" at bounding box center [476, 27] width 24 height 10
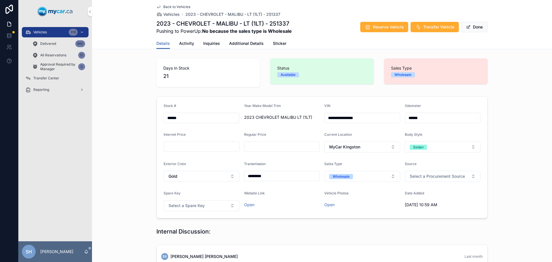
click at [250, 46] on link "Additional Details" at bounding box center [246, 44] width 35 height 12
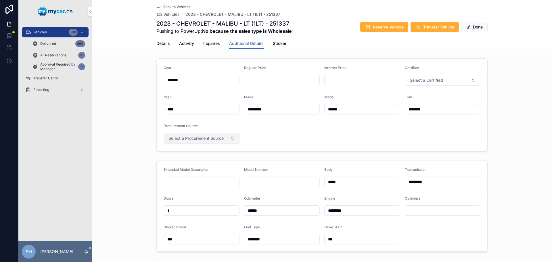
click at [197, 141] on span "Select a Procurement Source" at bounding box center [196, 138] width 55 height 6
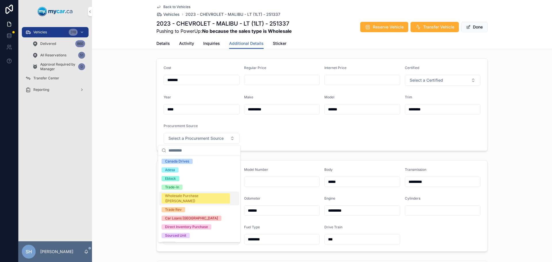
click at [204, 197] on div "Wholesale Purchase ([PERSON_NAME])" at bounding box center [196, 198] width 62 height 10
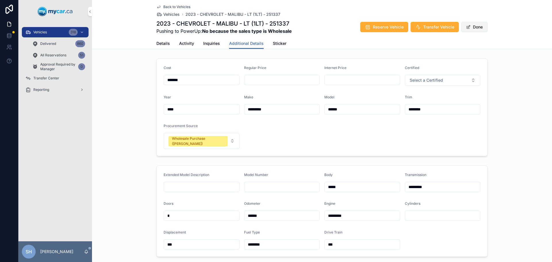
click at [473, 27] on button "Done" at bounding box center [474, 27] width 26 height 10
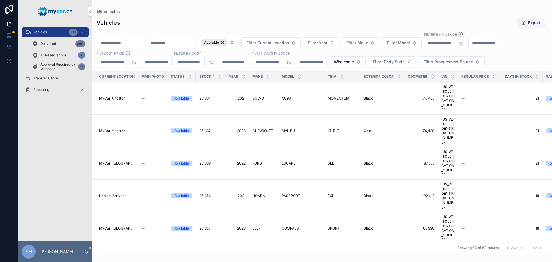
scroll to position [575, 0]
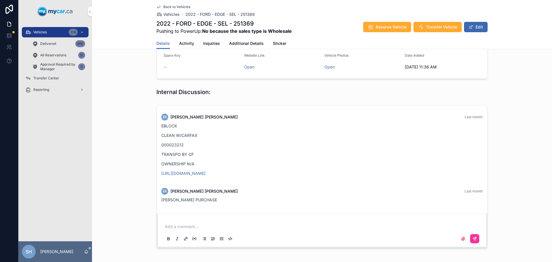
scroll to position [144, 0]
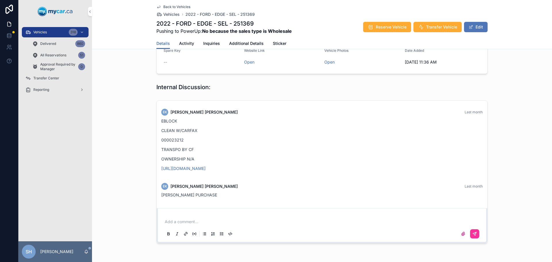
click at [483, 25] on button "Edit" at bounding box center [476, 27] width 24 height 10
click at [241, 44] on span "Additional Details" at bounding box center [246, 44] width 35 height 6
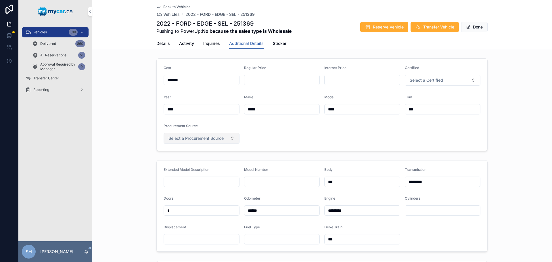
click at [191, 140] on span "Select a Procurement Source" at bounding box center [196, 138] width 55 height 6
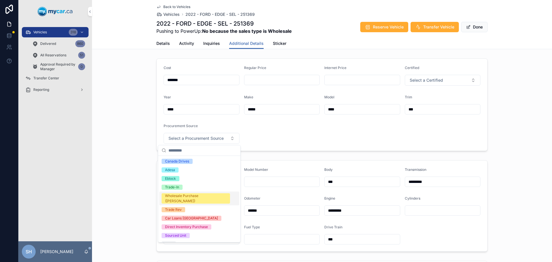
click at [198, 195] on div "Wholesale Purchase ([PERSON_NAME])" at bounding box center [196, 198] width 62 height 10
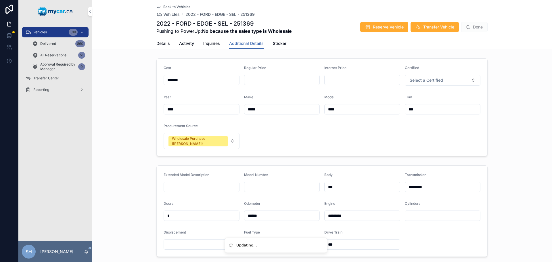
click at [469, 26] on span "Done" at bounding box center [474, 27] width 26 height 10
click at [469, 26] on button "Done" at bounding box center [474, 27] width 26 height 10
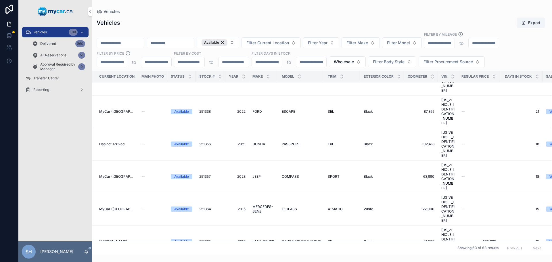
scroll to position [604, 0]
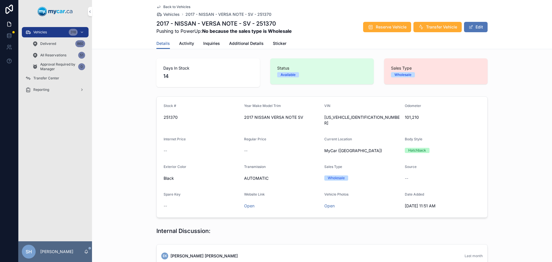
click at [478, 27] on button "Edit" at bounding box center [476, 27] width 24 height 10
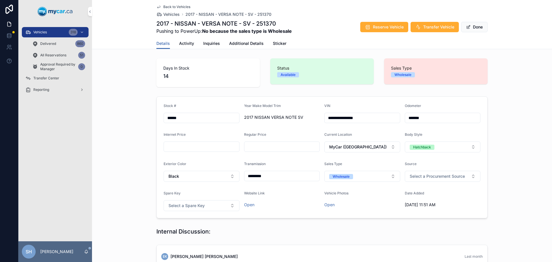
click at [246, 44] on span "Additional Details" at bounding box center [246, 44] width 35 height 6
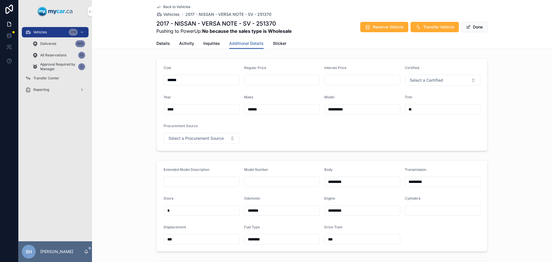
scroll to position [29, 0]
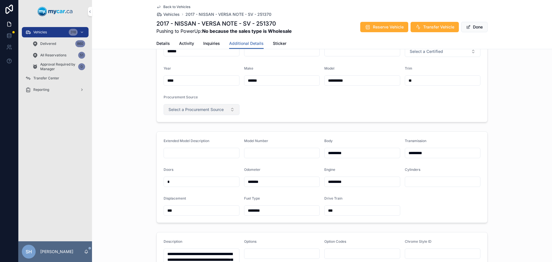
click at [194, 112] on button "Select a Procurement Source" at bounding box center [202, 109] width 76 height 11
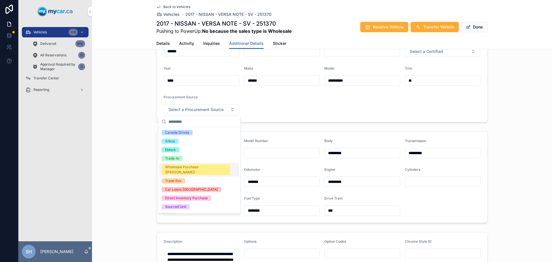
click at [189, 167] on div "Wholesale Purchase ([PERSON_NAME])" at bounding box center [196, 169] width 62 height 10
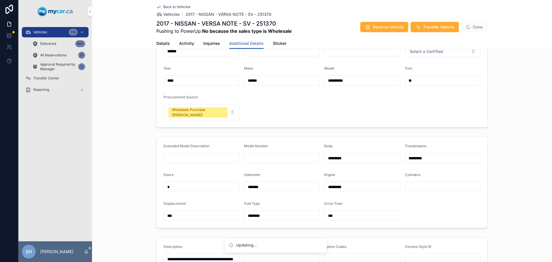
click at [474, 25] on span "Done" at bounding box center [474, 27] width 26 height 10
click at [474, 25] on button "Done" at bounding box center [474, 27] width 26 height 10
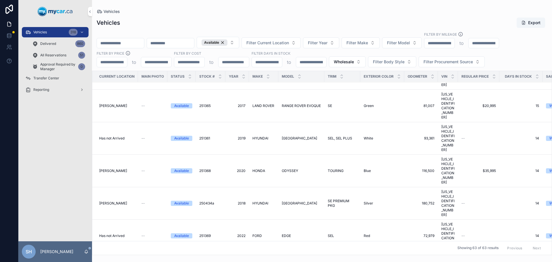
scroll to position [661, 0]
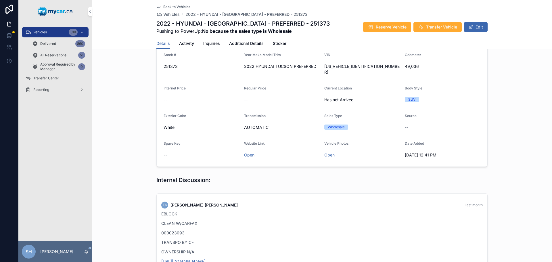
scroll to position [115, 0]
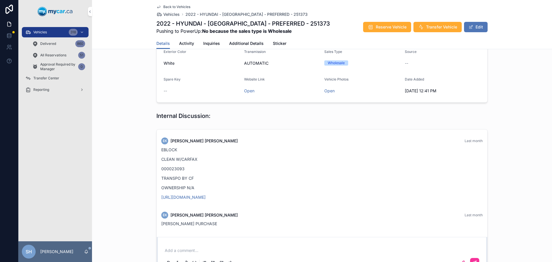
click at [472, 27] on button "Edit" at bounding box center [476, 27] width 24 height 10
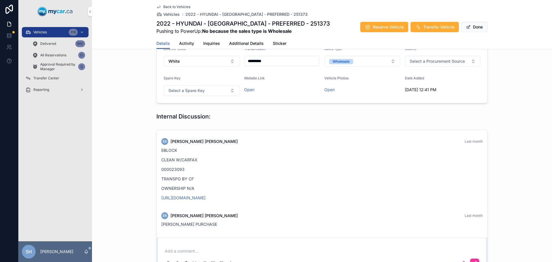
click at [240, 41] on span "Additional Details" at bounding box center [246, 44] width 35 height 6
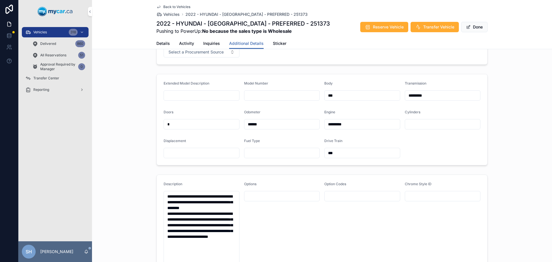
scroll to position [29, 0]
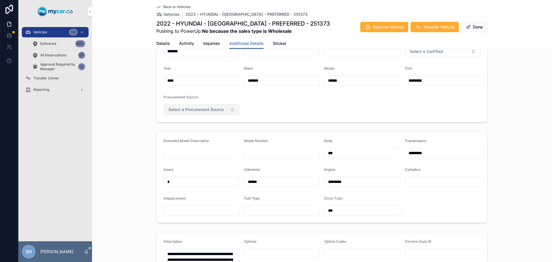
click at [192, 108] on span "Select a Procurement Source" at bounding box center [196, 110] width 55 height 6
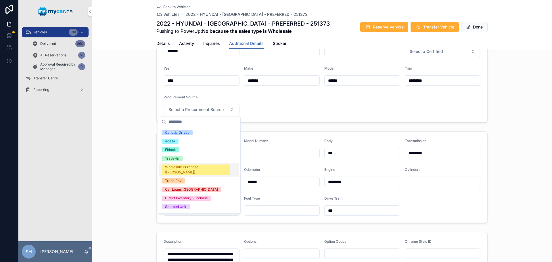
click at [194, 168] on div "Wholesale Purchase ([PERSON_NAME])" at bounding box center [196, 169] width 62 height 10
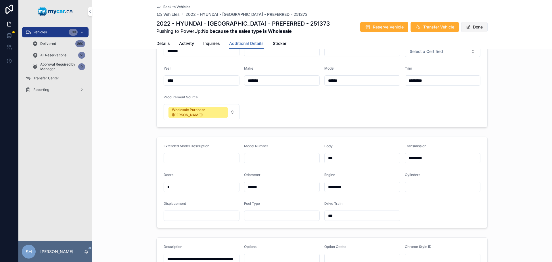
click at [473, 29] on button "Done" at bounding box center [474, 27] width 26 height 10
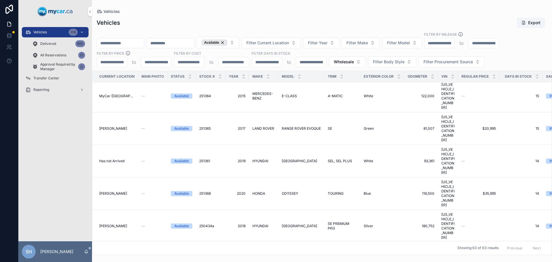
scroll to position [661, 0]
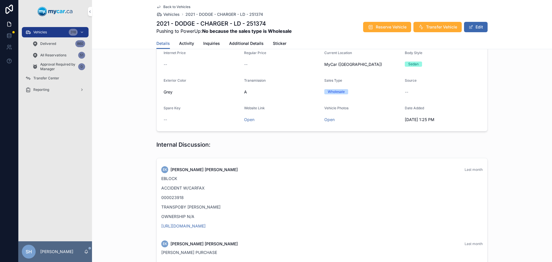
scroll to position [58, 0]
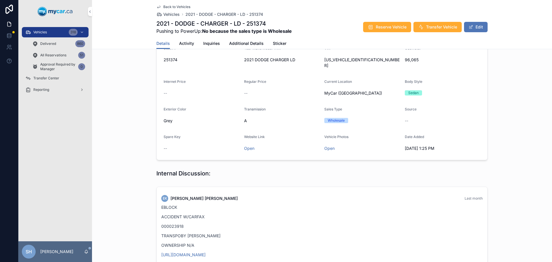
click at [471, 27] on span "scrollable content" at bounding box center [471, 27] width 5 height 5
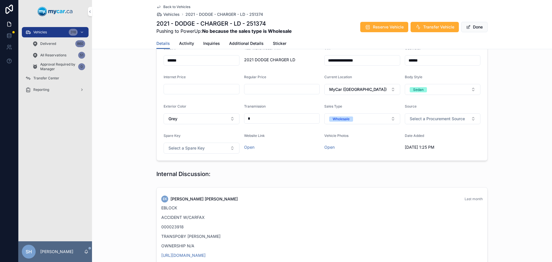
click at [248, 41] on span "Additional Details" at bounding box center [246, 44] width 35 height 6
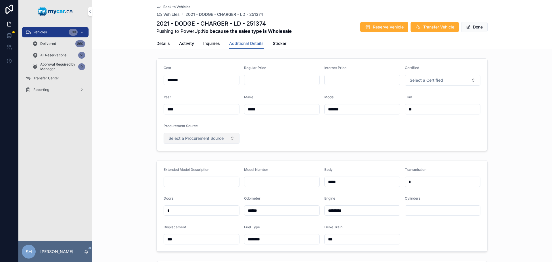
click at [190, 136] on span "Select a Procurement Source" at bounding box center [196, 138] width 55 height 6
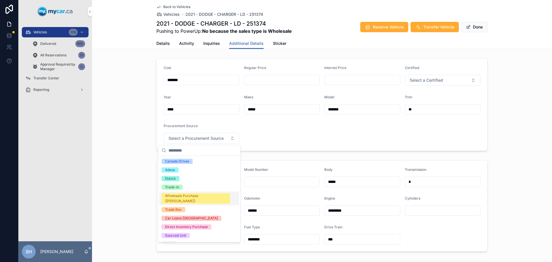
click at [198, 199] on div "Wholesale Purchase ([PERSON_NAME])" at bounding box center [199, 199] width 80 height 14
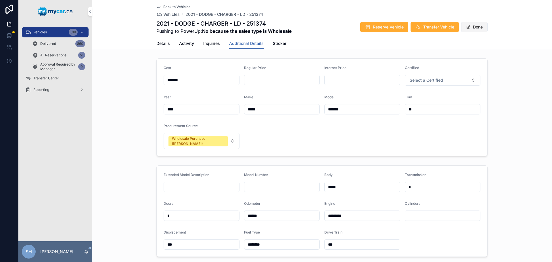
click at [473, 27] on button "Done" at bounding box center [474, 27] width 26 height 10
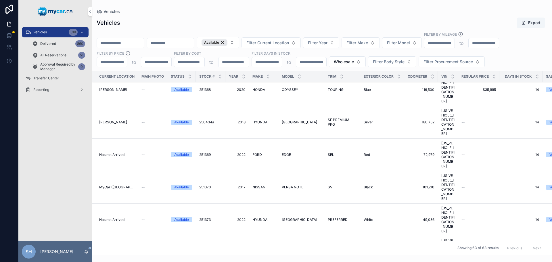
scroll to position [719, 0]
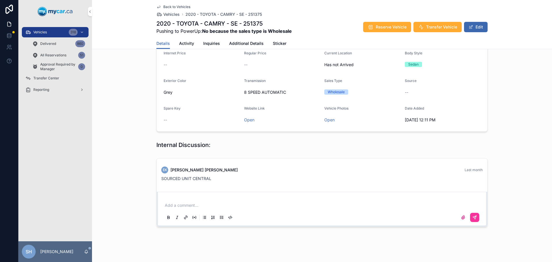
scroll to position [89, 0]
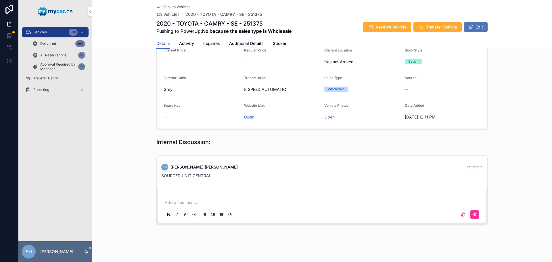
click at [475, 26] on button "Edit" at bounding box center [476, 27] width 24 height 10
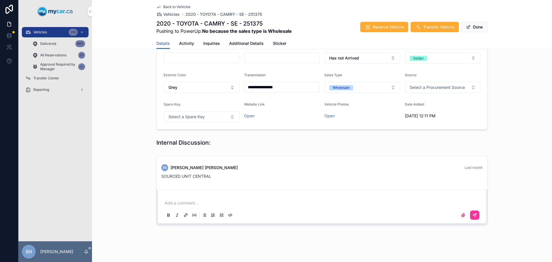
click at [236, 44] on span "Additional Details" at bounding box center [246, 44] width 35 height 6
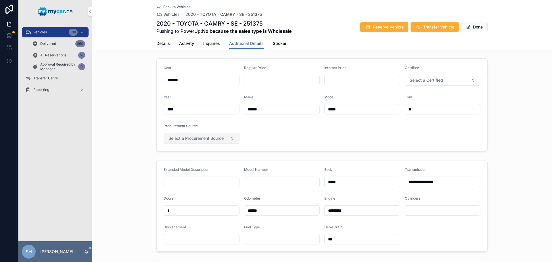
click at [200, 134] on button "Select a Procurement Source" at bounding box center [202, 138] width 76 height 11
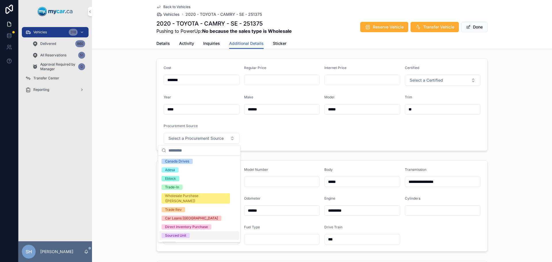
click at [177, 233] on div "Sourced Unit" at bounding box center [175, 235] width 21 height 5
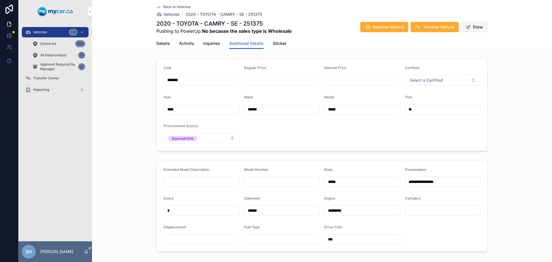
click at [472, 24] on button "Done" at bounding box center [474, 27] width 26 height 10
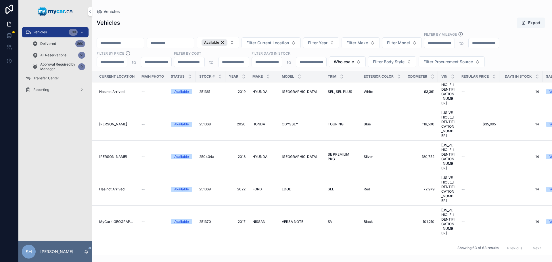
scroll to position [719, 0]
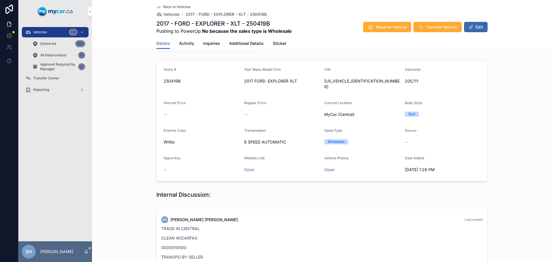
scroll to position [115, 0]
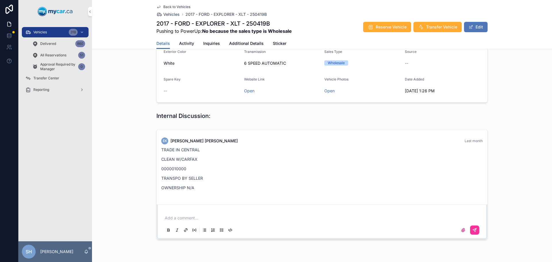
click at [484, 27] on button "Edit" at bounding box center [476, 27] width 24 height 10
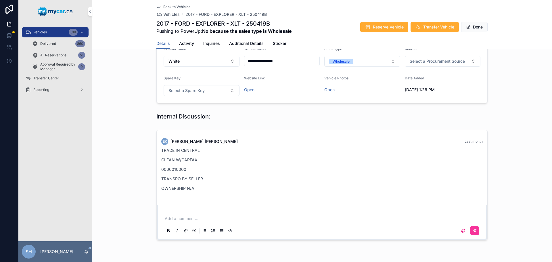
drag, startPoint x: 210, startPoint y: 91, endPoint x: 261, endPoint y: 87, distance: 51.9
click at [261, 89] on form "**********" at bounding box center [322, 42] width 331 height 121
click at [248, 39] on link "Additional Details" at bounding box center [246, 44] width 35 height 12
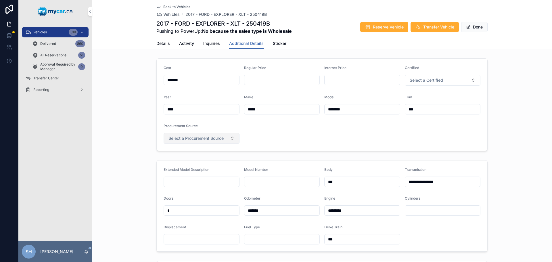
click at [198, 137] on span "Select a Procurement Source" at bounding box center [196, 138] width 55 height 6
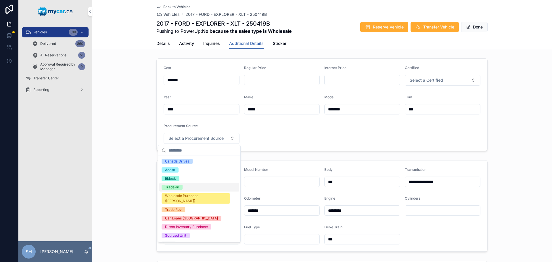
click at [182, 185] on span "Trade-In" at bounding box center [172, 187] width 21 height 5
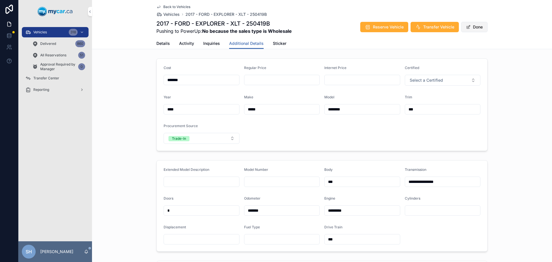
click at [475, 28] on button "Done" at bounding box center [474, 27] width 26 height 10
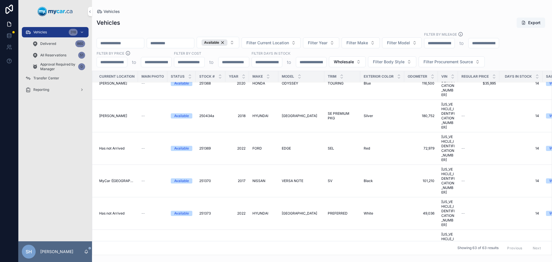
scroll to position [748, 0]
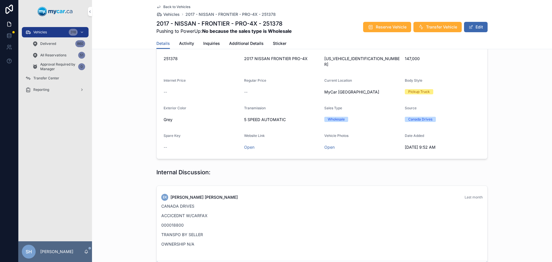
scroll to position [131, 0]
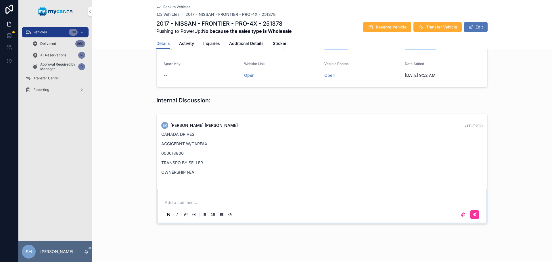
click at [477, 30] on button "Edit" at bounding box center [476, 27] width 24 height 10
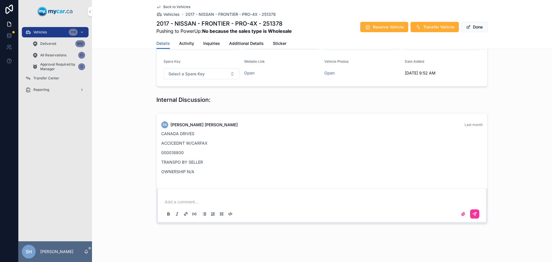
click at [253, 43] on span "Additional Details" at bounding box center [246, 44] width 35 height 6
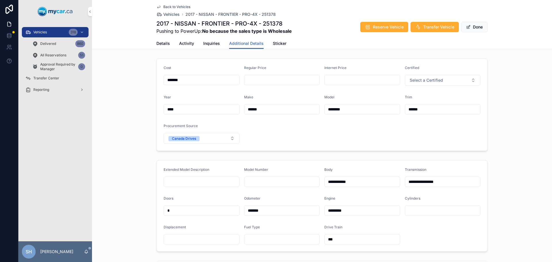
click at [130, 133] on div "Cost ******* Regular Price Internet Price Certified Select a Certified Year ***…" at bounding box center [322, 104] width 460 height 97
click at [482, 30] on button "Done" at bounding box center [474, 27] width 26 height 10
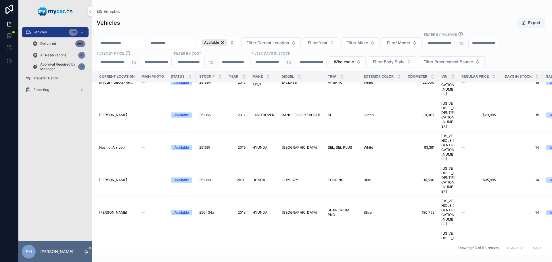
scroll to position [748, 0]
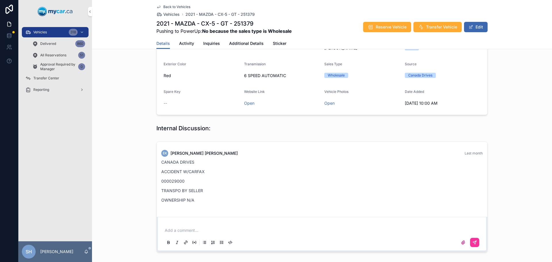
scroll to position [74, 0]
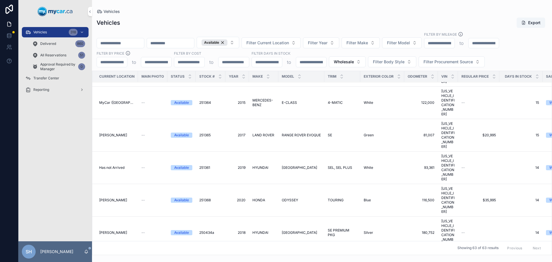
scroll to position [748, 0]
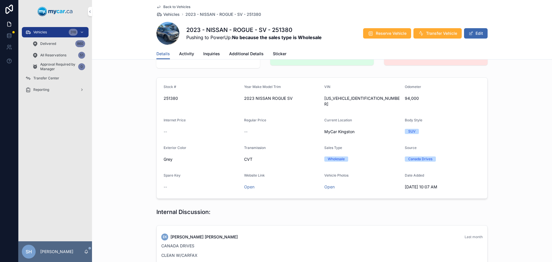
scroll to position [29, 0]
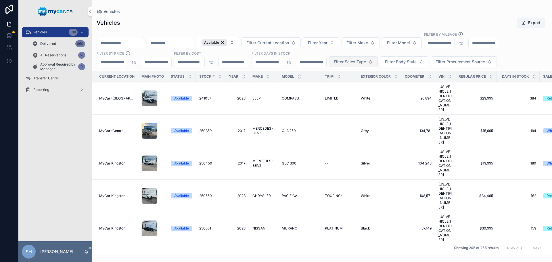
click at [341, 63] on span "Filter Sales Type" at bounding box center [350, 62] width 32 height 6
click at [332, 86] on div "Wholesale" at bounding box center [353, 85] width 80 height 9
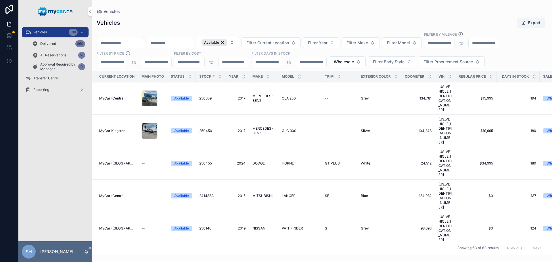
click at [328, 32] on div "Available Filter Current Location Filter Year Filter Make Filter Model Filter B…" at bounding box center [322, 50] width 460 height 36
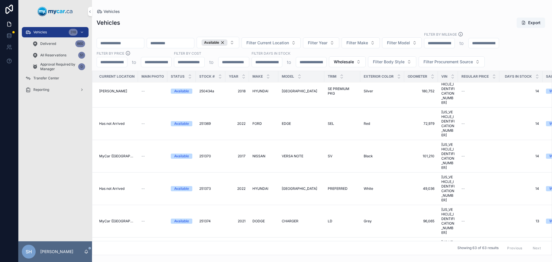
scroll to position [776, 0]
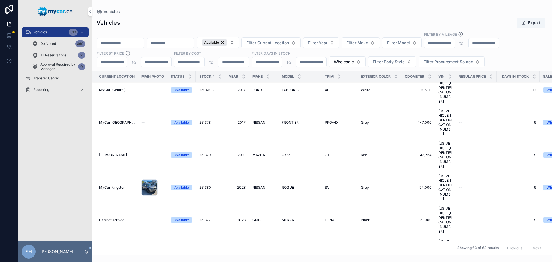
scroll to position [863, 0]
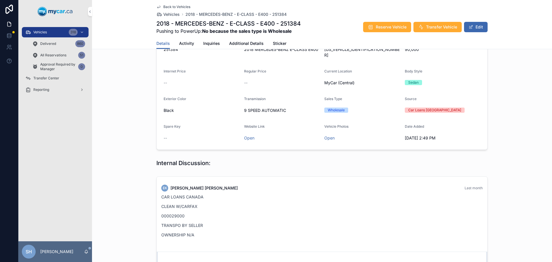
scroll to position [58, 0]
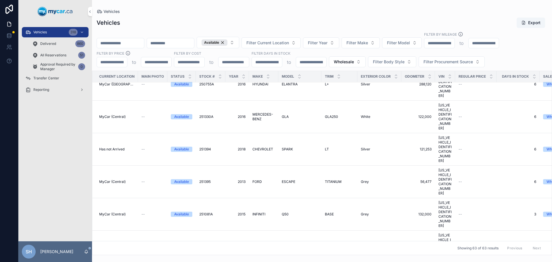
scroll to position [1184, 0]
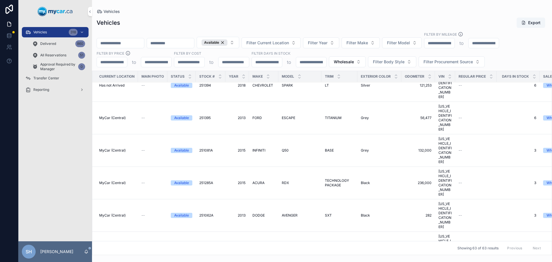
scroll to position [1184, 0]
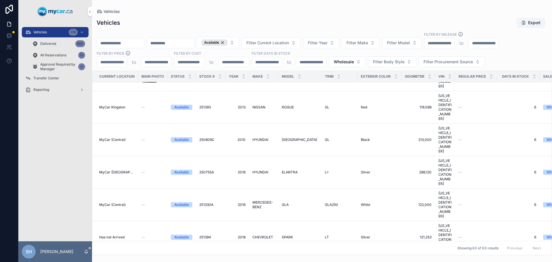
scroll to position [1184, 0]
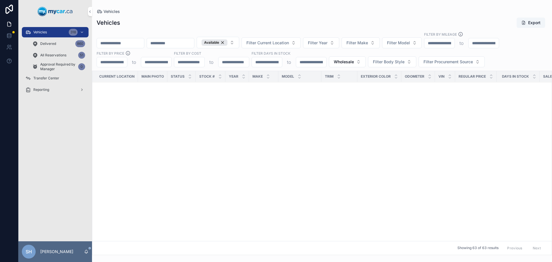
scroll to position [1184, 0]
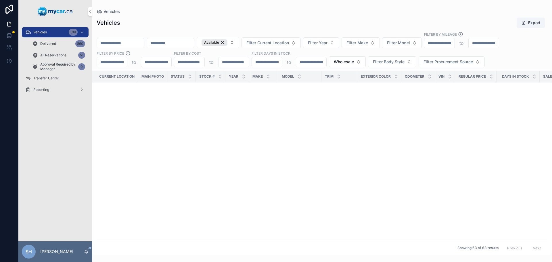
scroll to position [1184, 0]
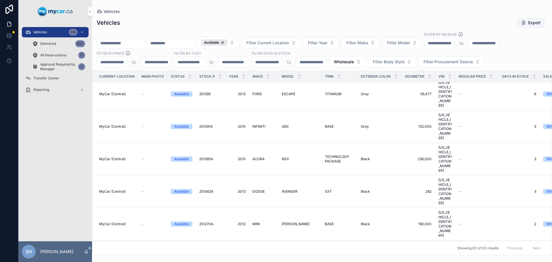
click at [250, 208] on td "MINI MINI" at bounding box center [263, 224] width 29 height 32
click at [258, 222] on span "MINI" at bounding box center [255, 224] width 7 height 5
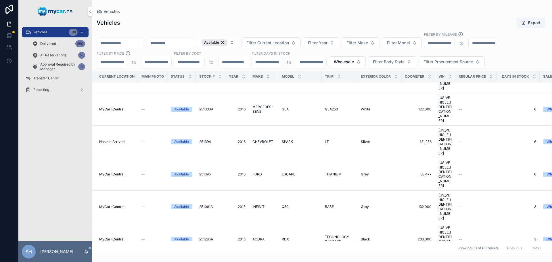
scroll to position [1126, 0]
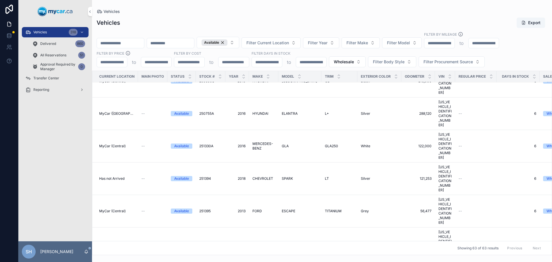
scroll to position [1098, 0]
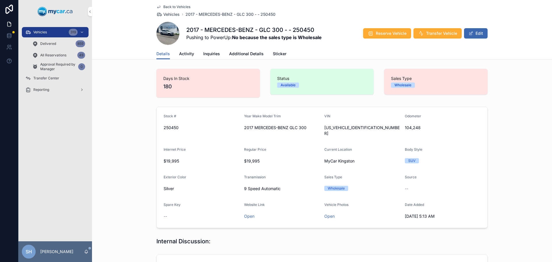
click at [244, 53] on span "Additional Details" at bounding box center [246, 54] width 35 height 6
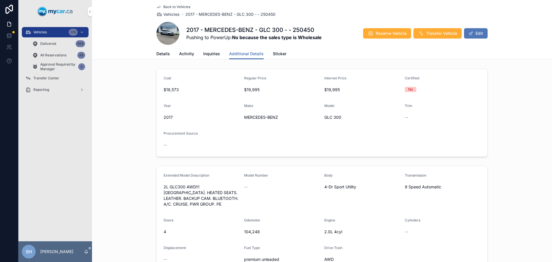
click at [473, 33] on button "Edit" at bounding box center [476, 33] width 24 height 10
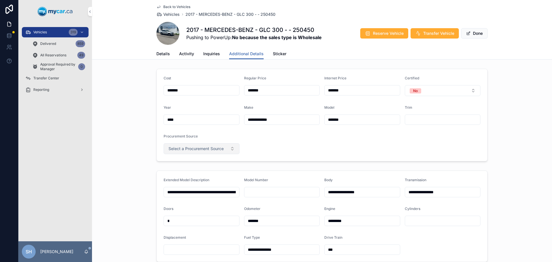
click at [202, 147] on span "Select a Procurement Source" at bounding box center [196, 149] width 55 height 6
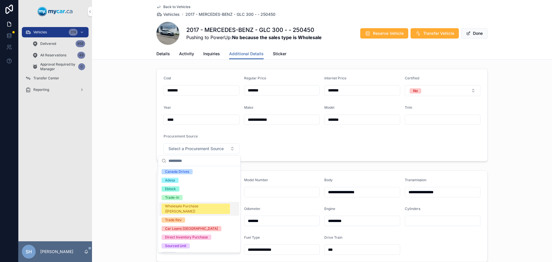
click at [191, 206] on div "Wholesale Purchase ([PERSON_NAME])" at bounding box center [196, 209] width 62 height 10
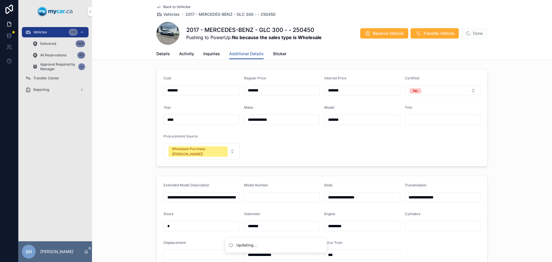
click at [475, 34] on span "Done" at bounding box center [474, 33] width 26 height 10
click at [475, 34] on button "Done" at bounding box center [474, 33] width 26 height 10
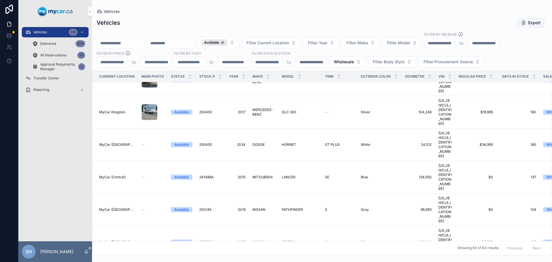
scroll to position [29, 0]
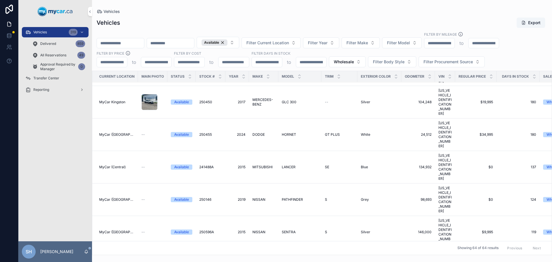
click at [256, 132] on span "DODGE" at bounding box center [258, 134] width 12 height 5
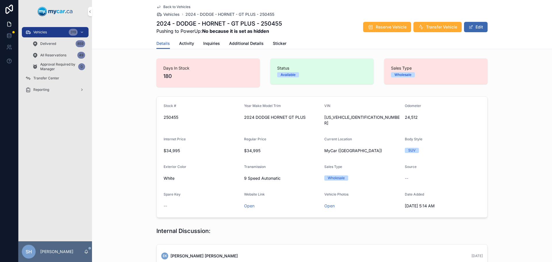
click at [242, 45] on span "Additional Details" at bounding box center [246, 44] width 35 height 6
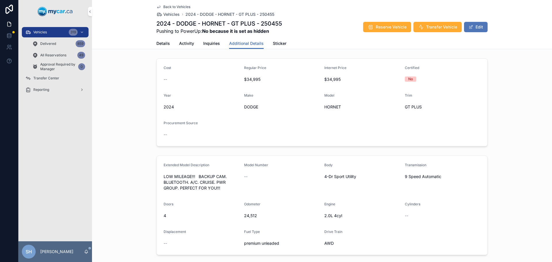
click at [481, 28] on button "Edit" at bounding box center [476, 27] width 24 height 10
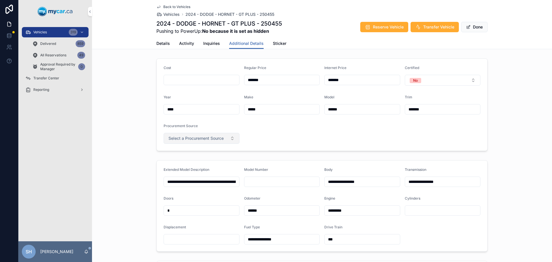
click at [182, 141] on button "Select a Procurement Source" at bounding box center [202, 138] width 76 height 11
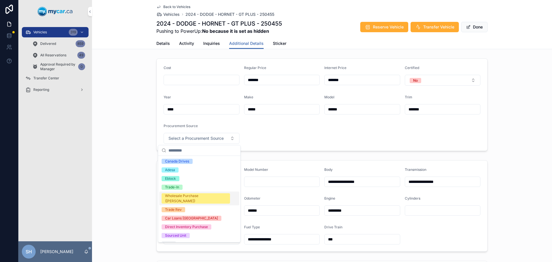
click at [186, 196] on div "Wholesale Purchase ([PERSON_NAME])" at bounding box center [196, 198] width 62 height 10
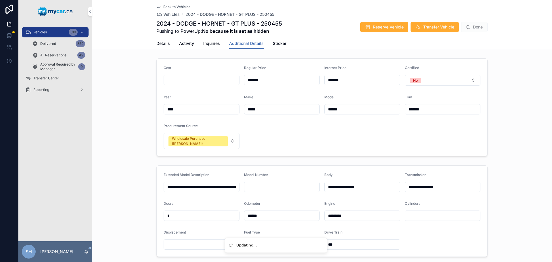
click at [471, 27] on span "Done" at bounding box center [474, 27] width 26 height 10
click at [471, 26] on button "Done" at bounding box center [474, 27] width 26 height 10
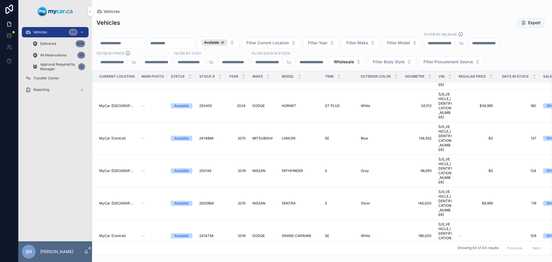
scroll to position [29, 0]
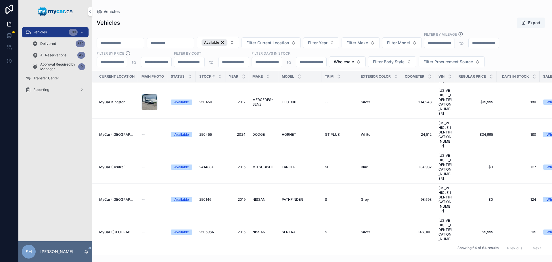
click at [245, 165] on span "2015" at bounding box center [237, 167] width 17 height 5
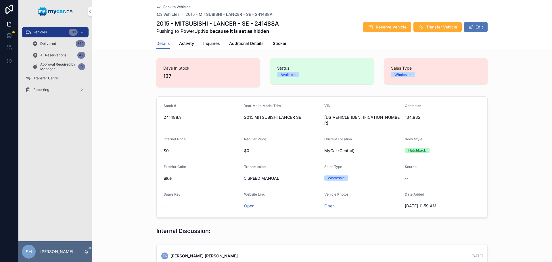
click at [475, 30] on button "Edit" at bounding box center [476, 27] width 24 height 10
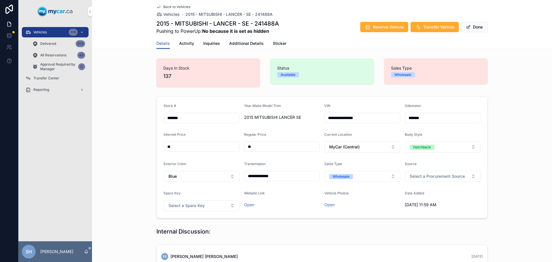
click at [242, 43] on span "Additional Details" at bounding box center [246, 44] width 35 height 6
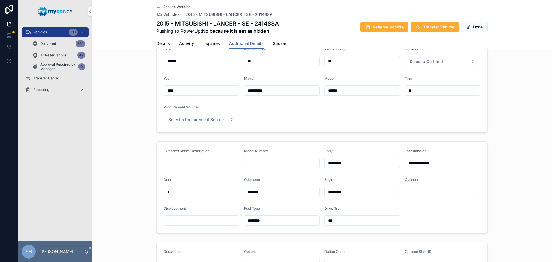
scroll to position [29, 0]
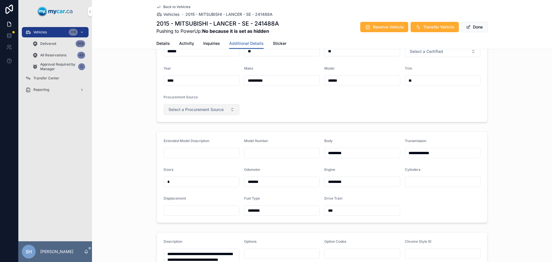
click at [198, 112] on span "Select a Procurement Source" at bounding box center [196, 110] width 55 height 6
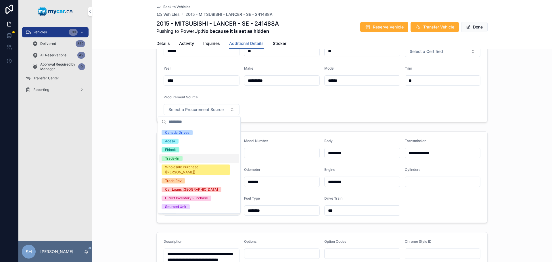
click at [175, 158] on div "Trade-In" at bounding box center [172, 158] width 14 height 5
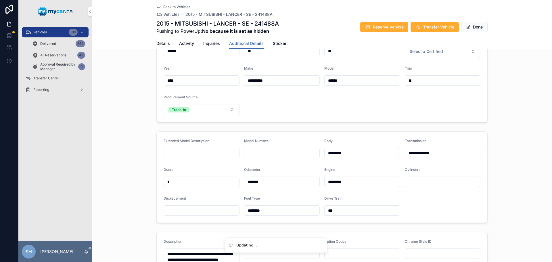
click at [461, 24] on button "Done" at bounding box center [474, 27] width 26 height 10
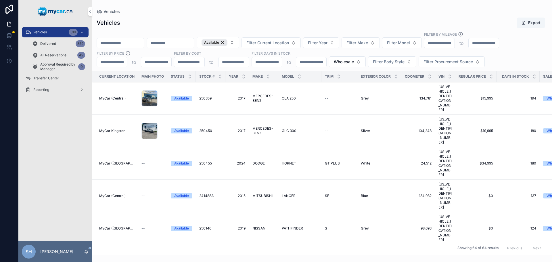
scroll to position [29, 0]
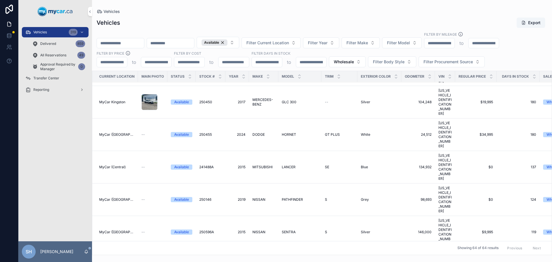
click at [206, 197] on span "250146" at bounding box center [205, 199] width 12 height 5
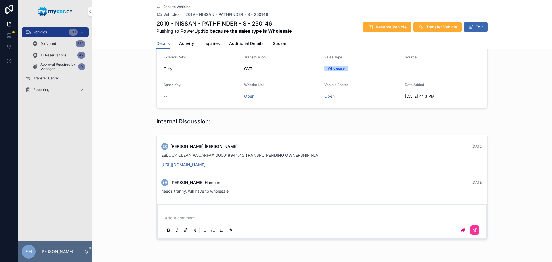
scroll to position [68, 0]
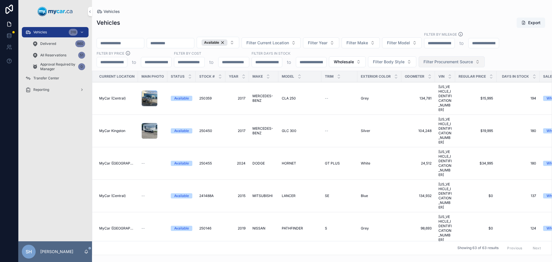
click at [437, 63] on span "Filter Procurement Source" at bounding box center [448, 62] width 49 height 6
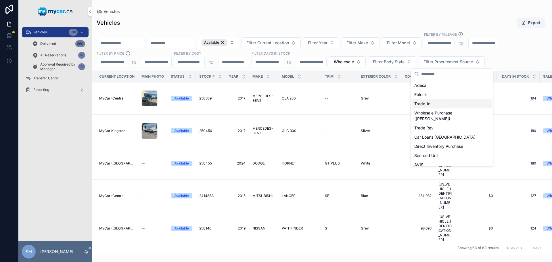
scroll to position [17, 0]
click at [438, 143] on div "Sourced Unit" at bounding box center [452, 147] width 80 height 9
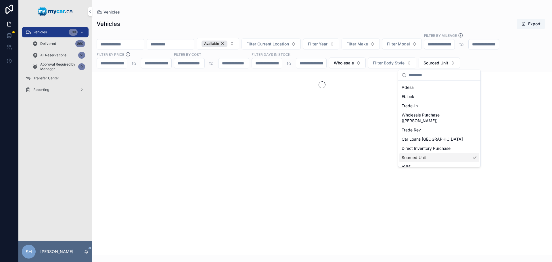
scroll to position [26, 0]
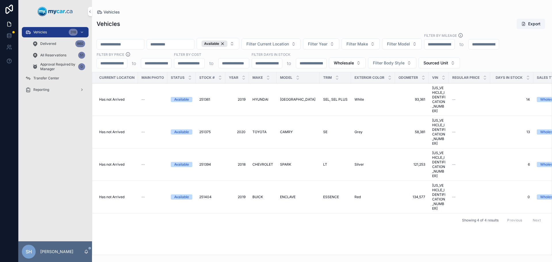
click at [403, 200] on div "Current Location Main Photo Status Stock # Year Make Model Trim Exterior Color …" at bounding box center [322, 163] width 460 height 183
click at [424, 61] on span "Sourced Unit" at bounding box center [436, 63] width 25 height 6
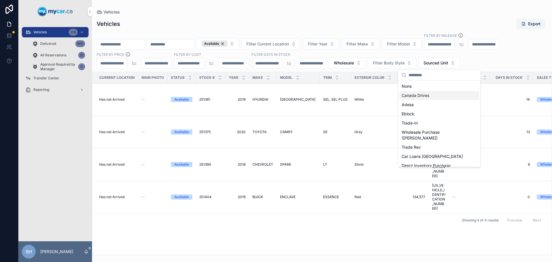
click at [417, 94] on div "Canada Drives" at bounding box center [439, 95] width 80 height 9
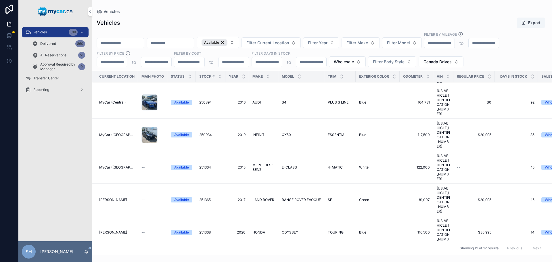
scroll to position [16, 0]
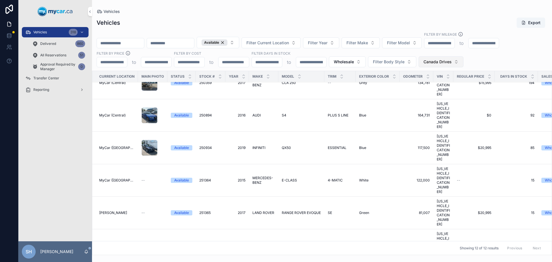
click at [435, 60] on span "Canada Drives" at bounding box center [438, 62] width 28 height 6
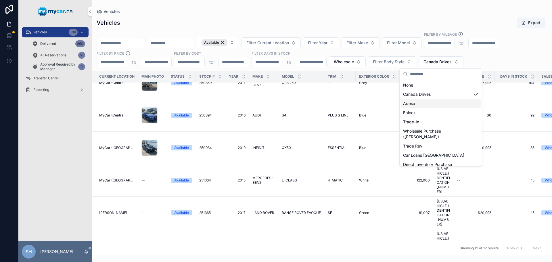
click at [412, 103] on div "Adesa" at bounding box center [441, 103] width 80 height 9
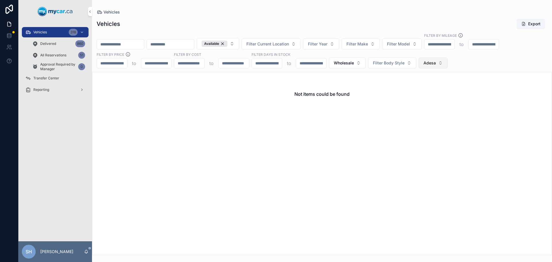
click at [429, 63] on span "Adesa" at bounding box center [430, 63] width 12 height 6
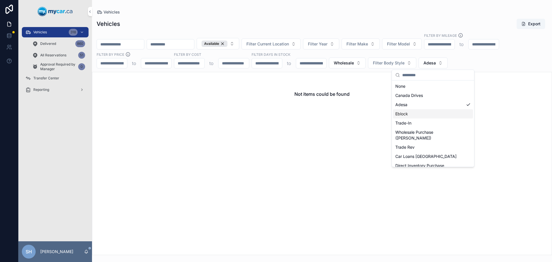
click at [410, 113] on div "Eblock" at bounding box center [433, 113] width 80 height 9
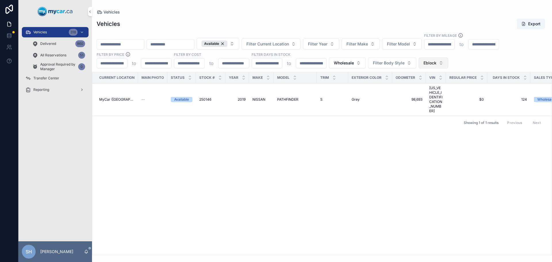
click at [424, 63] on span "Eblock" at bounding box center [430, 63] width 13 height 6
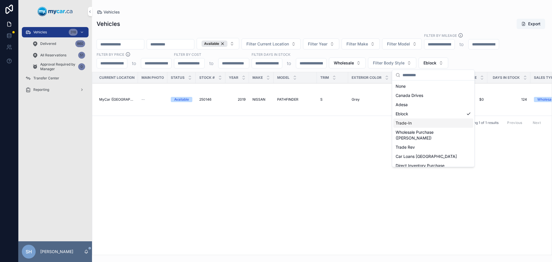
click at [413, 122] on div "Trade-In" at bounding box center [433, 122] width 80 height 9
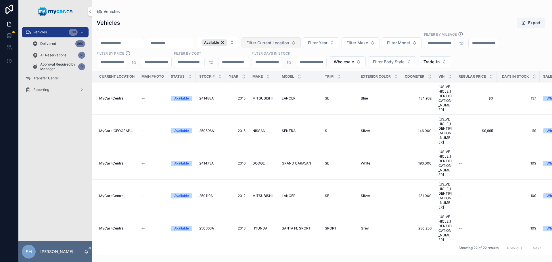
click at [289, 44] on span "Filter Current Location" at bounding box center [267, 43] width 43 height 6
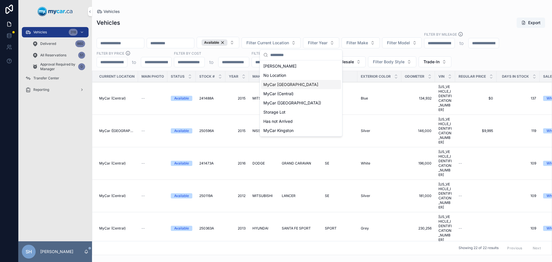
click at [274, 83] on span "MyCar [GEOGRAPHIC_DATA]" at bounding box center [290, 85] width 55 height 6
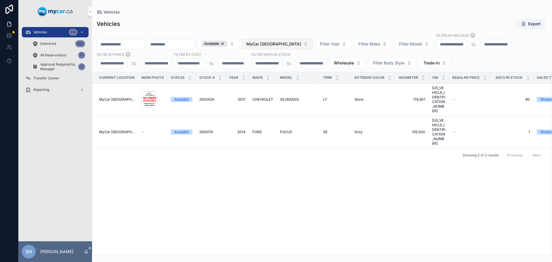
click at [293, 44] on span "MyCar [GEOGRAPHIC_DATA]" at bounding box center [273, 44] width 55 height 6
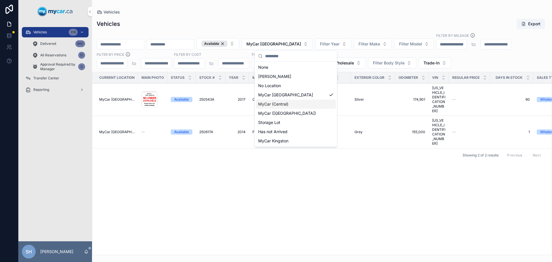
click at [290, 104] on div "MyCar (Central)" at bounding box center [296, 103] width 80 height 9
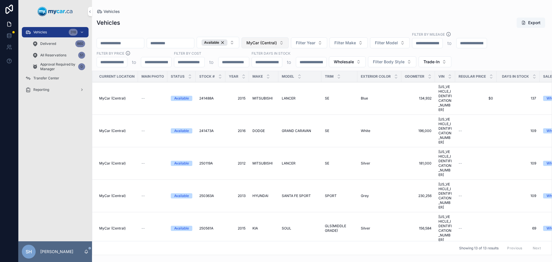
click at [277, 45] on span "MyCar (Central)" at bounding box center [261, 43] width 30 height 6
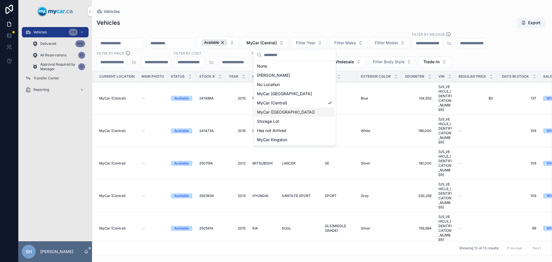
click at [295, 112] on div "MyCar ([GEOGRAPHIC_DATA])" at bounding box center [295, 112] width 80 height 9
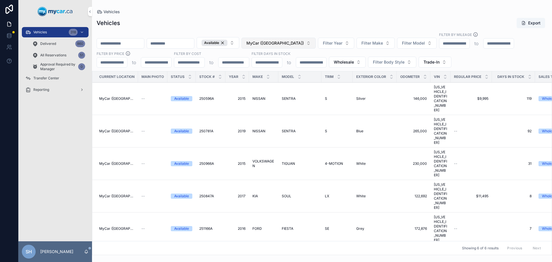
click at [304, 44] on span "MyCar ([GEOGRAPHIC_DATA])" at bounding box center [275, 43] width 58 height 6
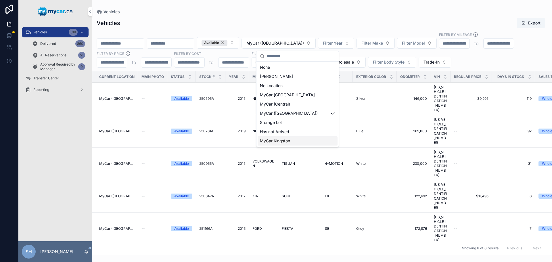
click at [285, 140] on span "MyCar Kingston" at bounding box center [275, 141] width 30 height 6
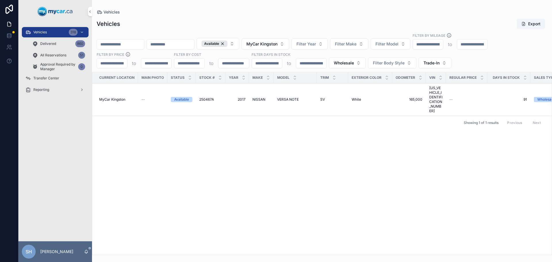
click at [288, 118] on div "Current Location Main Photo Status Stock # Year Make Model Trim Exterior Color …" at bounding box center [322, 163] width 460 height 183
click at [277, 45] on span "MyCar Kingston" at bounding box center [261, 44] width 31 height 6
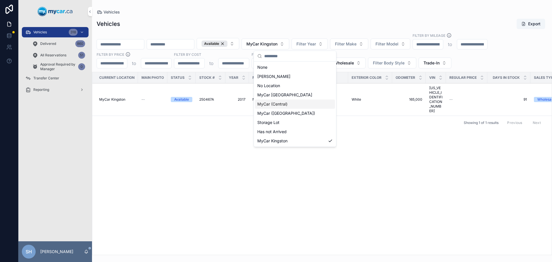
click at [284, 104] on span "MyCar (Central)" at bounding box center [272, 104] width 30 height 6
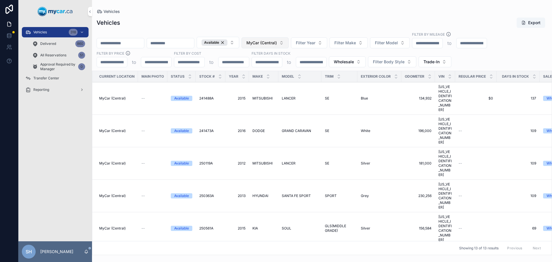
click at [277, 42] on span "MyCar (Central)" at bounding box center [261, 43] width 30 height 6
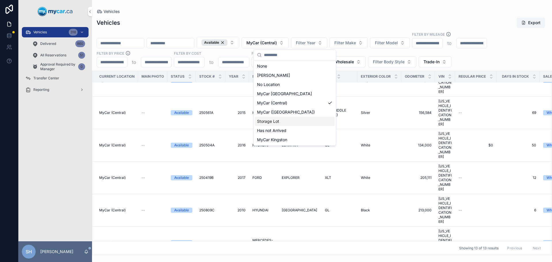
scroll to position [116, 0]
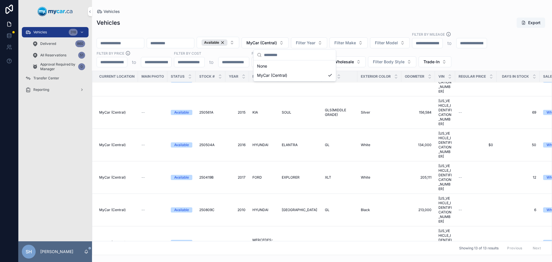
click at [311, 14] on div "Vehicles Export Available MyCar (Central) Filter Year Filter Make Filter Model …" at bounding box center [322, 134] width 460 height 241
click at [277, 42] on span "MyCar (Central)" at bounding box center [261, 43] width 30 height 6
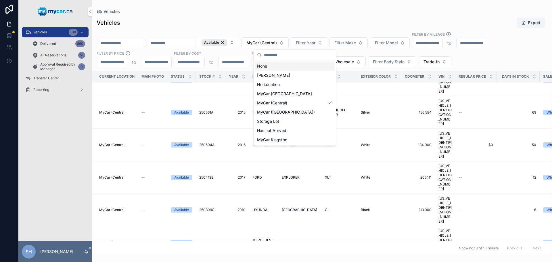
click at [263, 67] on div "None" at bounding box center [295, 66] width 80 height 9
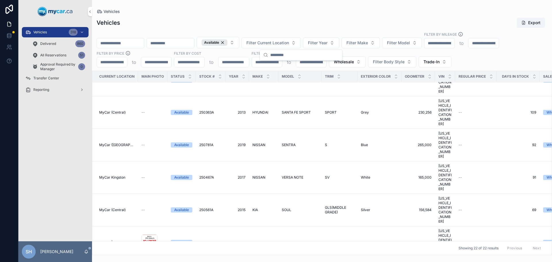
scroll to position [111, 0]
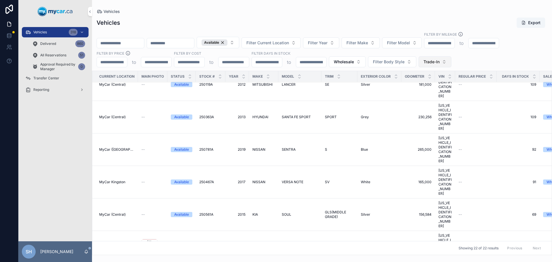
click at [432, 63] on span "Trade-In" at bounding box center [432, 62] width 16 height 6
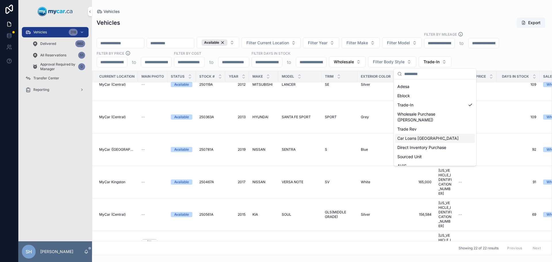
scroll to position [26, 0]
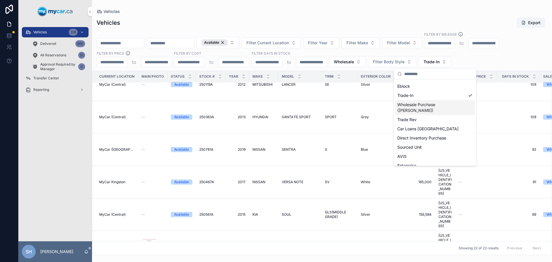
click at [424, 105] on div "Wholesale Purchase ([PERSON_NAME])" at bounding box center [435, 107] width 80 height 15
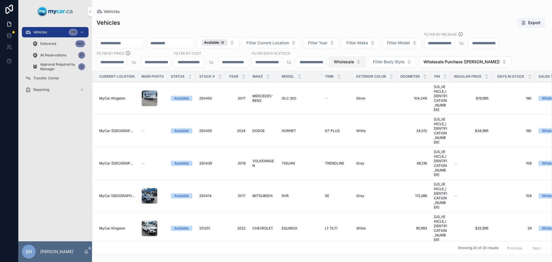
click at [340, 61] on span "Wholesale" at bounding box center [344, 62] width 20 height 6
click at [363, 30] on div "Vehicles Export Available Filter Current Location Filter Year Filter Make Filte…" at bounding box center [322, 134] width 460 height 241
click at [437, 62] on span "Wholesale Purchase ([PERSON_NAME])" at bounding box center [462, 62] width 76 height 6
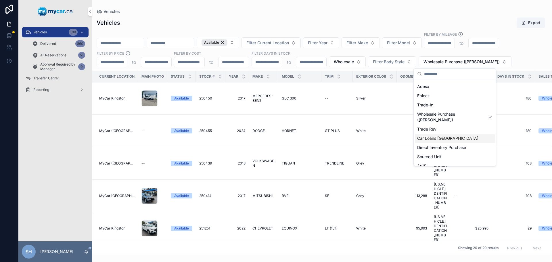
scroll to position [26, 0]
click at [433, 161] on div "Enterprise" at bounding box center [455, 165] width 80 height 9
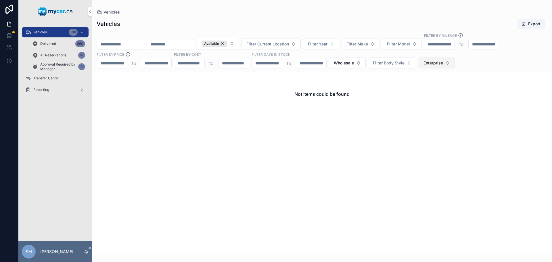
click at [429, 67] on button "Enterprise" at bounding box center [437, 63] width 36 height 11
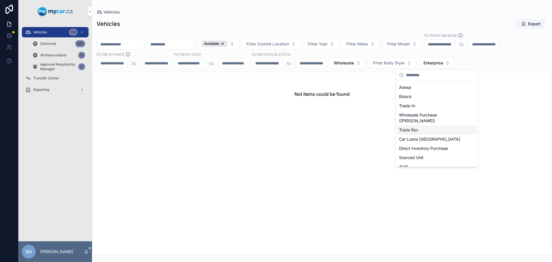
scroll to position [26, 0]
click at [408, 154] on div "AVIS" at bounding box center [437, 157] width 80 height 9
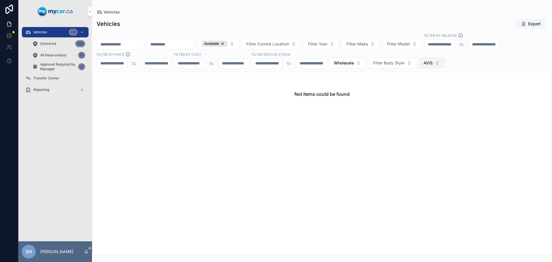
click at [429, 64] on span "AVIS" at bounding box center [428, 63] width 9 height 6
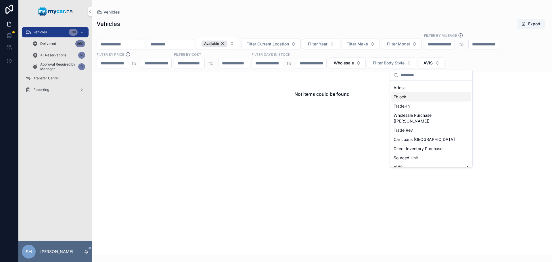
scroll to position [26, 0]
click at [419, 144] on div "Sourced Unit" at bounding box center [431, 148] width 80 height 9
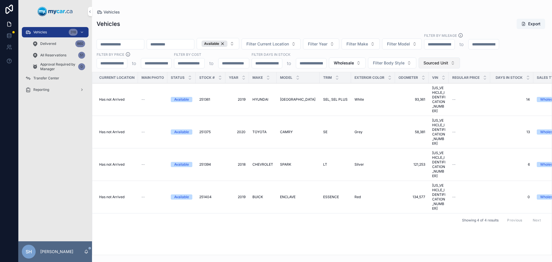
click at [430, 62] on span "Sourced Unit" at bounding box center [436, 63] width 25 height 6
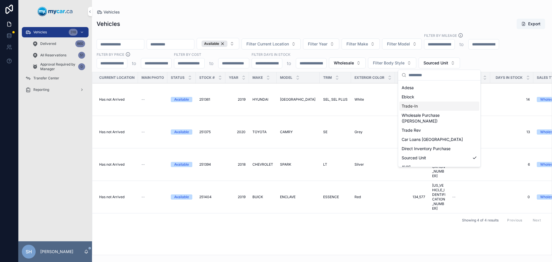
scroll to position [26, 0]
click at [427, 196] on div "Current Location Main Photo Status Stock # Year Make Model Trim Exterior Color …" at bounding box center [322, 163] width 460 height 183
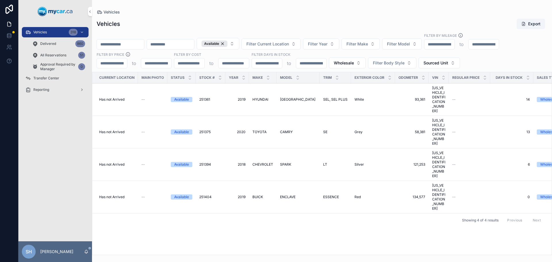
click at [286, 92] on td "SANTA FE [GEOGRAPHIC_DATA]" at bounding box center [298, 99] width 43 height 32
click at [288, 97] on span "[GEOGRAPHIC_DATA]" at bounding box center [297, 99] width 35 height 5
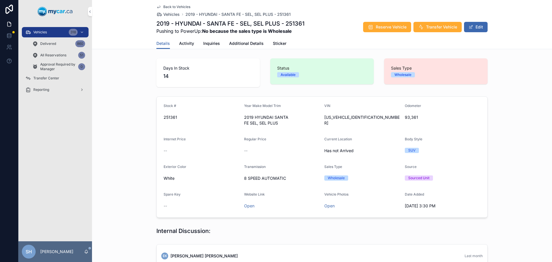
click at [181, 43] on span "Activity" at bounding box center [186, 44] width 15 height 6
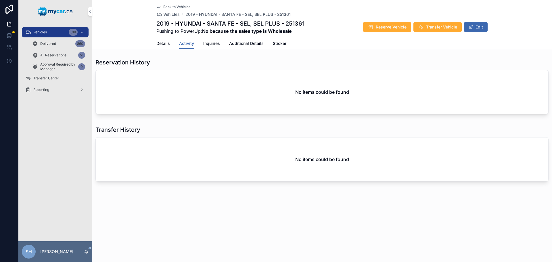
click at [161, 43] on span "Details" at bounding box center [163, 44] width 14 height 6
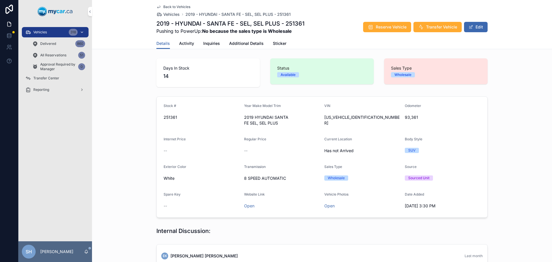
click at [58, 31] on div "Vehicles 318" at bounding box center [55, 32] width 60 height 9
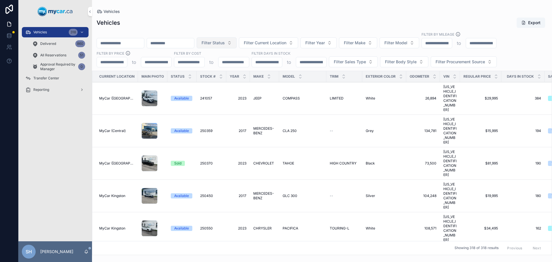
click at [225, 45] on span "Filter Status" at bounding box center [213, 43] width 23 height 6
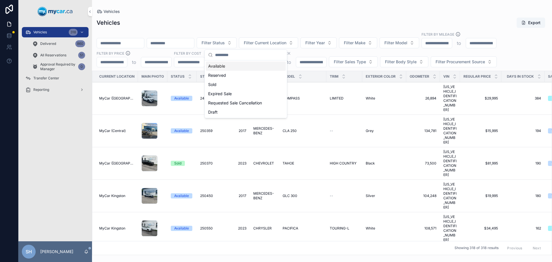
click at [224, 67] on div "Available" at bounding box center [246, 66] width 80 height 9
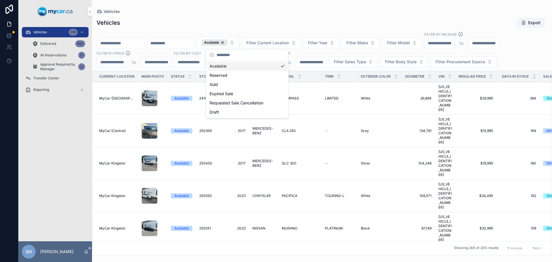
click at [299, 28] on div "Vehicles Export Available Filter Current Location Filter Year Filter Make Filte…" at bounding box center [322, 134] width 460 height 241
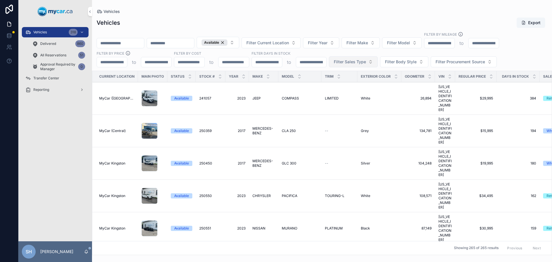
click at [349, 62] on span "Filter Sales Type" at bounding box center [350, 62] width 32 height 6
click at [334, 83] on div "Wholesale" at bounding box center [353, 85] width 80 height 9
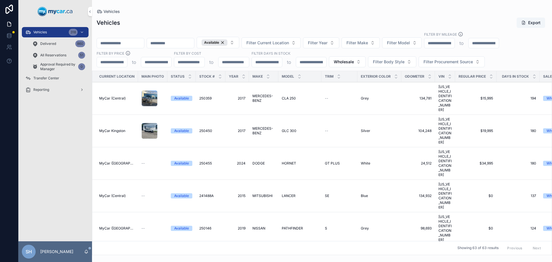
click at [353, 18] on div "Vehicles Export" at bounding box center [322, 22] width 451 height 11
click at [436, 62] on span "Filter Procurement Source" at bounding box center [448, 62] width 49 height 6
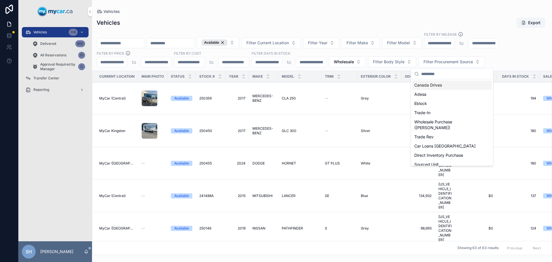
click at [431, 83] on div "Canada Drives" at bounding box center [452, 85] width 80 height 9
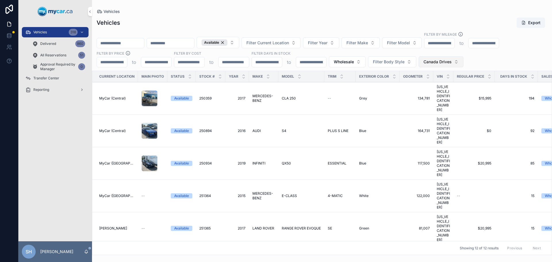
click at [435, 63] on span "Canada Drives" at bounding box center [438, 62] width 28 height 6
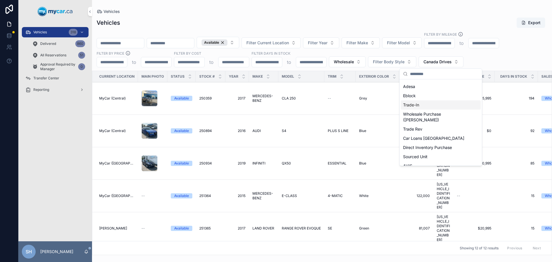
scroll to position [26, 0]
click at [435, 105] on div "Wholesale Purchase ([PERSON_NAME])" at bounding box center [441, 107] width 80 height 15
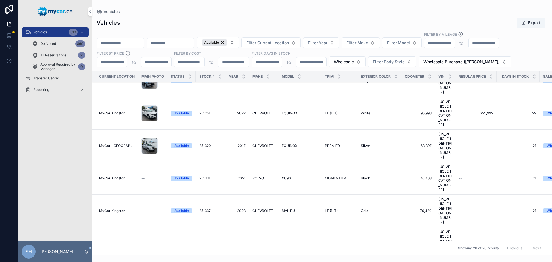
scroll to position [29, 0]
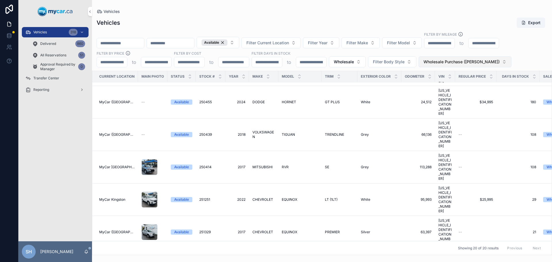
click at [441, 60] on span "Wholesale Purchase ([PERSON_NAME])" at bounding box center [462, 62] width 76 height 6
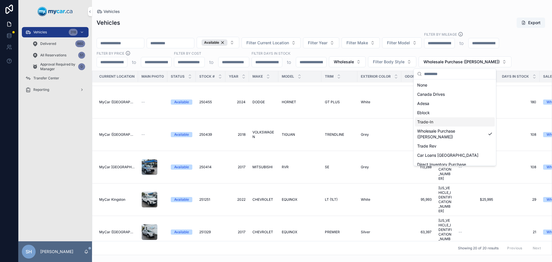
click at [440, 121] on div "Trade-In" at bounding box center [455, 121] width 80 height 9
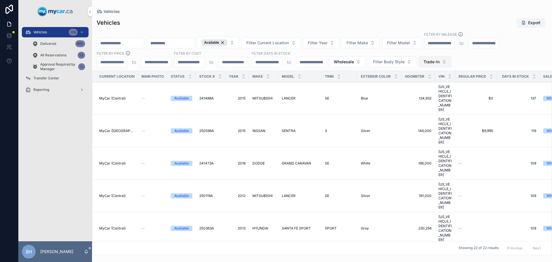
click at [430, 63] on span "Trade-In" at bounding box center [432, 62] width 16 height 6
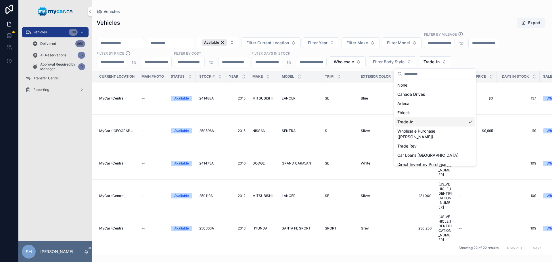
scroll to position [26, 0]
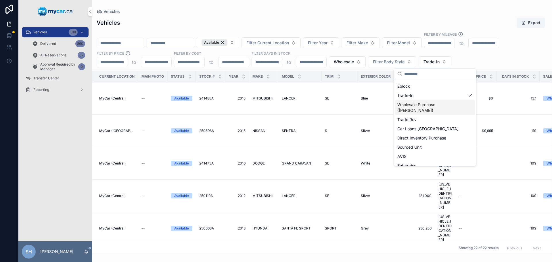
click at [427, 103] on div "Wholesale Purchase ([PERSON_NAME])" at bounding box center [435, 107] width 80 height 15
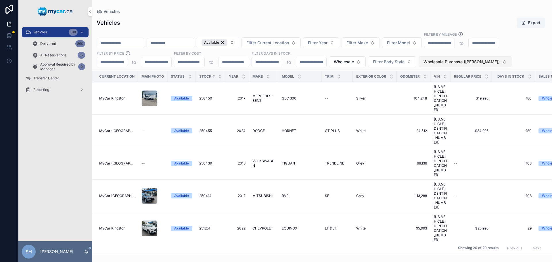
click at [439, 61] on span "Wholesale Purchase ([PERSON_NAME])" at bounding box center [462, 62] width 76 height 6
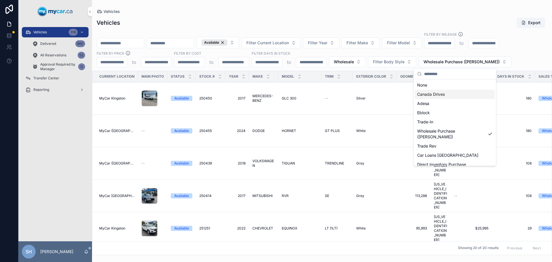
click at [433, 92] on div "Canada Drives" at bounding box center [455, 94] width 80 height 9
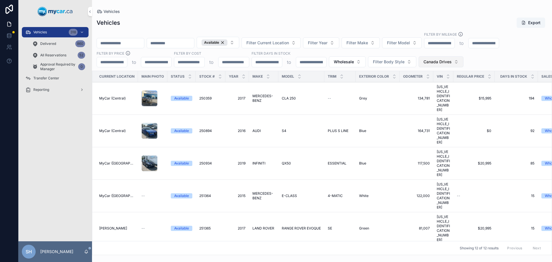
click at [427, 65] on button "Canada Drives" at bounding box center [441, 61] width 45 height 11
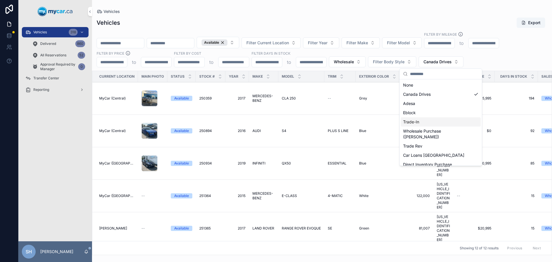
click at [422, 121] on div "Trade-In" at bounding box center [441, 121] width 80 height 9
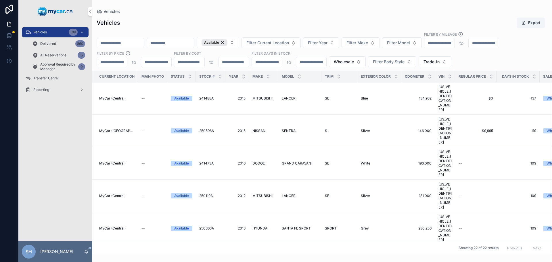
click at [332, 4] on div "Vehicles Vehicles Export Available Filter Current Location Filter Year Filter M…" at bounding box center [322, 127] width 460 height 255
click at [289, 42] on span "Filter Current Location" at bounding box center [267, 43] width 43 height 6
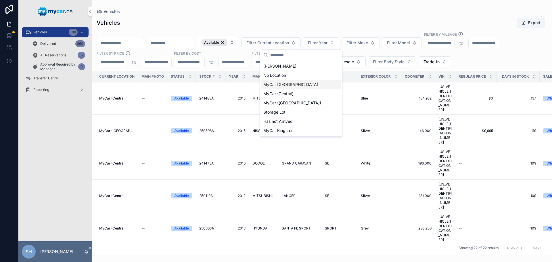
click at [287, 85] on span "MyCar [GEOGRAPHIC_DATA]" at bounding box center [290, 85] width 55 height 6
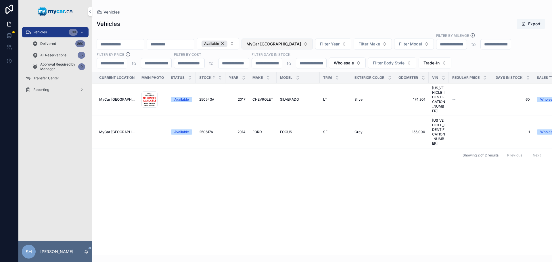
click at [287, 45] on span "MyCar [GEOGRAPHIC_DATA]" at bounding box center [273, 44] width 55 height 6
click at [313, 12] on div "Vehicles" at bounding box center [322, 12] width 451 height 6
click at [288, 42] on span "MyCar [GEOGRAPHIC_DATA]" at bounding box center [273, 44] width 55 height 6
click at [288, 14] on div "Vehicles" at bounding box center [322, 12] width 451 height 6
click at [302, 41] on button "MyCar [GEOGRAPHIC_DATA]" at bounding box center [277, 44] width 71 height 11
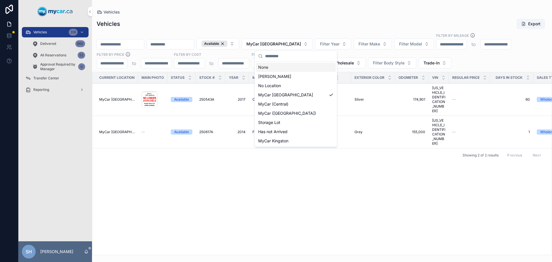
click at [274, 66] on div "None" at bounding box center [296, 67] width 80 height 9
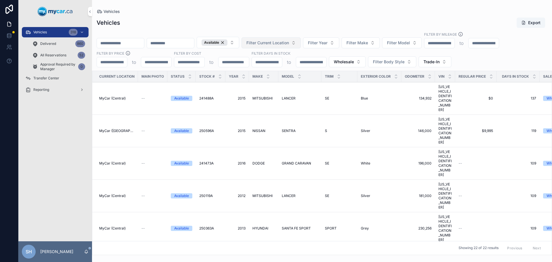
click at [289, 43] on span "Filter Current Location" at bounding box center [267, 43] width 43 height 6
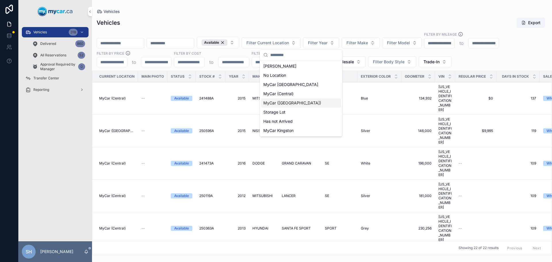
click at [281, 105] on span "MyCar ([GEOGRAPHIC_DATA])" at bounding box center [292, 103] width 58 height 6
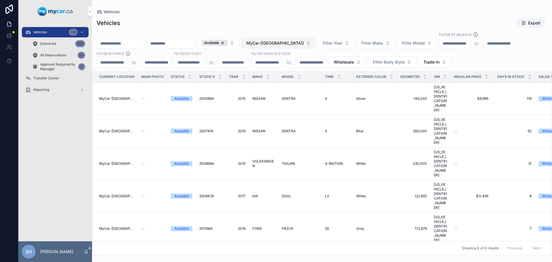
click at [295, 43] on span "MyCar ([GEOGRAPHIC_DATA])" at bounding box center [275, 43] width 58 height 6
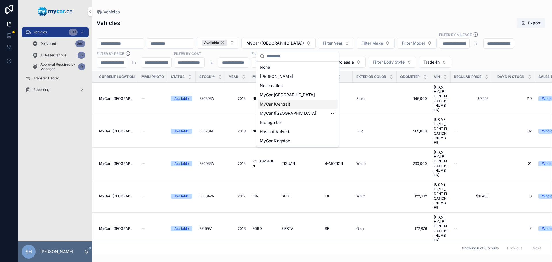
click at [280, 103] on span "MyCar (Central)" at bounding box center [275, 104] width 30 height 6
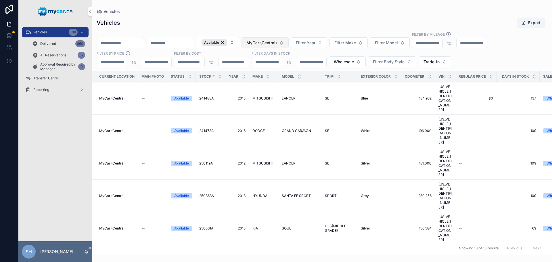
click at [277, 42] on span "MyCar (Central)" at bounding box center [261, 43] width 30 height 6
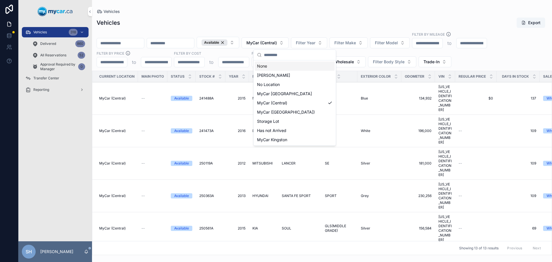
click at [269, 67] on div "None" at bounding box center [295, 66] width 80 height 9
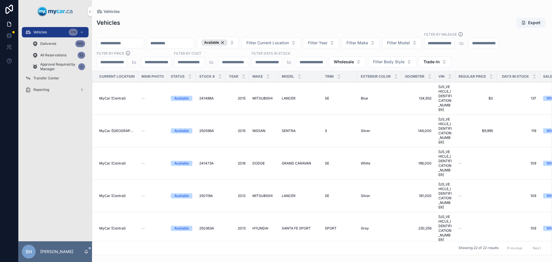
click at [308, 16] on div "Vehicles Export Available Filter Current Location Filter Year Filter Make Filte…" at bounding box center [322, 134] width 460 height 241
click at [433, 63] on span "Trade-In" at bounding box center [432, 62] width 16 height 6
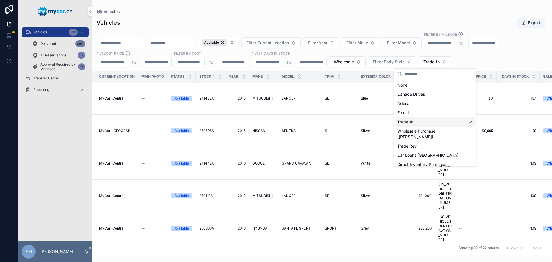
scroll to position [26, 0]
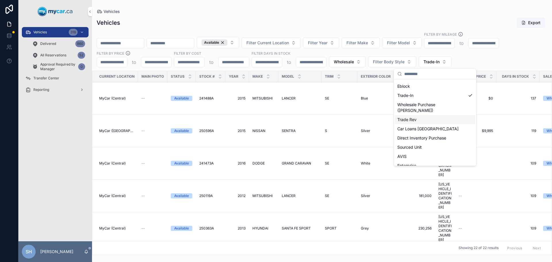
click at [421, 115] on div "Trade Rev" at bounding box center [435, 119] width 80 height 9
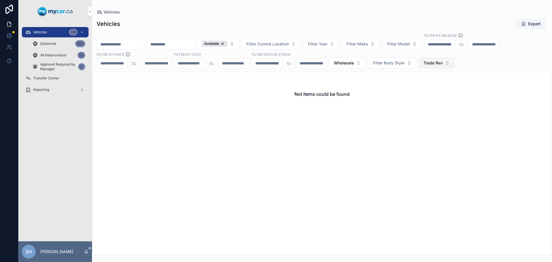
click at [431, 62] on span "Trade Rev" at bounding box center [433, 63] width 19 height 6
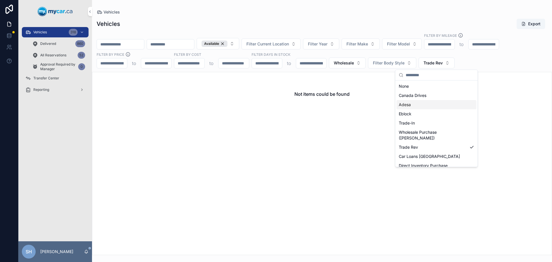
click at [351, 104] on div "Not items could be found" at bounding box center [322, 94] width 460 height 44
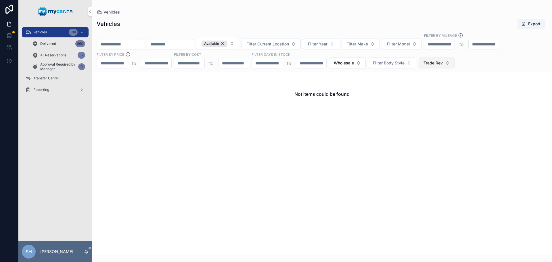
click at [431, 65] on span "Trade Rev" at bounding box center [433, 63] width 19 height 6
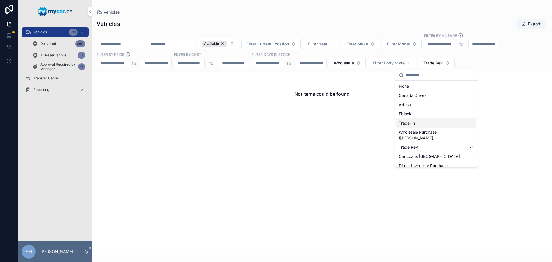
scroll to position [26, 0]
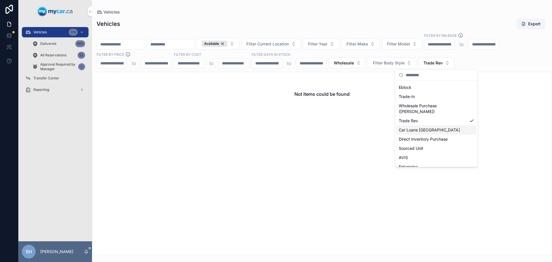
click at [423, 125] on div "Car Loans [GEOGRAPHIC_DATA]" at bounding box center [437, 129] width 80 height 9
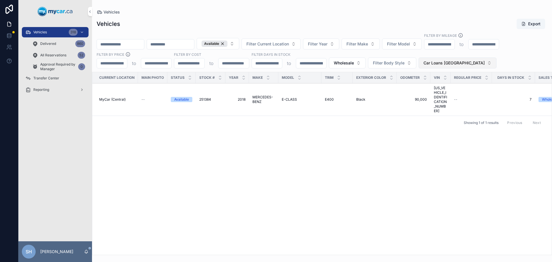
click at [440, 62] on span "Car Loans [GEOGRAPHIC_DATA]" at bounding box center [454, 63] width 61 height 6
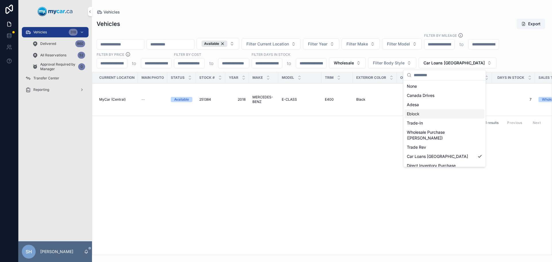
scroll to position [26, 0]
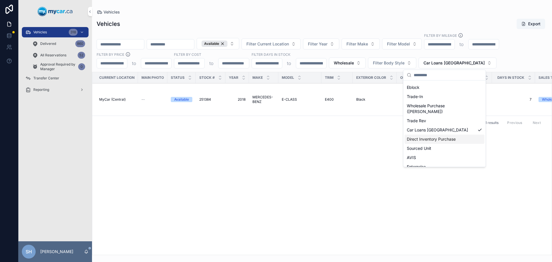
click at [443, 135] on div "Direct Inventory Purchase" at bounding box center [445, 139] width 80 height 9
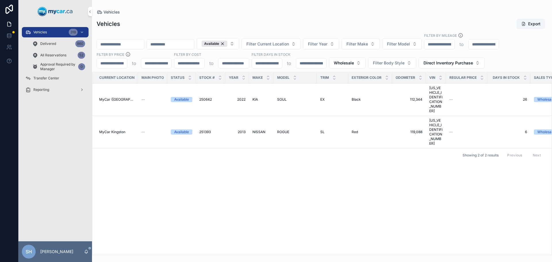
click at [281, 130] on span "ROGUE" at bounding box center [283, 132] width 12 height 5
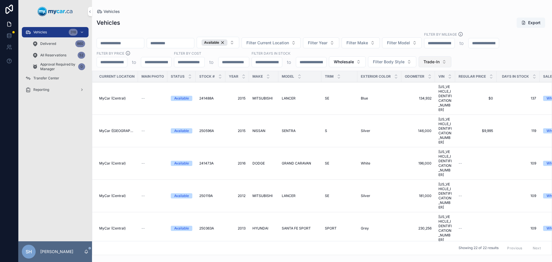
click at [425, 65] on button "Trade-In" at bounding box center [435, 61] width 33 height 11
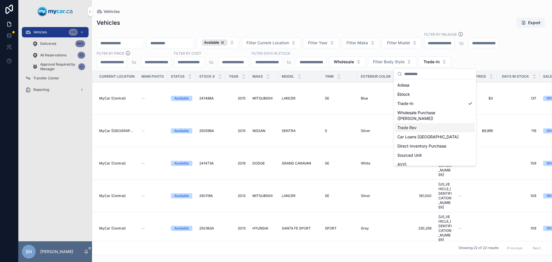
scroll to position [26, 0]
click at [420, 143] on div "Sourced Unit" at bounding box center [435, 147] width 80 height 9
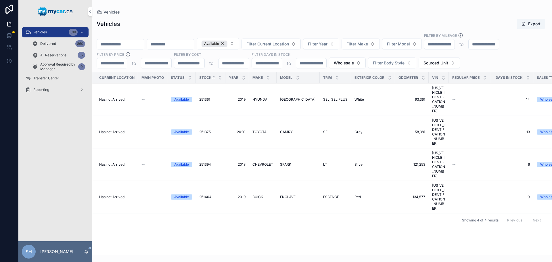
click at [260, 5] on div "Vehicles Vehicles Export Available Filter Current Location Filter Year Filter M…" at bounding box center [322, 127] width 460 height 255
click at [444, 61] on span "Sourced Unit" at bounding box center [436, 63] width 25 height 6
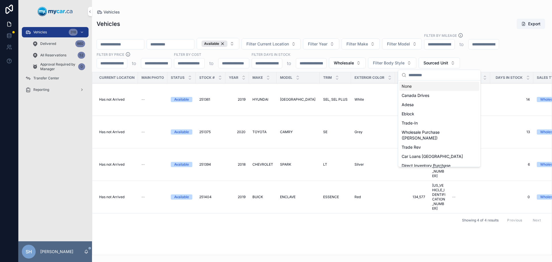
click at [488, 61] on div "Available Filter Current Location Filter Year Filter Make Filter Model Filter B…" at bounding box center [322, 51] width 460 height 36
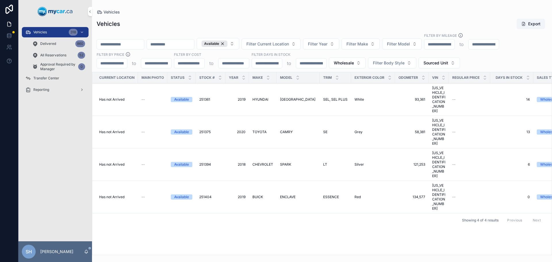
click at [337, 24] on div "Vehicles Export" at bounding box center [322, 23] width 451 height 11
click at [439, 63] on span "Sourced Unit" at bounding box center [436, 63] width 25 height 6
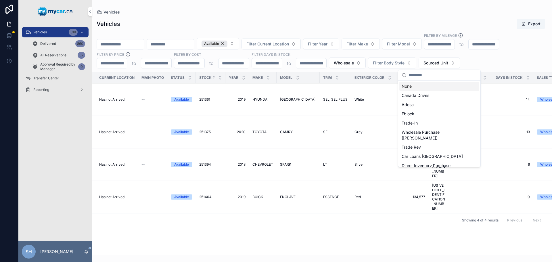
click at [408, 86] on div "None" at bounding box center [439, 86] width 80 height 9
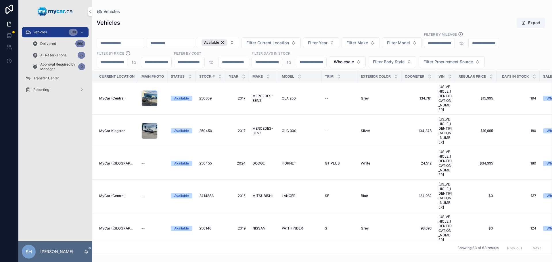
click at [502, 60] on div "Available Filter Current Location Filter Year Filter Make Filter Model Filter B…" at bounding box center [322, 50] width 460 height 36
click at [323, 21] on div "Vehicles Export" at bounding box center [322, 22] width 451 height 11
click at [239, 15] on div "Vehicles Export Available Filter Current Location Filter Year Filter Make Filte…" at bounding box center [322, 134] width 460 height 241
click at [249, 28] on div "Vehicles Export Available Filter Current Location Filter Year Filter Make Filte…" at bounding box center [322, 134] width 460 height 241
click at [227, 41] on div "Available" at bounding box center [215, 42] width 26 height 6
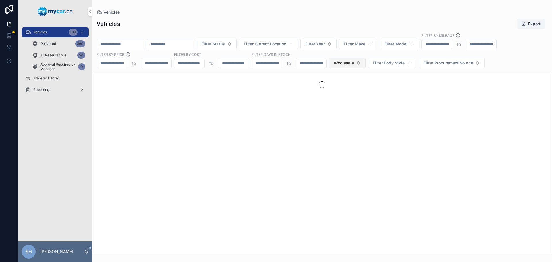
click at [346, 62] on span "Wholesale" at bounding box center [344, 63] width 20 height 6
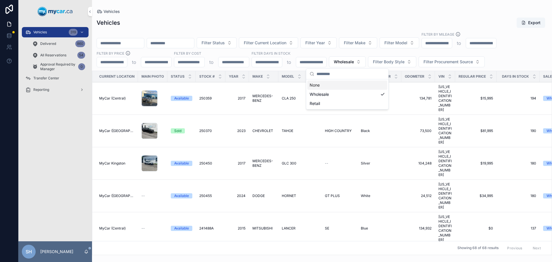
click at [315, 87] on div "None" at bounding box center [347, 85] width 80 height 9
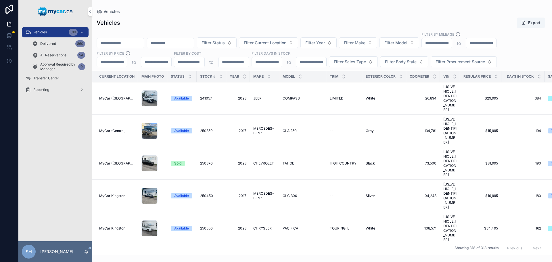
click at [260, 21] on div "Vehicles Export" at bounding box center [322, 22] width 451 height 11
click at [129, 43] on input "scrollable content" at bounding box center [120, 43] width 47 height 8
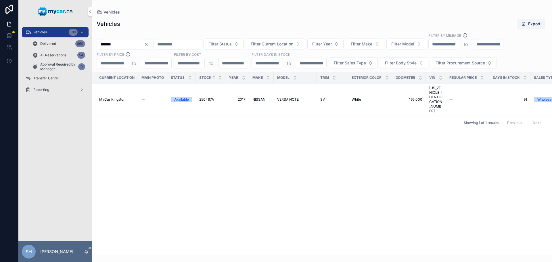
type input "*******"
click at [261, 97] on span "NISSAN" at bounding box center [258, 99] width 13 height 5
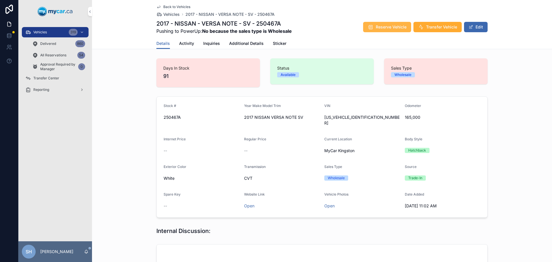
click at [383, 24] on button "Reserve Vehicle" at bounding box center [387, 27] width 48 height 10
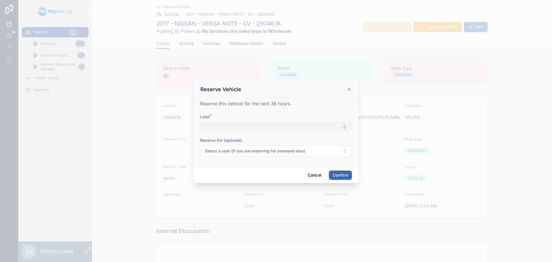
click at [222, 127] on button "Select Button" at bounding box center [276, 127] width 152 height 10
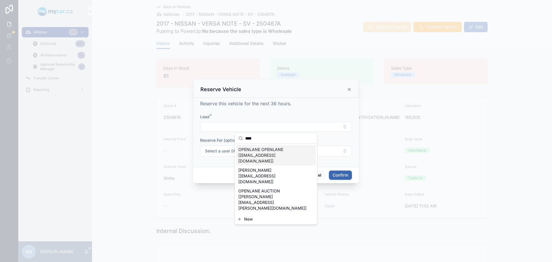
type input "****"
click at [261, 151] on span "OPENLANE OPENLANE [[EMAIL_ADDRESS][DOMAIN_NAME]]" at bounding box center [272, 155] width 68 height 17
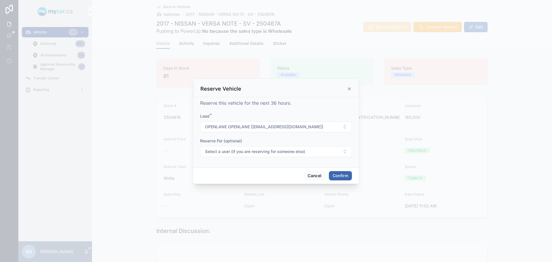
click at [342, 176] on button "Confirm" at bounding box center [340, 175] width 23 height 9
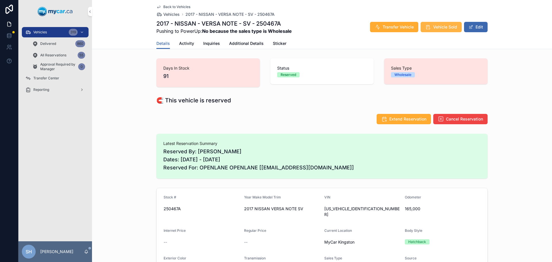
click at [444, 26] on span "Vehicle Sold" at bounding box center [445, 27] width 24 height 6
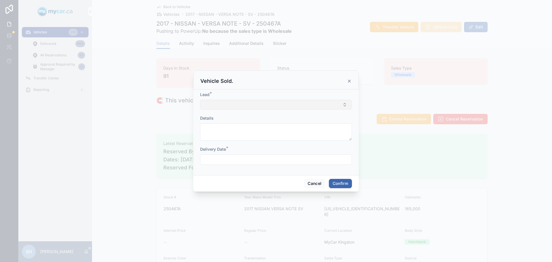
click at [240, 102] on button "Select Button" at bounding box center [276, 105] width 152 height 10
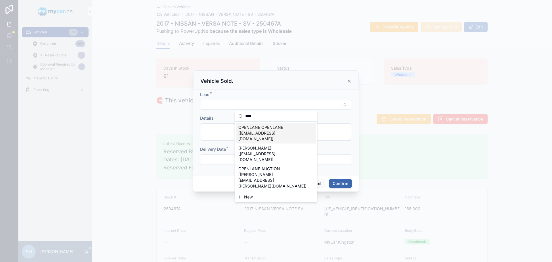
type input "****"
click at [275, 129] on span "OPENLANE OPENLANE [[EMAIL_ADDRESS][DOMAIN_NAME]]" at bounding box center [272, 133] width 68 height 17
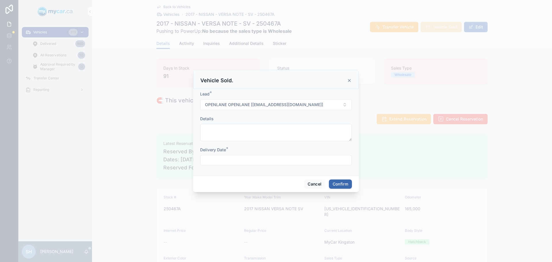
click at [235, 161] on input "text" at bounding box center [275, 160] width 151 height 8
click at [298, 85] on button "10" at bounding box center [297, 89] width 10 height 10
type input "**********"
click at [341, 182] on button "Confirm" at bounding box center [340, 183] width 23 height 9
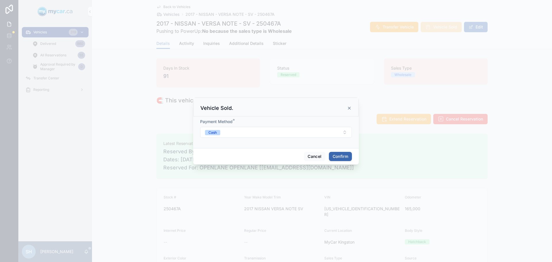
click at [343, 155] on button "Confirm" at bounding box center [340, 156] width 23 height 9
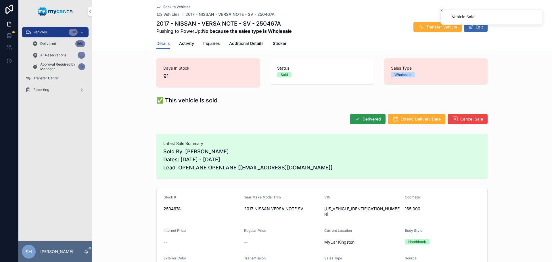
click at [368, 118] on span "Delivered" at bounding box center [372, 119] width 18 height 6
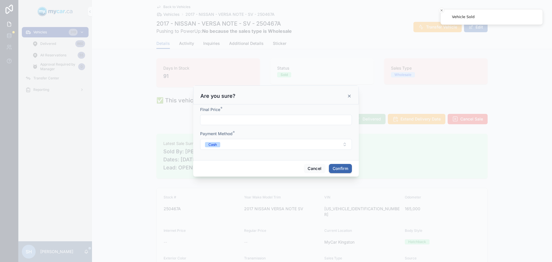
click at [212, 118] on input "text" at bounding box center [275, 120] width 151 height 8
type input "*****"
click at [338, 172] on button "Confirm" at bounding box center [340, 168] width 23 height 9
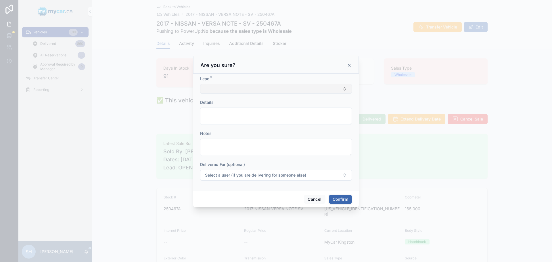
click at [225, 88] on button "Select Button" at bounding box center [276, 89] width 152 height 10
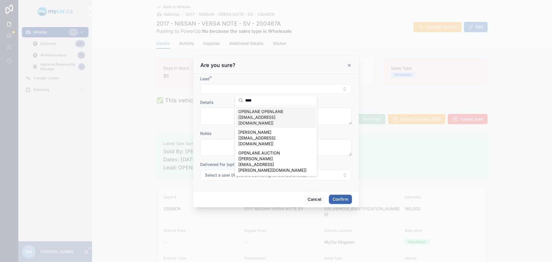
type input "****"
click at [269, 112] on span "OPENLANE OPENLANE [[EMAIL_ADDRESS][DOMAIN_NAME]]" at bounding box center [272, 117] width 68 height 17
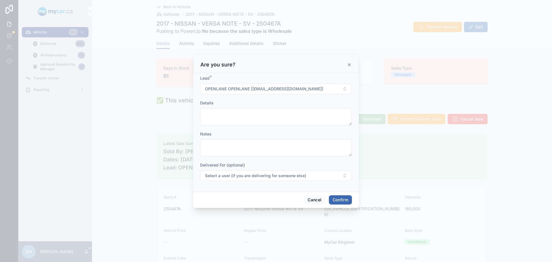
click at [344, 202] on button "Confirm" at bounding box center [340, 199] width 23 height 9
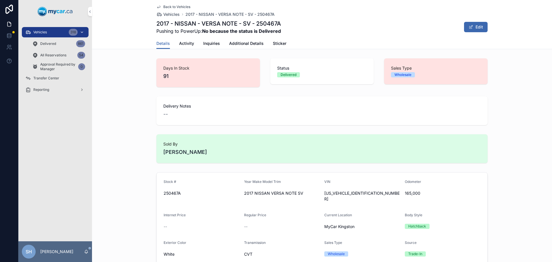
click at [47, 32] on div "Vehicles 318" at bounding box center [55, 32] width 60 height 9
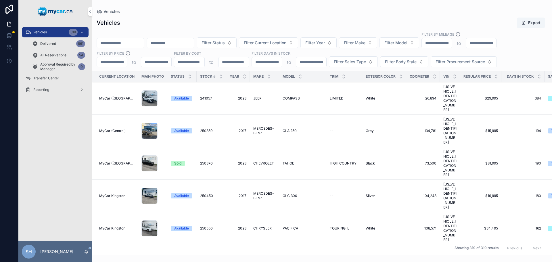
click at [129, 44] on input "scrollable content" at bounding box center [120, 43] width 47 height 8
type input "*******"
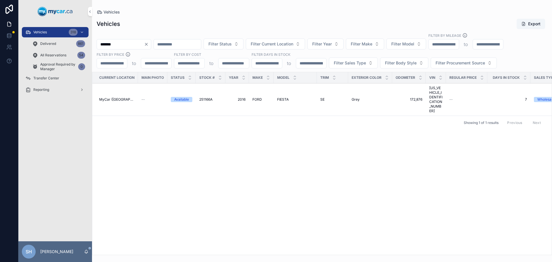
click at [242, 97] on span "2016" at bounding box center [237, 99] width 17 height 5
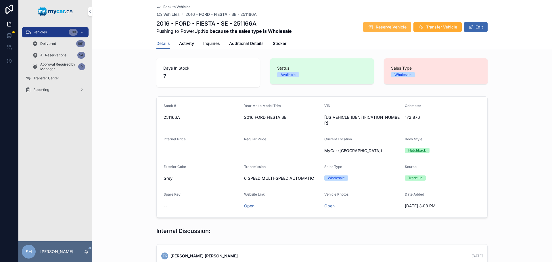
click at [389, 28] on span "Reserve Vehicle" at bounding box center [391, 27] width 31 height 6
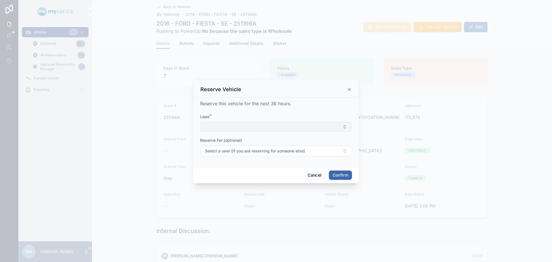
click at [249, 126] on button "Select Button" at bounding box center [276, 127] width 152 height 10
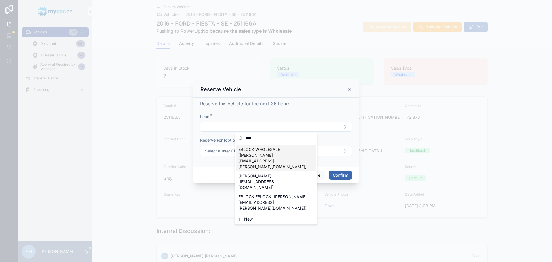
type input "****"
click at [264, 153] on span "EBLOCK WHOLESALE [[PERSON_NAME][EMAIL_ADDRESS][PERSON_NAME][DOMAIN_NAME]]" at bounding box center [272, 158] width 68 height 23
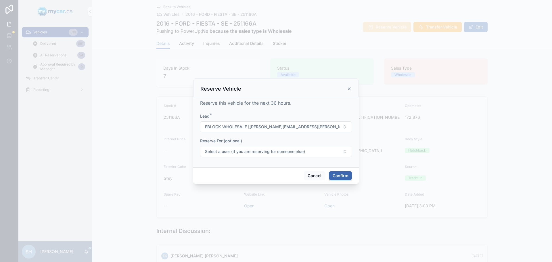
click at [346, 174] on button "Confirm" at bounding box center [340, 175] width 23 height 9
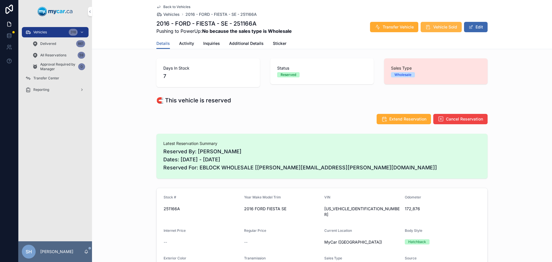
click at [434, 27] on span "Vehicle Sold" at bounding box center [445, 27] width 24 height 6
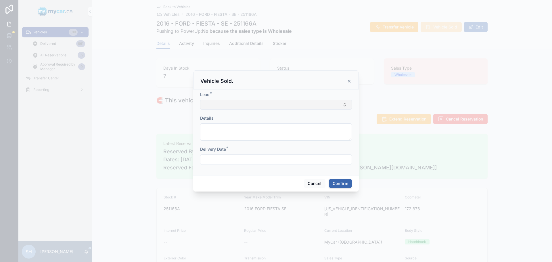
click at [212, 101] on button "Select Button" at bounding box center [276, 105] width 152 height 10
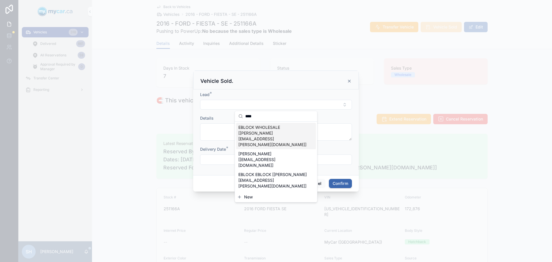
type input "****"
click at [261, 131] on span "EBLOCK WHOLESALE [[PERSON_NAME][EMAIL_ADDRESS][PERSON_NAME][DOMAIN_NAME]]" at bounding box center [272, 136] width 68 height 23
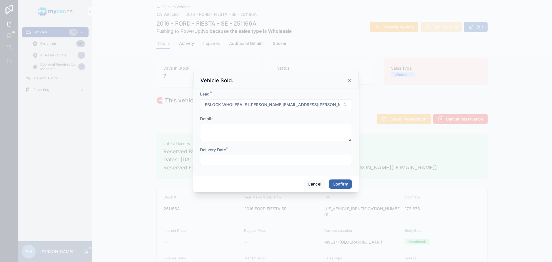
click at [339, 185] on button "Confirm" at bounding box center [340, 183] width 23 height 9
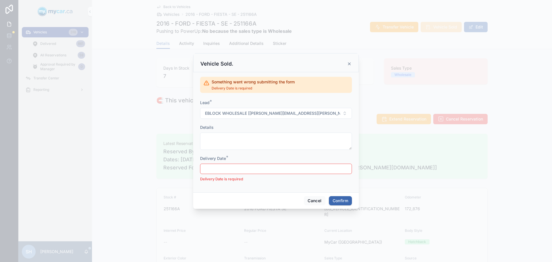
click at [252, 169] on input "text" at bounding box center [275, 169] width 151 height 8
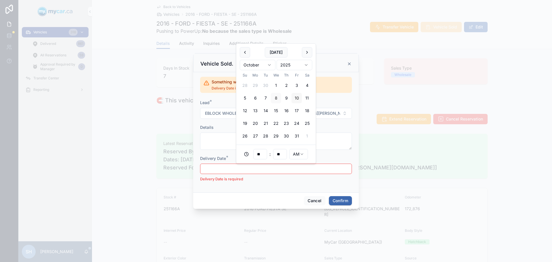
click at [298, 96] on button "10" at bounding box center [297, 98] width 10 height 10
type input "**********"
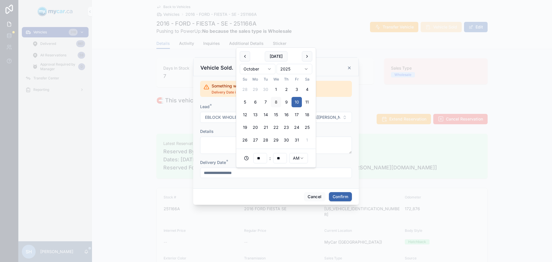
click at [341, 196] on button "Confirm" at bounding box center [340, 196] width 23 height 9
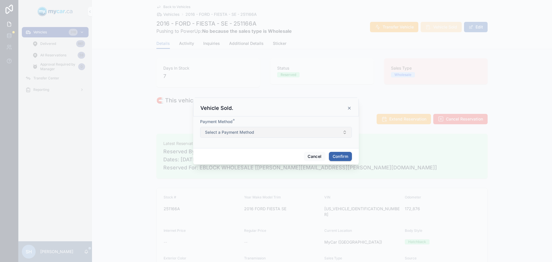
drag, startPoint x: 279, startPoint y: 134, endPoint x: 268, endPoint y: 137, distance: 11.3
click at [278, 134] on button "Select a Payment Method" at bounding box center [276, 132] width 152 height 11
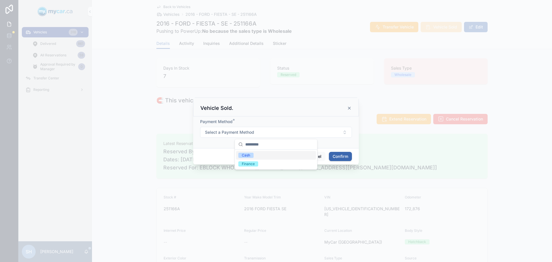
click at [244, 154] on div "Cash" at bounding box center [246, 155] width 8 height 5
click at [347, 153] on button "Confirm" at bounding box center [340, 156] width 23 height 9
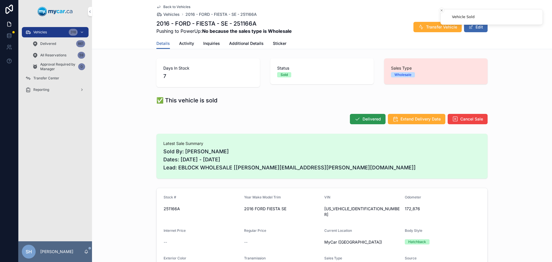
click at [366, 114] on button "Delivered" at bounding box center [368, 119] width 36 height 10
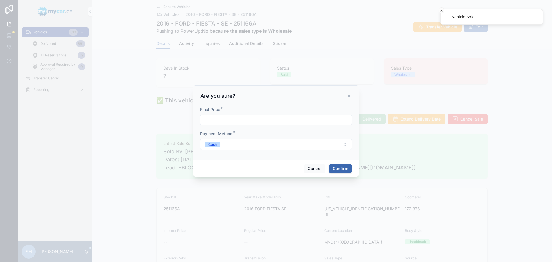
click at [217, 120] on input "text" at bounding box center [275, 120] width 151 height 8
type input "*****"
click at [342, 171] on button "Confirm" at bounding box center [340, 168] width 23 height 9
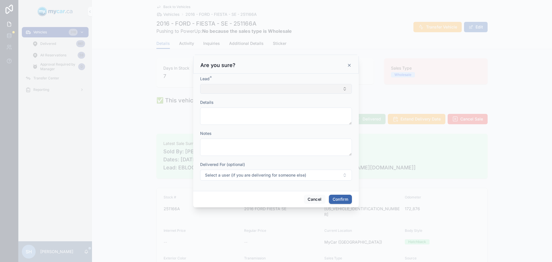
click at [229, 90] on button "Select Button" at bounding box center [276, 89] width 152 height 10
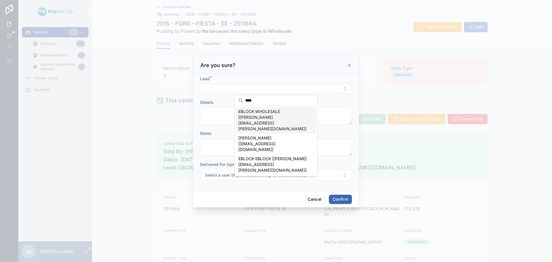
type input "****"
click at [261, 114] on span "EBLOCK WHOLESALE [[PERSON_NAME][EMAIL_ADDRESS][PERSON_NAME][DOMAIN_NAME]]" at bounding box center [272, 120] width 68 height 23
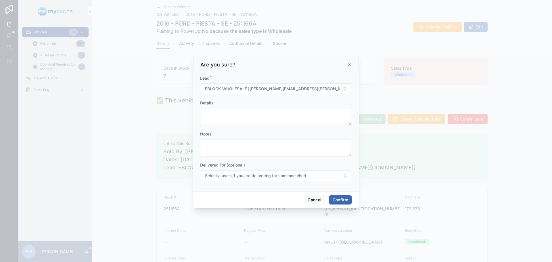
click at [338, 198] on button "Confirm" at bounding box center [340, 199] width 23 height 9
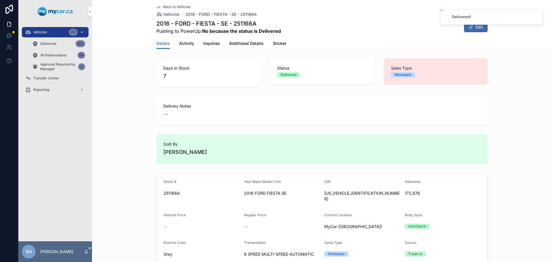
click at [51, 30] on div "Vehicles 317" at bounding box center [55, 32] width 60 height 9
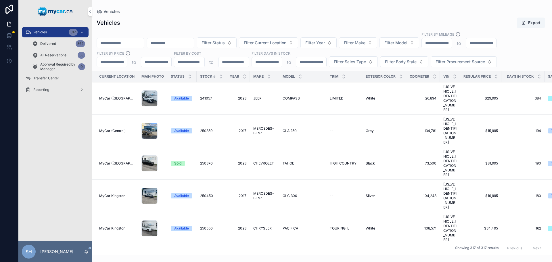
click at [215, 22] on div "Vehicles Export" at bounding box center [322, 22] width 451 height 11
click at [284, 41] on span "Filter Current Location" at bounding box center [265, 43] width 43 height 6
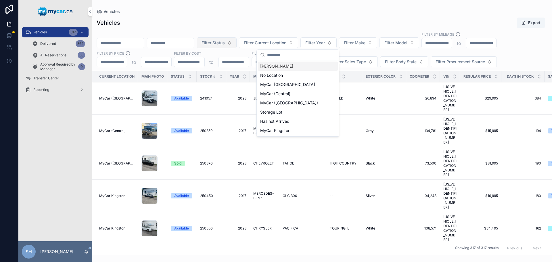
click at [225, 44] on span "Filter Status" at bounding box center [213, 43] width 23 height 6
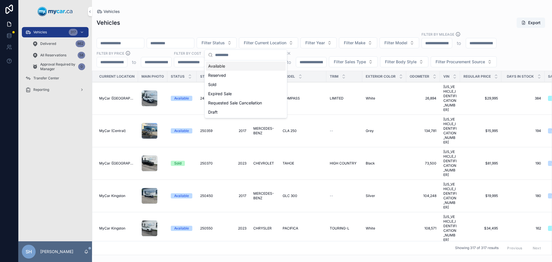
click at [227, 65] on div "Available" at bounding box center [246, 66] width 80 height 9
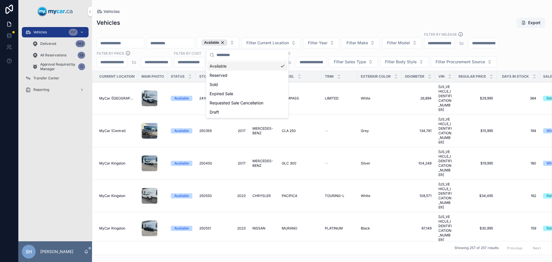
click at [250, 15] on div "Vehicles Export Available Filter Current Location Filter Year Filter Make Filte…" at bounding box center [322, 134] width 460 height 241
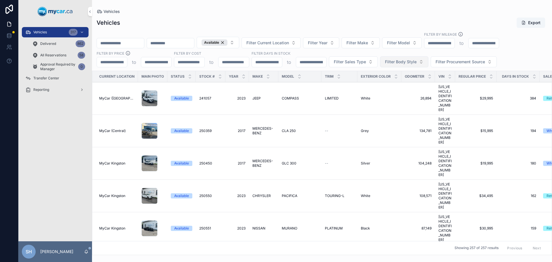
click at [402, 64] on span "Filter Body Style" at bounding box center [401, 62] width 32 height 6
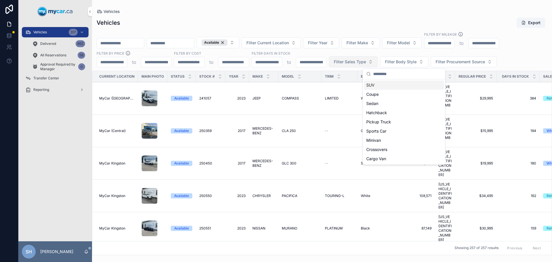
click at [349, 64] on span "Filter Sales Type" at bounding box center [350, 62] width 32 height 6
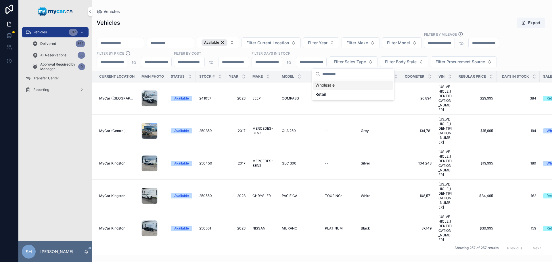
click at [333, 85] on div "Wholesale" at bounding box center [353, 85] width 80 height 9
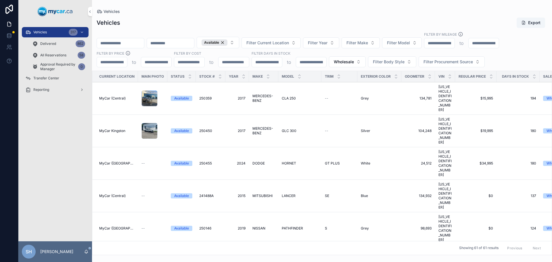
click at [336, 12] on div "Vehicles" at bounding box center [322, 11] width 451 height 5
click at [319, 20] on div "Vehicles Export" at bounding box center [322, 22] width 451 height 11
click at [255, 22] on div "Vehicles Export" at bounding box center [322, 22] width 451 height 11
click at [434, 63] on span "Filter Procurement Source" at bounding box center [448, 62] width 49 height 6
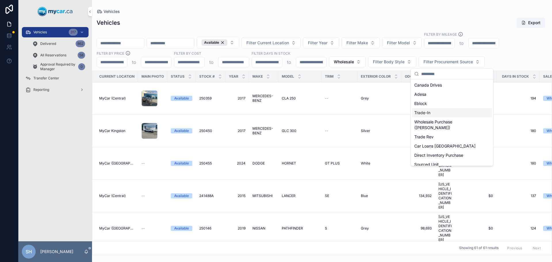
click at [437, 112] on div "Trade-In" at bounding box center [452, 112] width 80 height 9
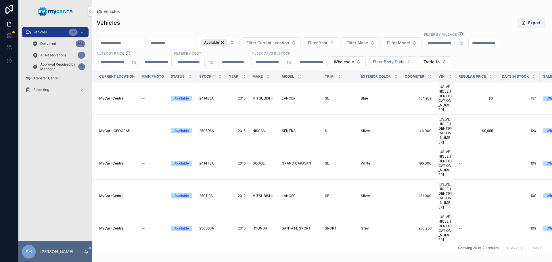
click at [374, 18] on div "Vehicles Export" at bounding box center [322, 22] width 451 height 11
click at [430, 62] on span "Trade-In" at bounding box center [432, 62] width 16 height 6
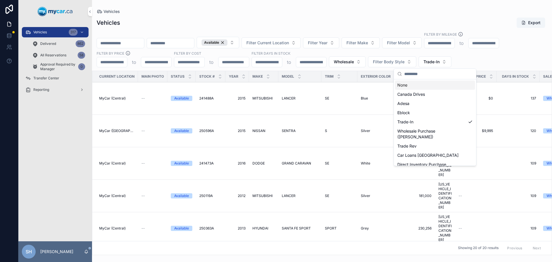
click at [411, 85] on div "None" at bounding box center [435, 85] width 80 height 9
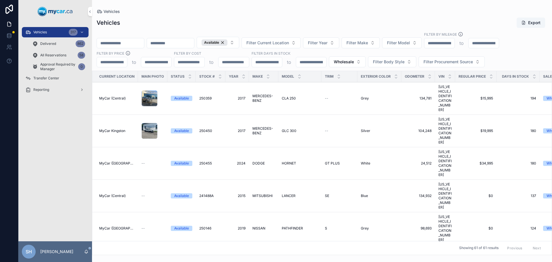
click at [369, 7] on div "Vehicles Vehicles Export Available Filter Current Location Filter Year Filter M…" at bounding box center [322, 127] width 460 height 255
click at [289, 41] on span "Filter Current Location" at bounding box center [267, 43] width 43 height 6
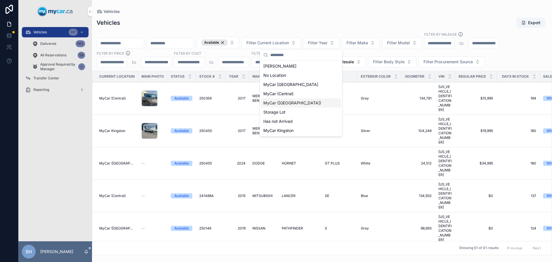
click at [298, 102] on span "MyCar ([GEOGRAPHIC_DATA])" at bounding box center [292, 103] width 58 height 6
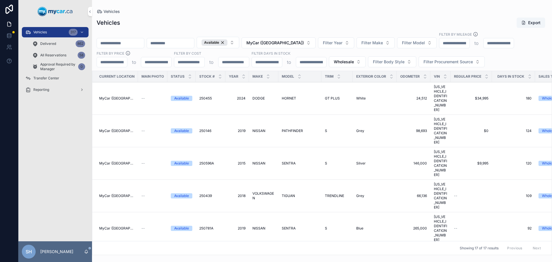
click at [293, 129] on span "PATHFINDER" at bounding box center [292, 131] width 21 height 5
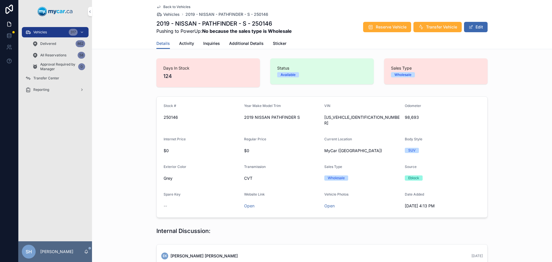
click at [238, 43] on span "Additional Details" at bounding box center [246, 44] width 35 height 6
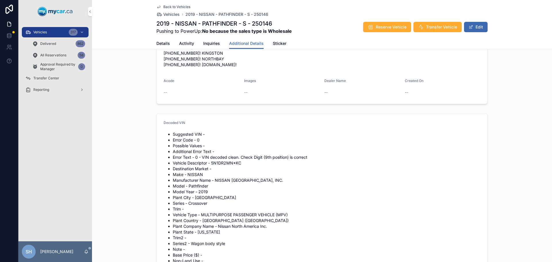
scroll to position [275, 0]
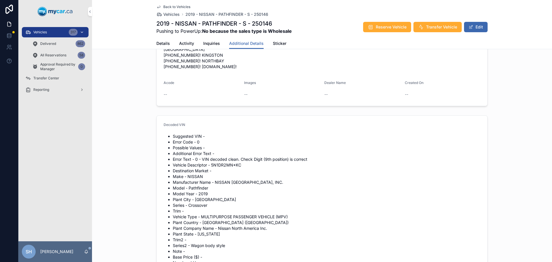
click at [57, 35] on div "Vehicles 317" at bounding box center [55, 32] width 60 height 9
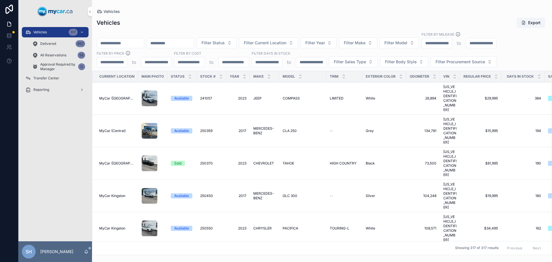
click at [221, 20] on div "Vehicles Export" at bounding box center [322, 22] width 451 height 11
click at [377, 46] on button "Filter Make" at bounding box center [358, 42] width 38 height 11
click at [336, 16] on div "Vehicles Export Filter Status Filter Current Location Filter Year Filter Make F…" at bounding box center [322, 134] width 460 height 241
click at [225, 40] on span "Filter Status" at bounding box center [213, 43] width 23 height 6
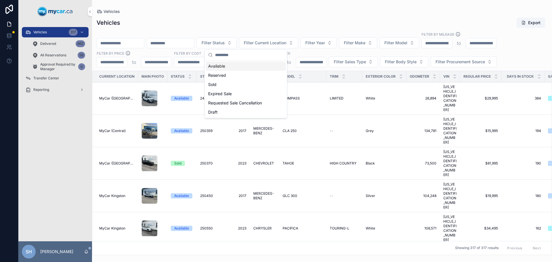
click at [217, 65] on div "Available" at bounding box center [246, 66] width 80 height 9
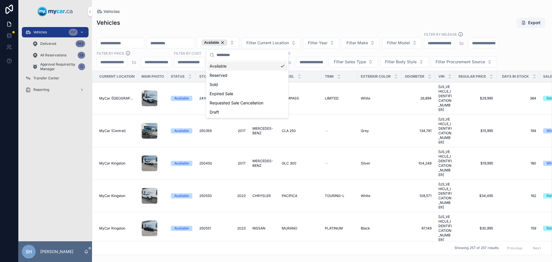
click at [221, 16] on div "Vehicles Export Available Filter Current Location Filter Year Filter Make Filte…" at bounding box center [322, 134] width 460 height 241
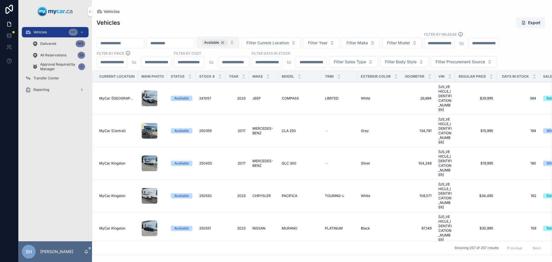
click at [227, 43] on div "Available" at bounding box center [215, 42] width 26 height 6
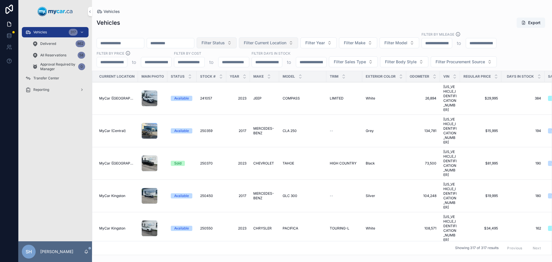
click at [286, 43] on span "Filter Current Location" at bounding box center [265, 43] width 43 height 6
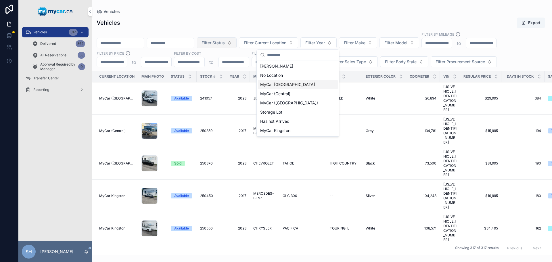
click at [290, 84] on span "MyCar [GEOGRAPHIC_DATA]" at bounding box center [287, 85] width 55 height 6
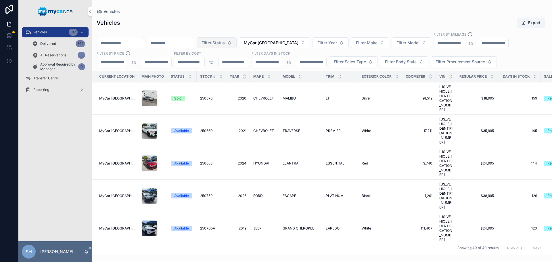
click at [319, 18] on div "Vehicles Export" at bounding box center [322, 22] width 451 height 11
click at [374, 44] on span "Filter Make" at bounding box center [367, 43] width 22 height 6
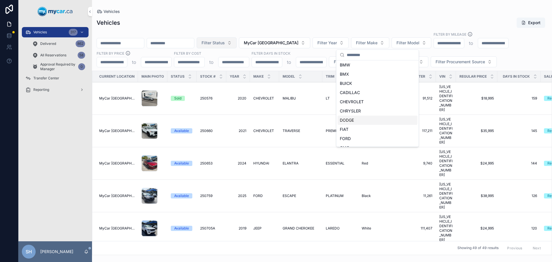
click at [362, 122] on div "DODGE" at bounding box center [378, 120] width 80 height 9
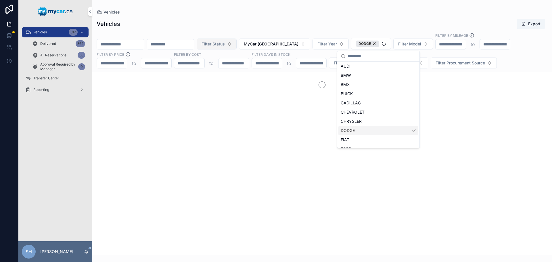
scroll to position [38, 0]
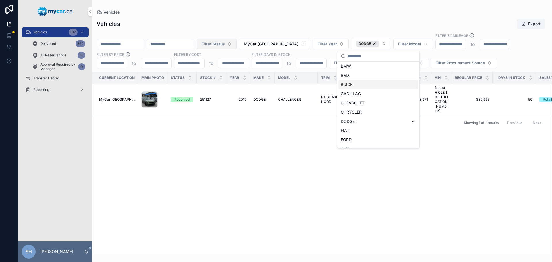
click at [246, 23] on div "Vehicles Export" at bounding box center [322, 23] width 451 height 11
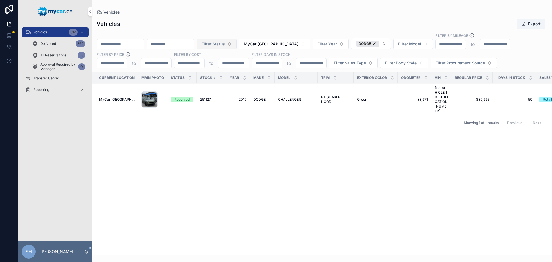
click at [289, 97] on span "CHALLENGER" at bounding box center [289, 99] width 23 height 5
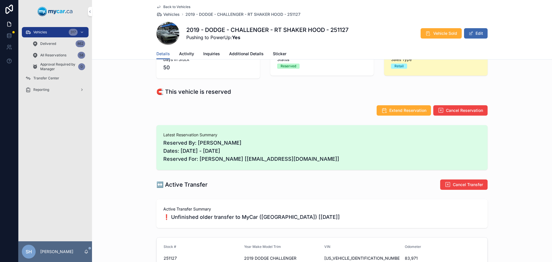
scroll to position [9, 0]
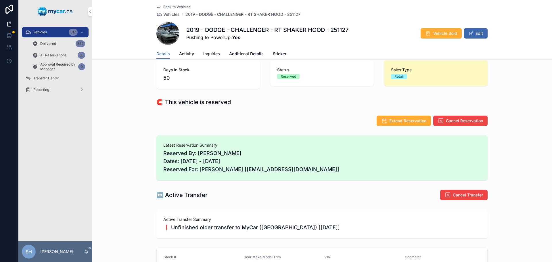
click at [181, 50] on link "Activity" at bounding box center [186, 55] width 15 height 12
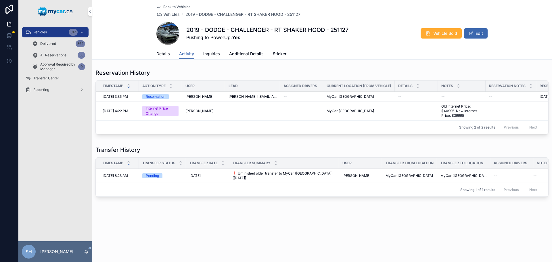
click at [346, 51] on div "Details Activity Inquiries Additional Details Sticker" at bounding box center [321, 53] width 331 height 11
click at [240, 54] on span "Additional Details" at bounding box center [246, 54] width 35 height 6
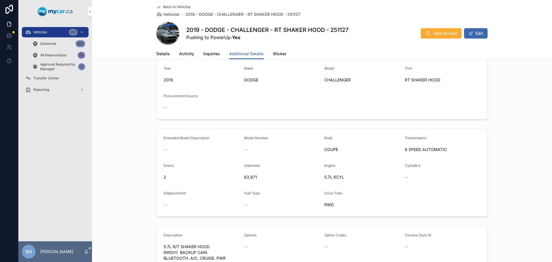
scroll to position [28, 0]
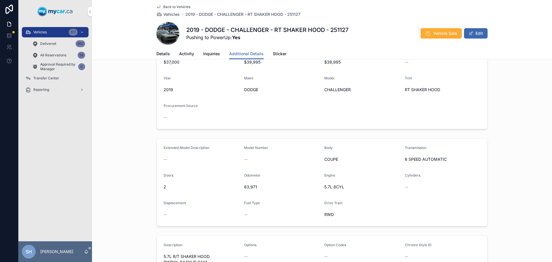
click at [162, 53] on span "Details" at bounding box center [163, 54] width 14 height 6
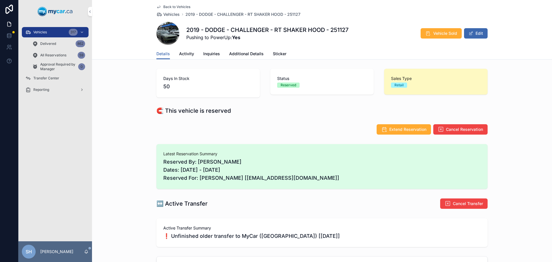
click at [244, 52] on span "Additional Details" at bounding box center [246, 54] width 35 height 6
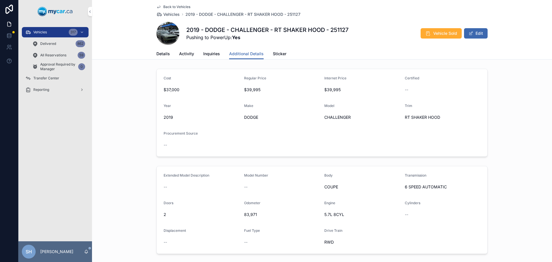
click at [150, 55] on div "Details Activity Inquiries Additional Details Sticker" at bounding box center [321, 53] width 453 height 11
click at [160, 52] on span "Details" at bounding box center [163, 54] width 14 height 6
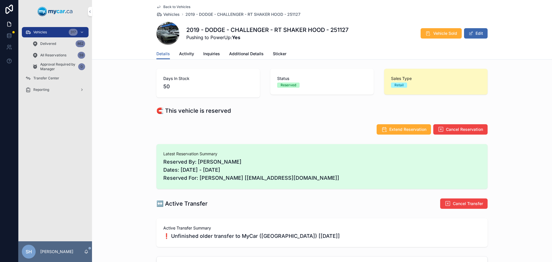
click at [236, 52] on span "Additional Details" at bounding box center [246, 54] width 35 height 6
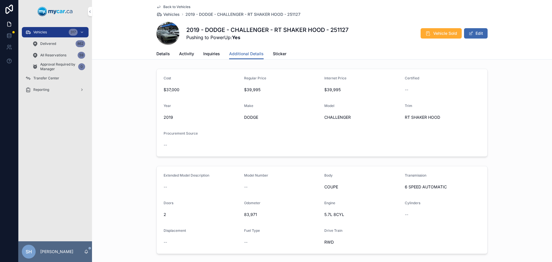
click at [313, 45] on div "Back to Vehicles Vehicles 2019 - DODGE - CHALLENGER - RT SHAKER HOOD - 251127 2…" at bounding box center [321, 24] width 331 height 48
click at [294, 43] on div "2019 - DODGE - CHALLENGER - RT SHAKER HOOD - 251127 Pushing to PowerUp: Yes Veh…" at bounding box center [321, 33] width 331 height 23
click at [329, 42] on div "2019 - DODGE - CHALLENGER - RT SHAKER HOOD - 251127 Pushing to PowerUp: Yes Veh…" at bounding box center [321, 33] width 331 height 23
click at [319, 46] on div "Back to Vehicles Vehicles 2019 - DODGE - CHALLENGER - RT SHAKER HOOD - 251127 2…" at bounding box center [321, 24] width 331 height 48
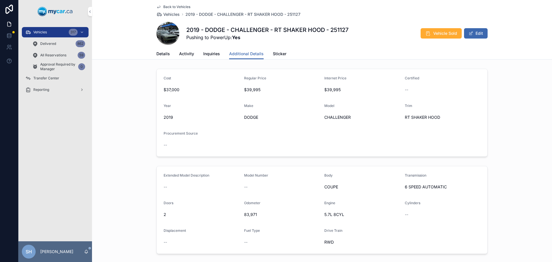
click at [179, 53] on span "Activity" at bounding box center [186, 54] width 15 height 6
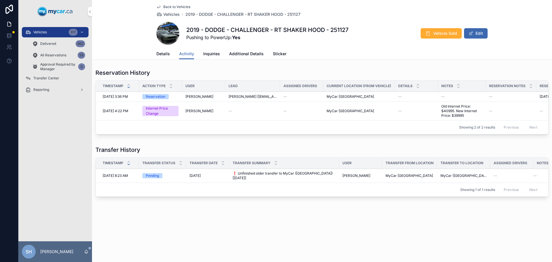
click at [160, 53] on span "Details" at bounding box center [163, 54] width 14 height 6
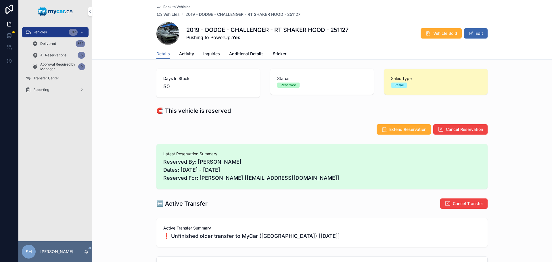
click at [240, 50] on link "Additional Details" at bounding box center [246, 55] width 35 height 12
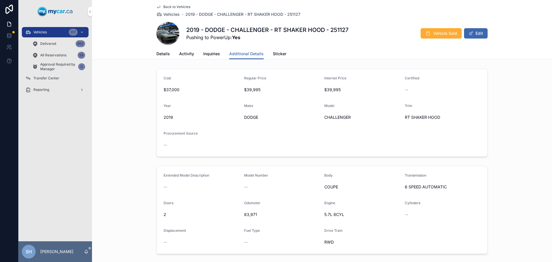
click at [163, 54] on span "Details" at bounding box center [163, 54] width 14 height 6
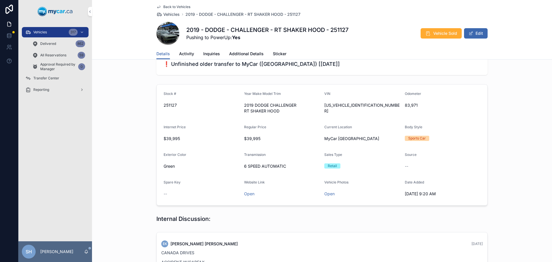
scroll to position [173, 0]
click at [52, 31] on div "Vehicles 317" at bounding box center [55, 32] width 60 height 9
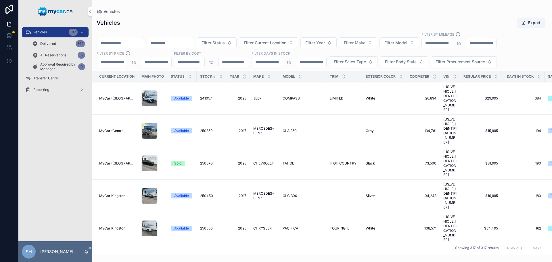
click at [122, 40] on input "scrollable content" at bounding box center [120, 43] width 47 height 8
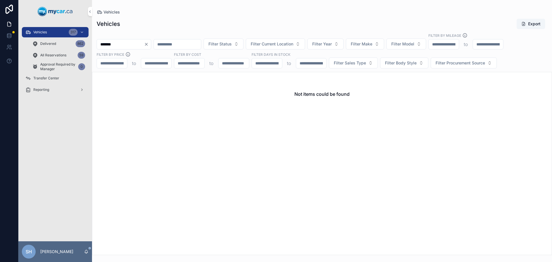
type input "*******"
click at [60, 42] on div "Delivered 862" at bounding box center [58, 43] width 53 height 9
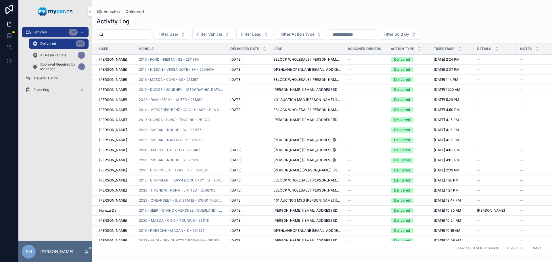
click at [371, 31] on input "scrollable content" at bounding box center [352, 34] width 47 height 8
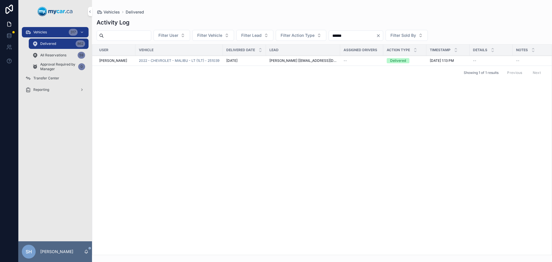
type input "******"
click at [50, 32] on div "Vehicles 317" at bounding box center [55, 32] width 60 height 9
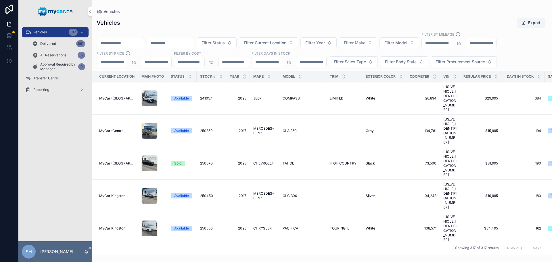
click at [125, 43] on input "scrollable content" at bounding box center [120, 43] width 47 height 8
type input "******"
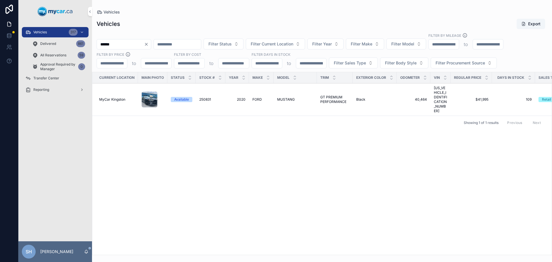
click at [286, 97] on span "MUSTANG" at bounding box center [286, 99] width 18 height 5
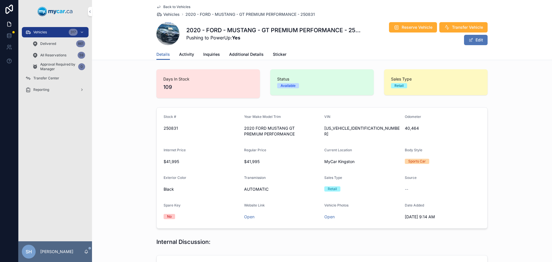
click at [474, 39] on button "Edit" at bounding box center [476, 40] width 24 height 10
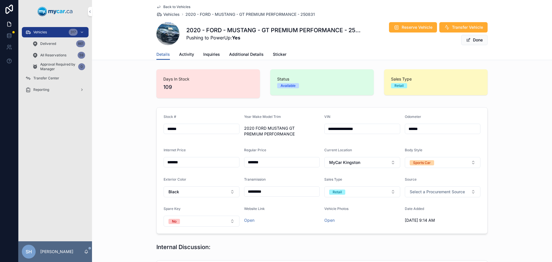
click at [235, 52] on span "Additional Details" at bounding box center [246, 54] width 35 height 6
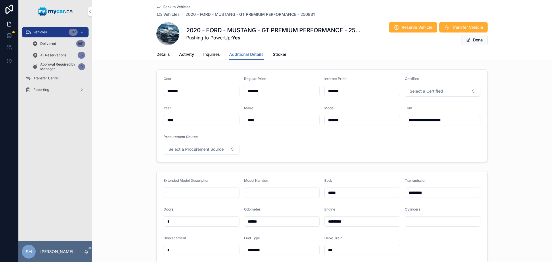
click at [467, 119] on input "**********" at bounding box center [442, 120] width 75 height 8
type input "**"
click at [515, 89] on div "Cost ******* Regular Price ******* Internet Price ******* Certified Select a Ce…" at bounding box center [322, 115] width 460 height 97
click at [472, 39] on span "Done" at bounding box center [474, 40] width 26 height 10
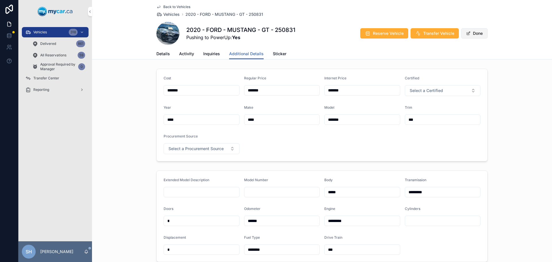
click at [470, 33] on button "Done" at bounding box center [474, 33] width 26 height 10
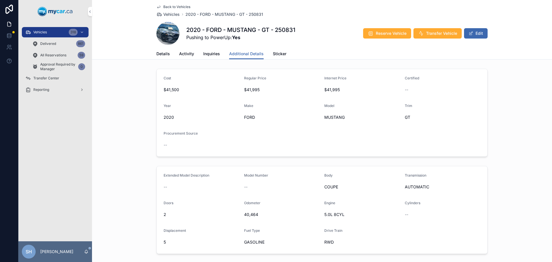
click at [162, 55] on span "Details" at bounding box center [163, 54] width 14 height 6
